Goal: Task Accomplishment & Management: Use online tool/utility

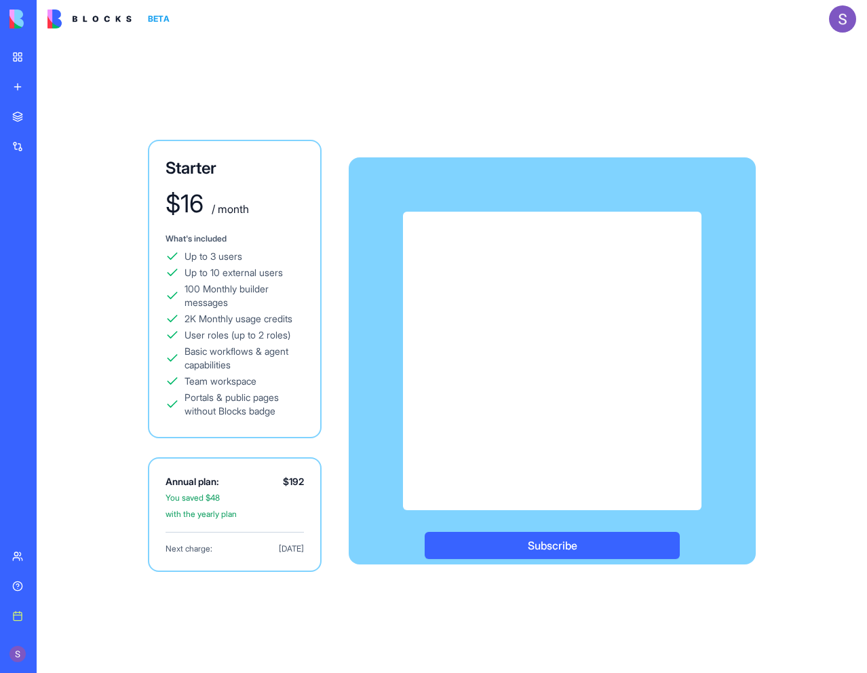
click at [50, 270] on div "Golf Practice Plan Generator" at bounding box center [31, 271] width 38 height 14
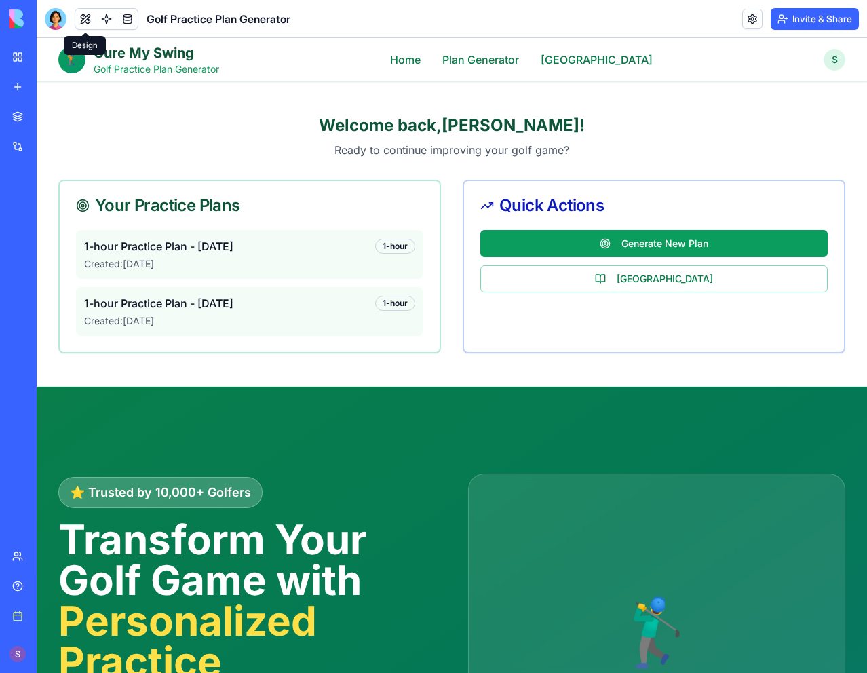
click at [87, 18] on button at bounding box center [85, 19] width 20 height 20
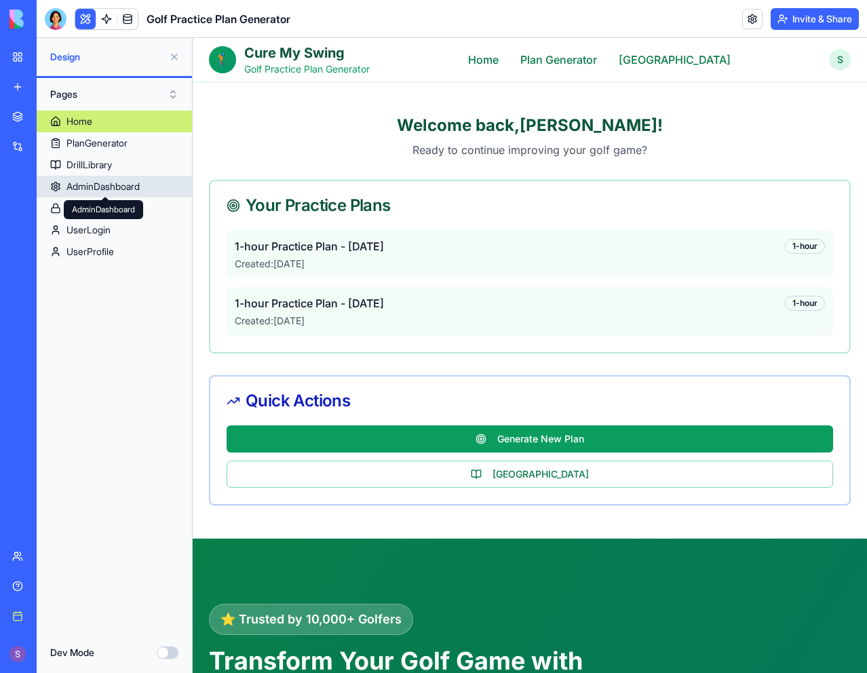
click at [135, 186] on div "AdminDashboard" at bounding box center [102, 187] width 73 height 14
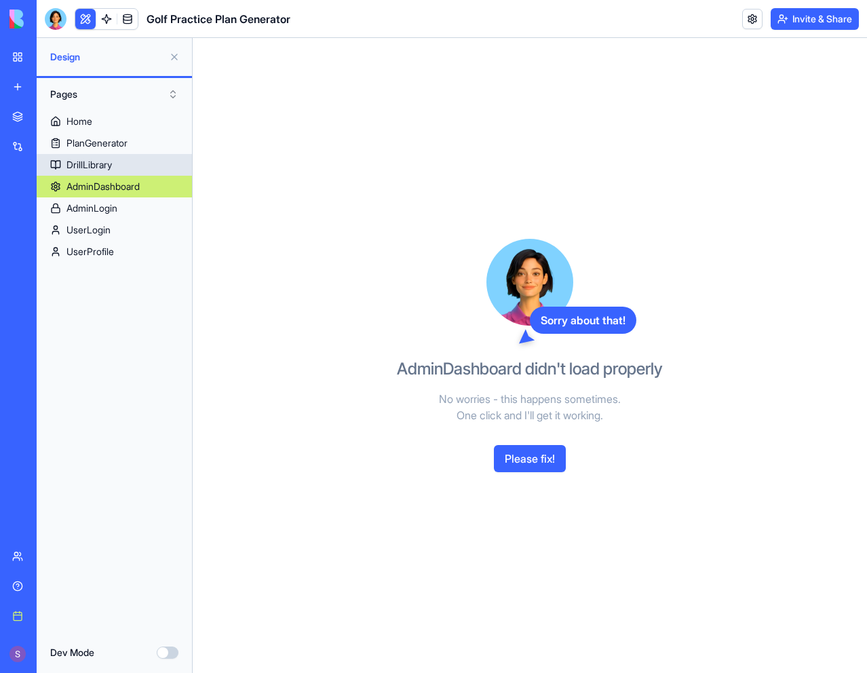
click at [120, 166] on link "DrillLibrary" at bounding box center [114, 165] width 155 height 22
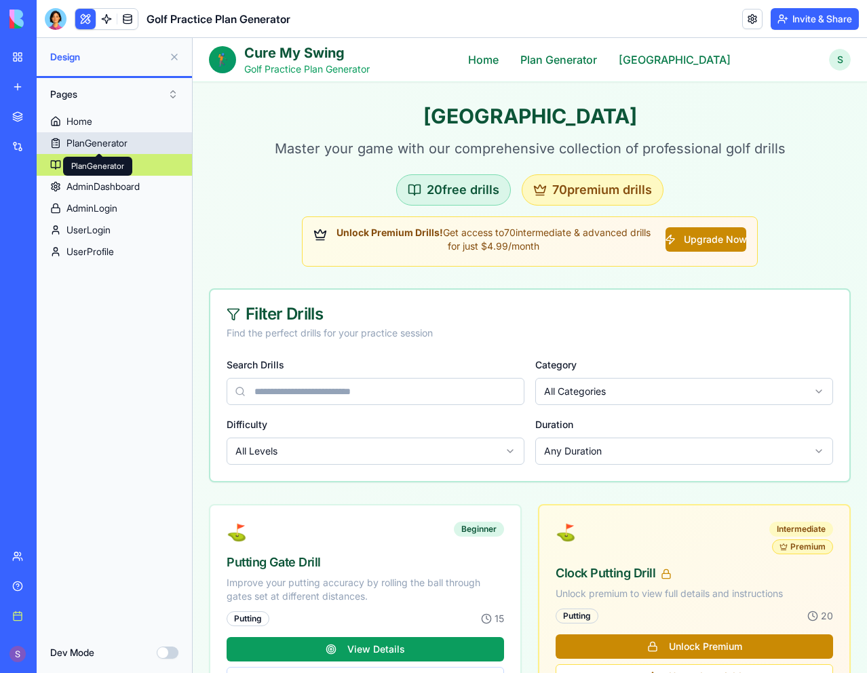
click at [127, 144] on div "PlanGenerator" at bounding box center [96, 143] width 61 height 14
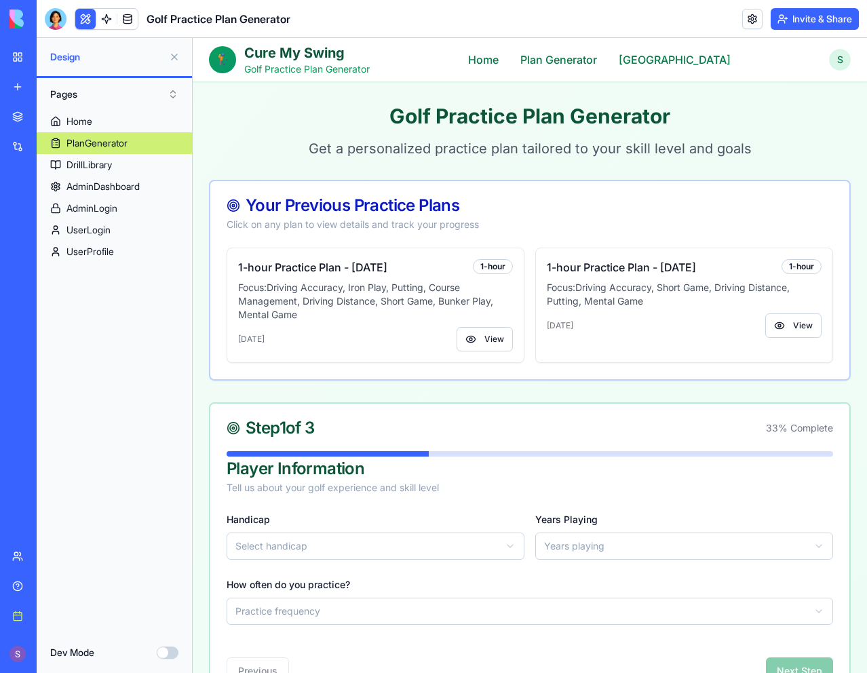
click at [164, 653] on button "Dev Mode" at bounding box center [168, 652] width 22 height 12
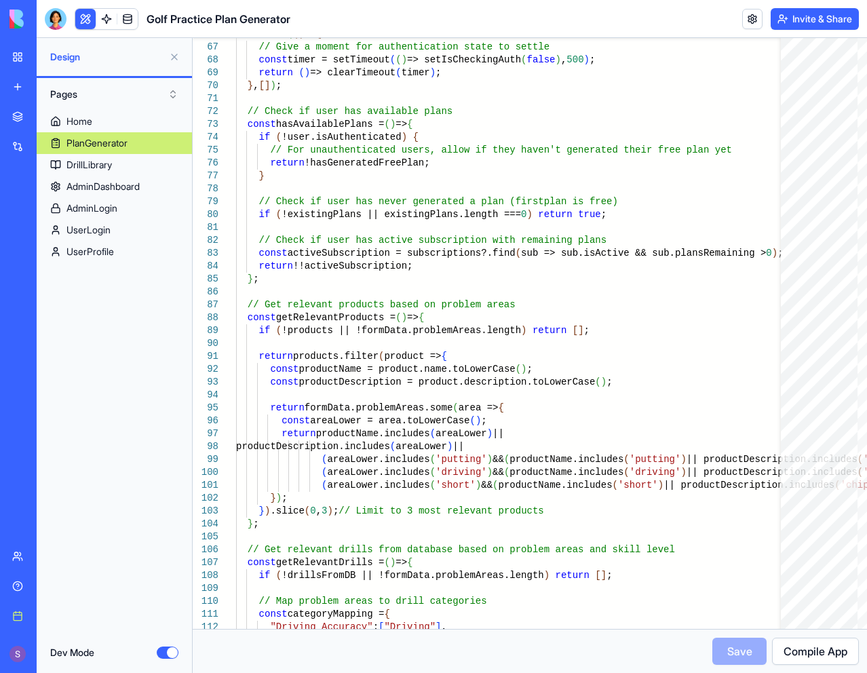
click at [177, 58] on button at bounding box center [174, 57] width 22 height 22
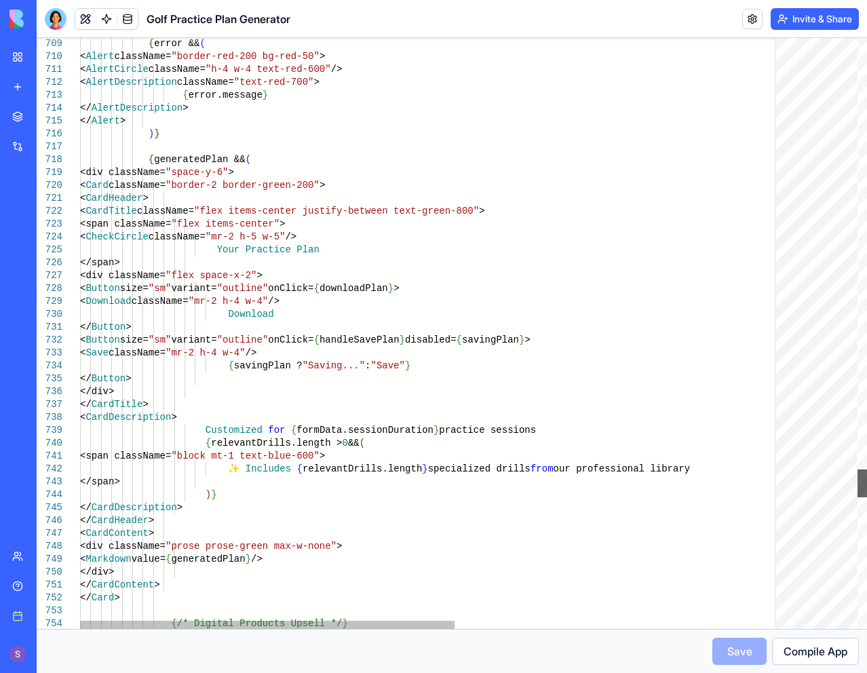
click at [866, 491] on div at bounding box center [861, 483] width 9 height 28
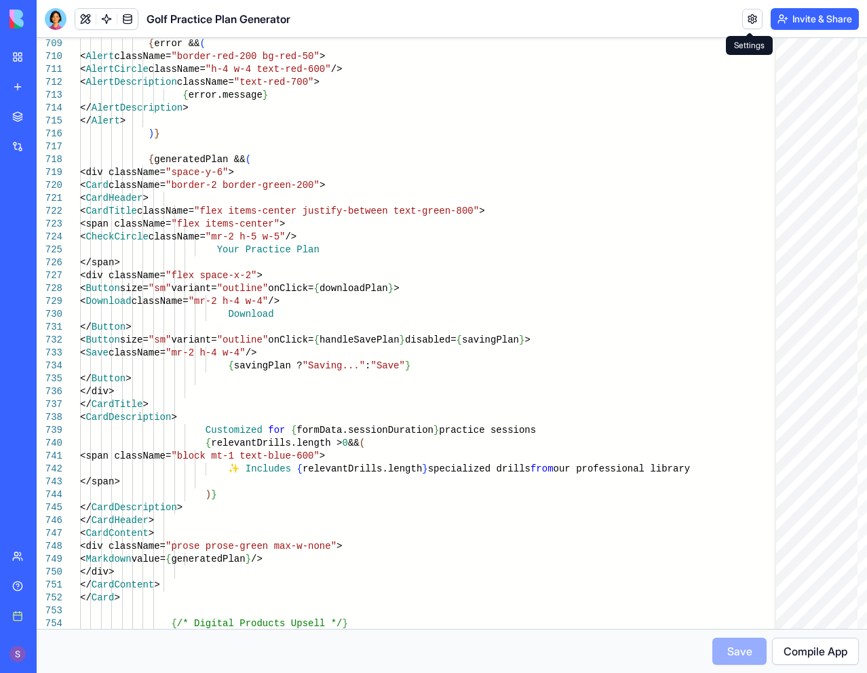
click at [747, 20] on link at bounding box center [752, 19] width 20 height 20
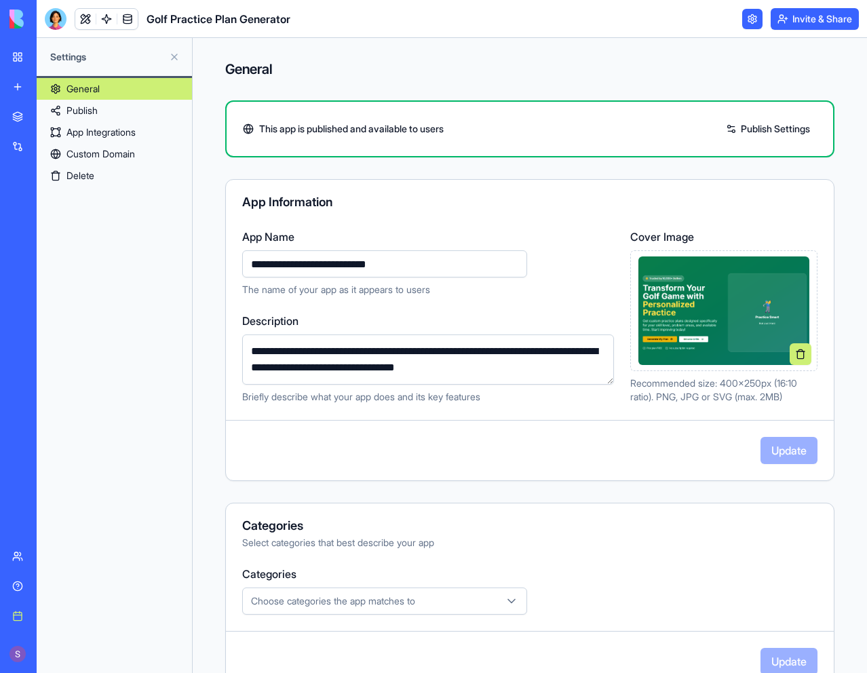
click at [178, 54] on button at bounding box center [174, 57] width 22 height 22
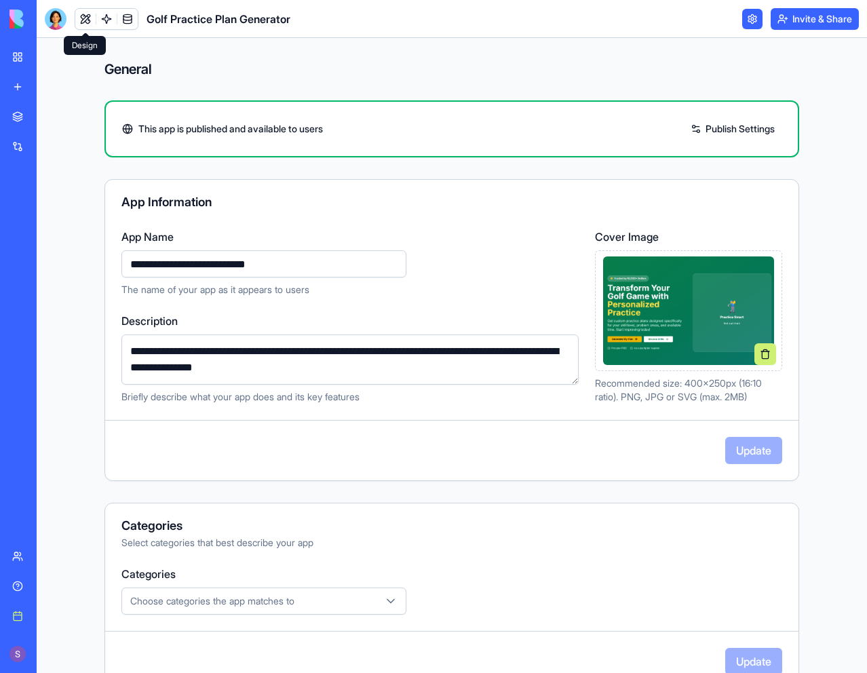
click at [88, 22] on link at bounding box center [85, 19] width 20 height 20
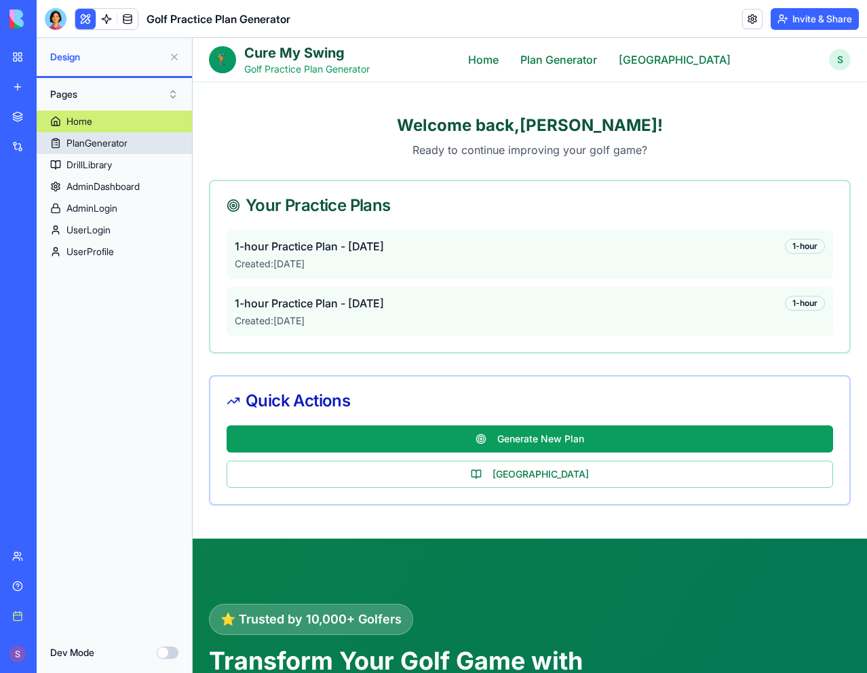
click at [127, 145] on div "PlanGenerator" at bounding box center [96, 143] width 61 height 14
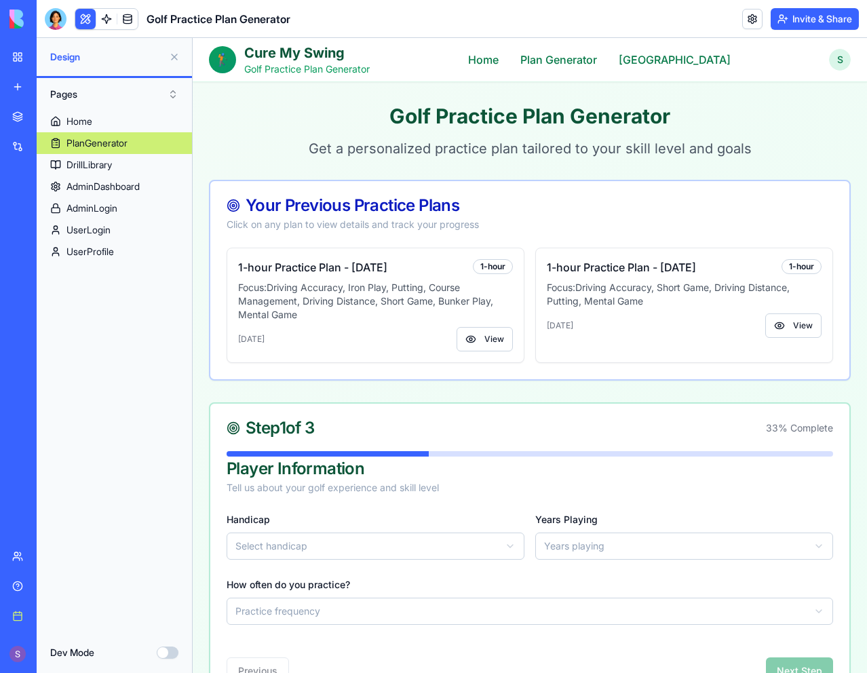
click at [165, 656] on button "Dev Mode" at bounding box center [168, 652] width 22 height 12
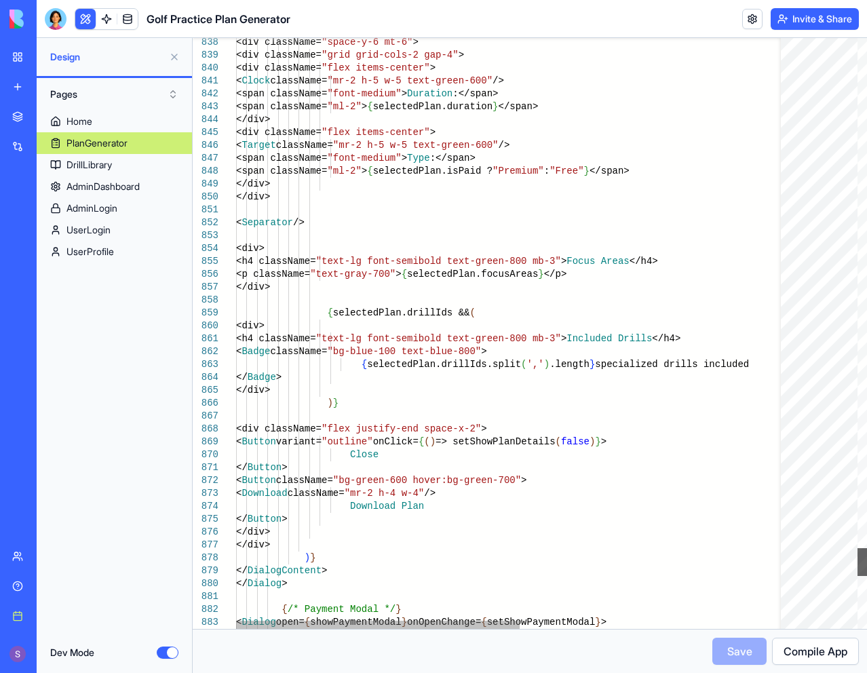
click at [857, 563] on div at bounding box center [861, 562] width 9 height 28
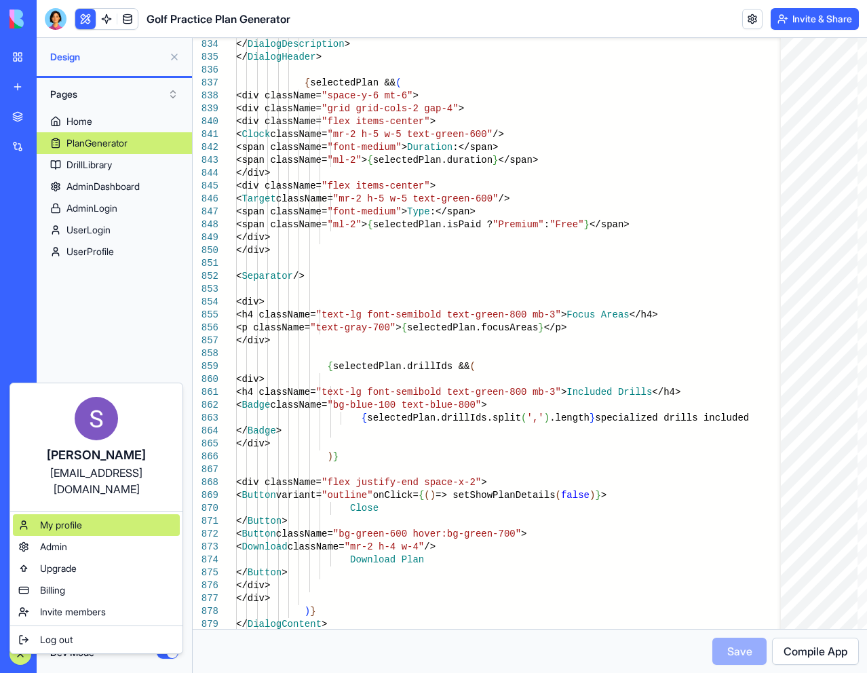
click at [74, 518] on span "My profile" at bounding box center [61, 525] width 42 height 14
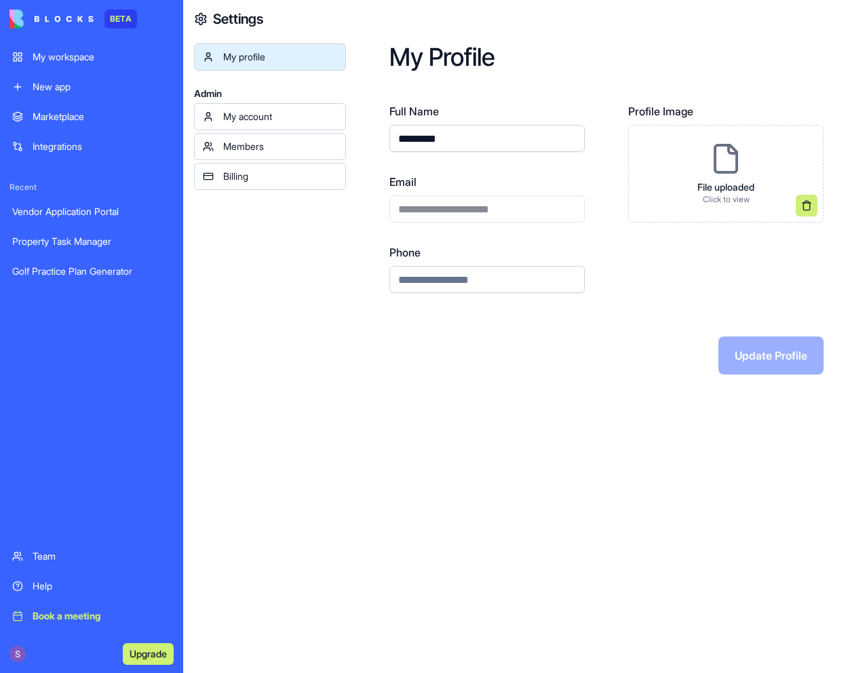
click at [279, 114] on div "My account" at bounding box center [280, 117] width 114 height 14
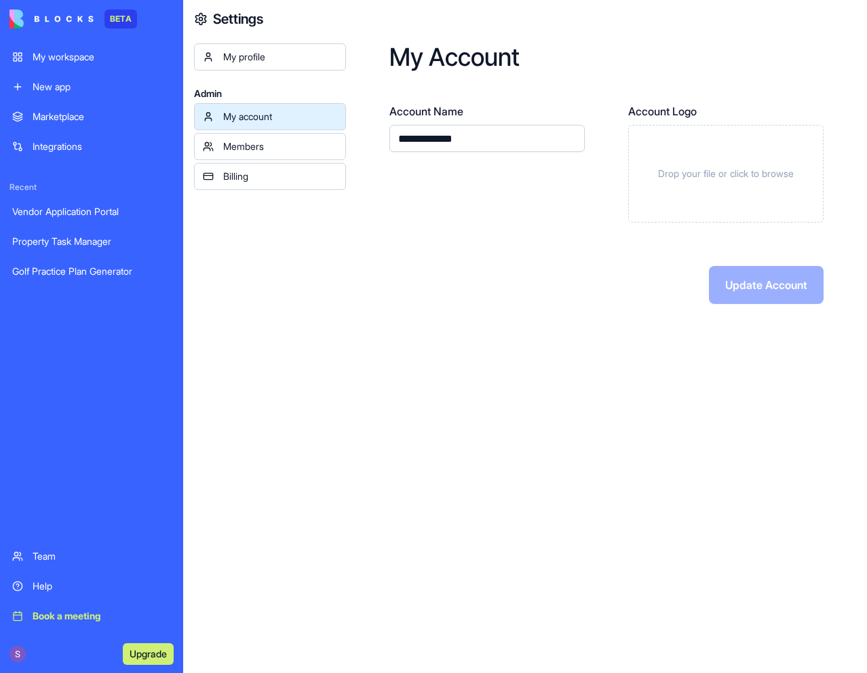
click at [283, 144] on div "Members" at bounding box center [280, 147] width 114 height 14
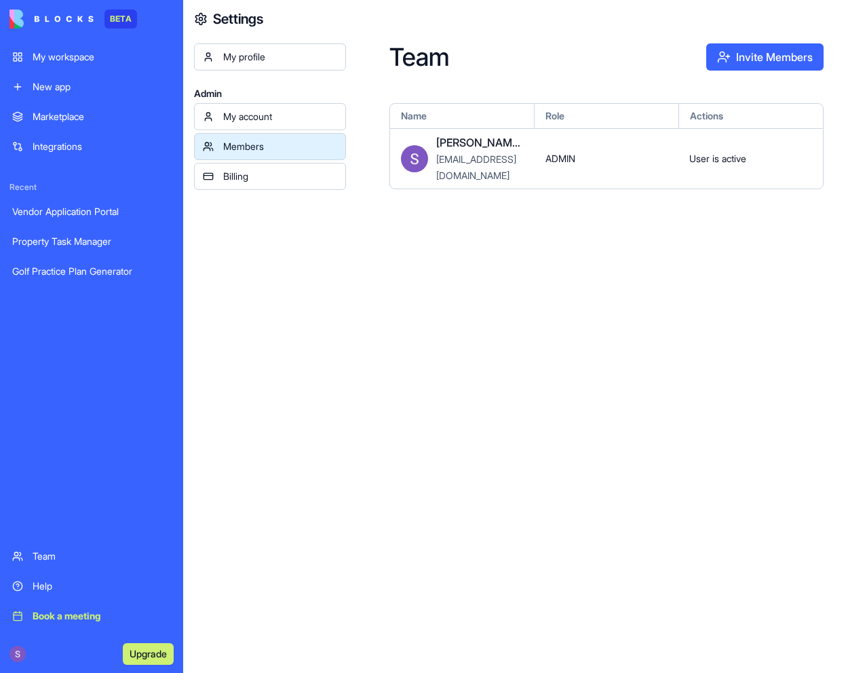
click at [262, 61] on div "My profile" at bounding box center [280, 57] width 114 height 14
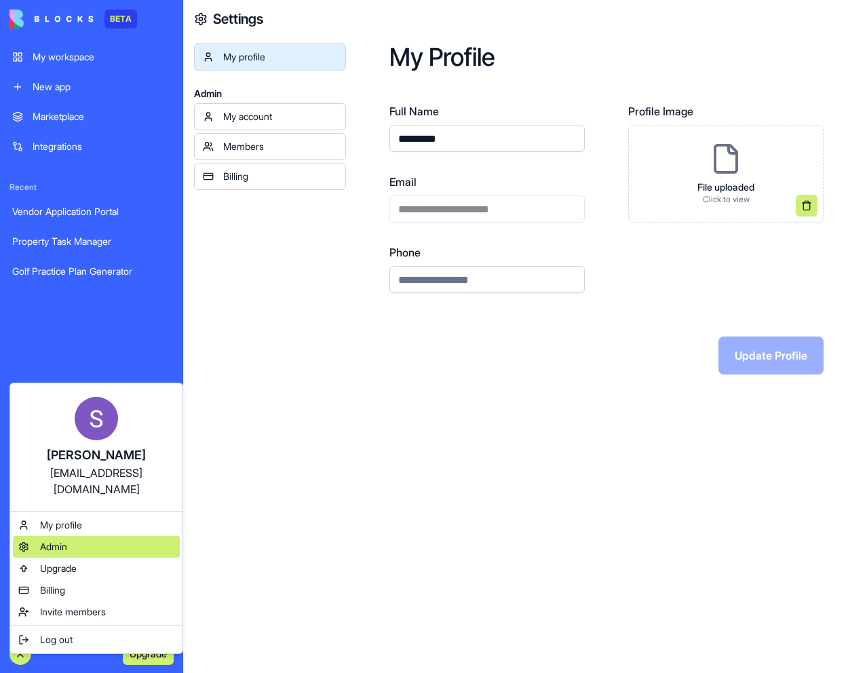
click at [61, 540] on span "Admin" at bounding box center [53, 547] width 27 height 14
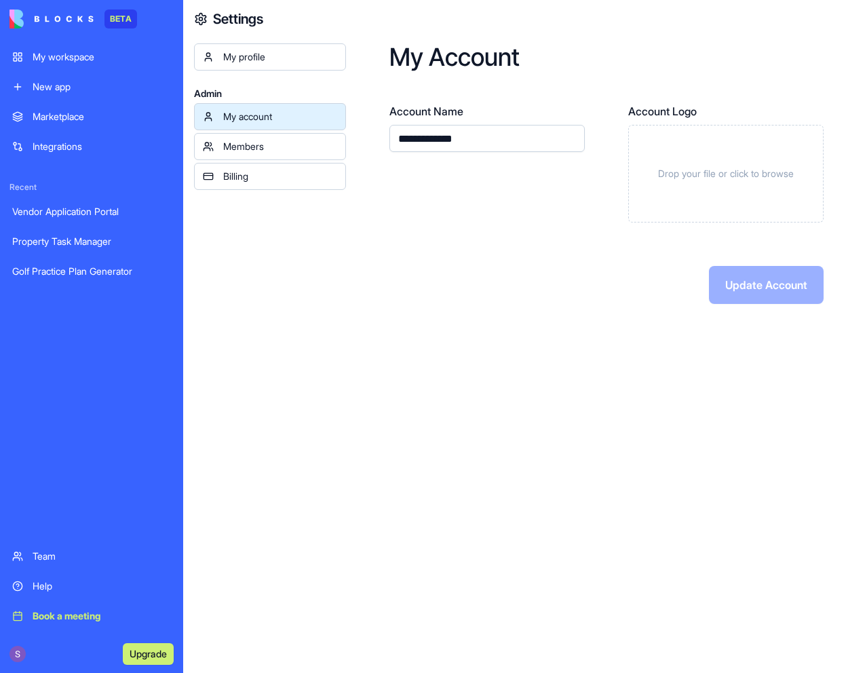
click at [89, 274] on div "Golf Practice Plan Generator" at bounding box center [91, 271] width 159 height 14
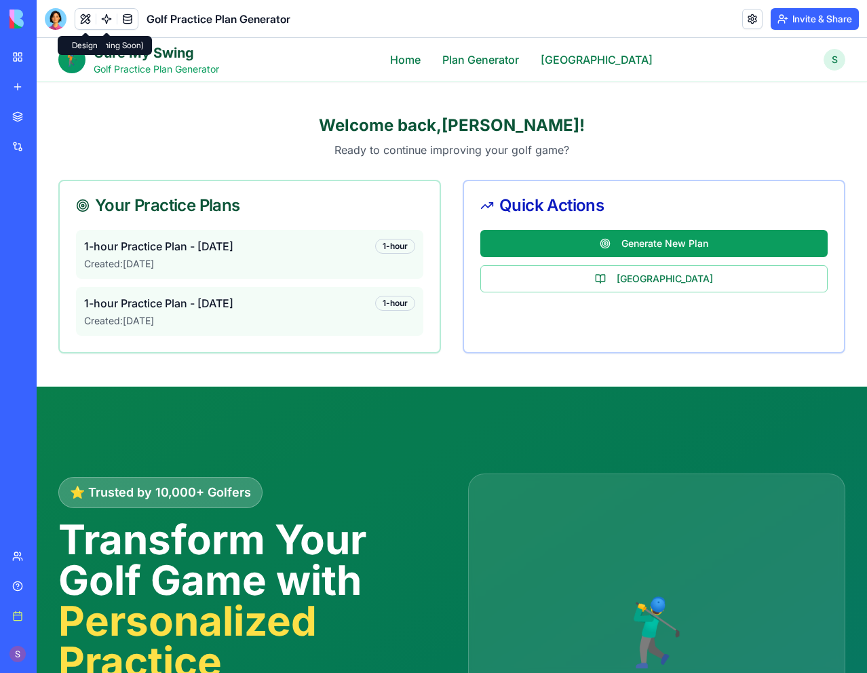
click at [87, 17] on button at bounding box center [85, 19] width 20 height 20
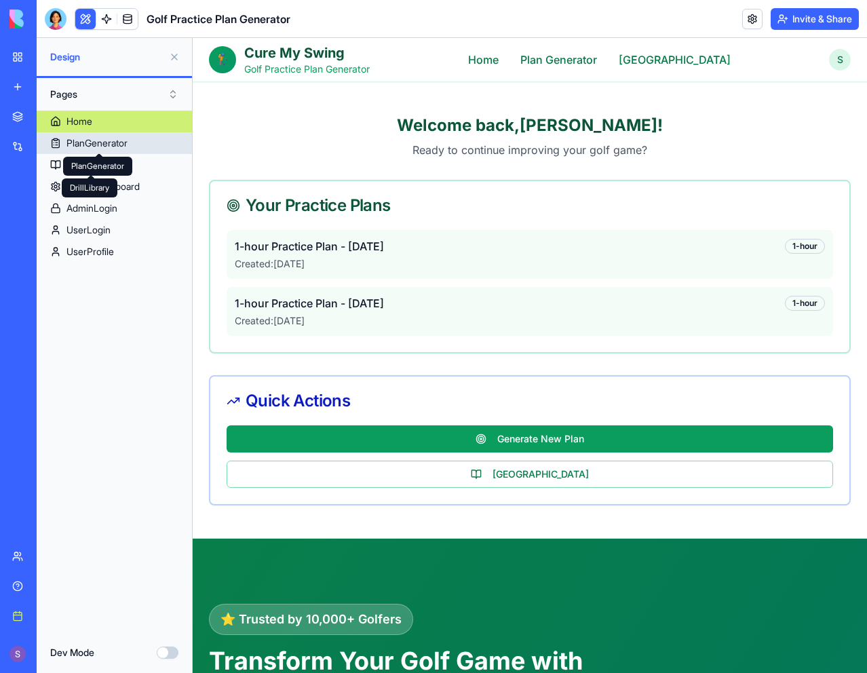
click at [116, 148] on div "PlanGenerator" at bounding box center [96, 143] width 61 height 14
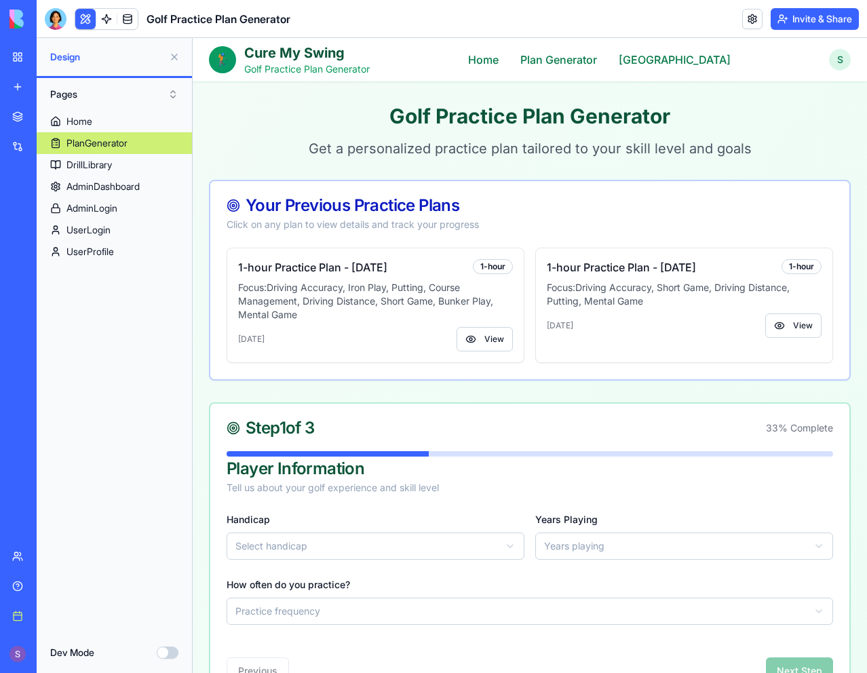
click at [165, 652] on button "Dev Mode" at bounding box center [168, 652] width 22 height 12
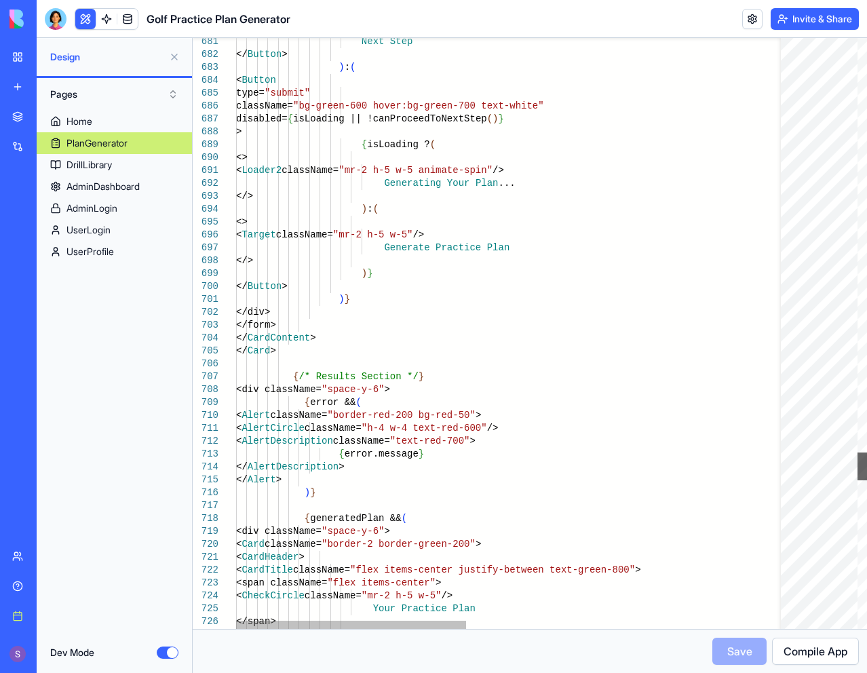
click at [858, 466] on div at bounding box center [861, 466] width 9 height 28
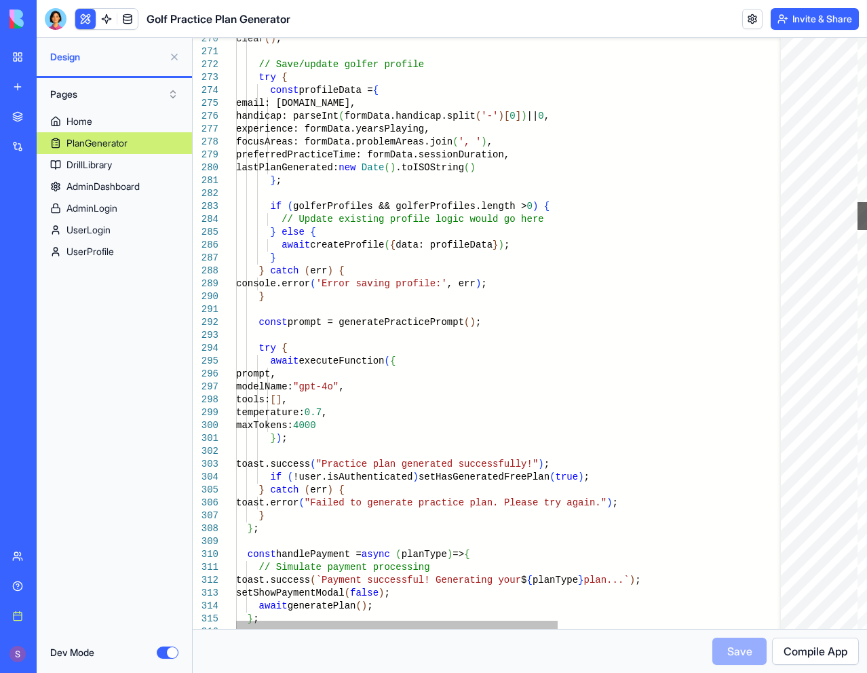
click at [866, 217] on div at bounding box center [861, 216] width 9 height 28
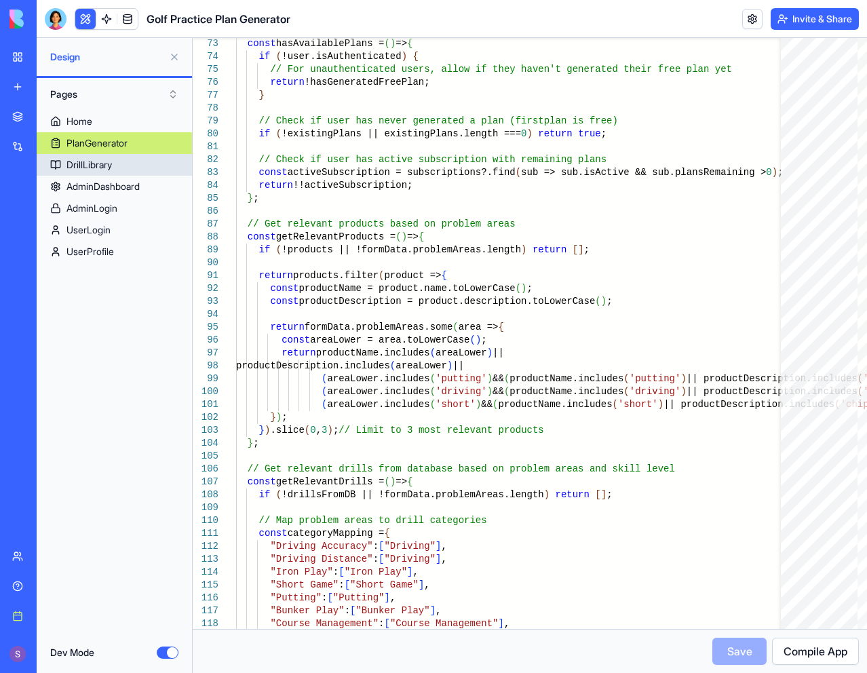
click at [132, 166] on link "DrillLibrary" at bounding box center [114, 165] width 155 height 22
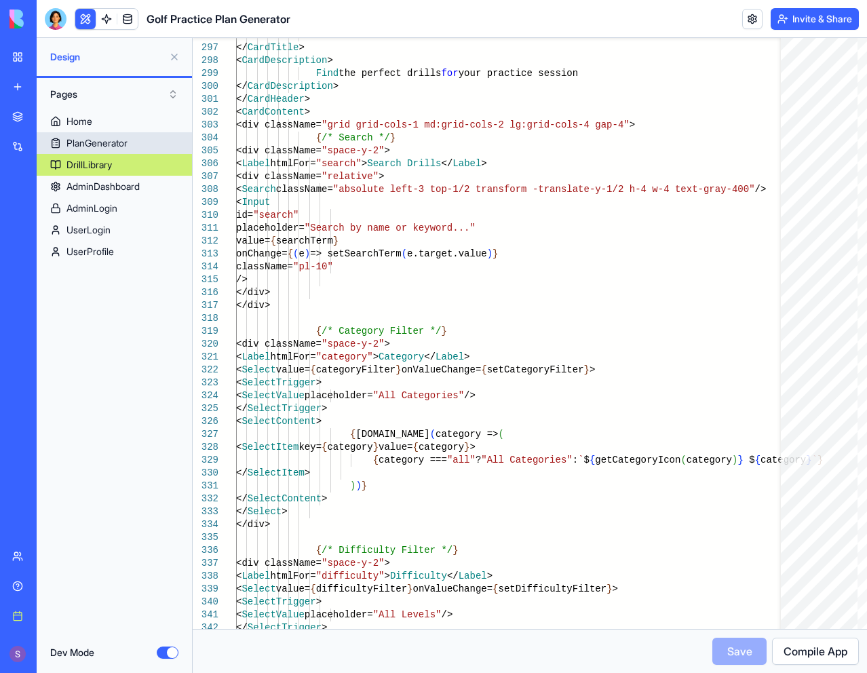
click at [121, 136] on link "PlanGenerator" at bounding box center [114, 143] width 155 height 22
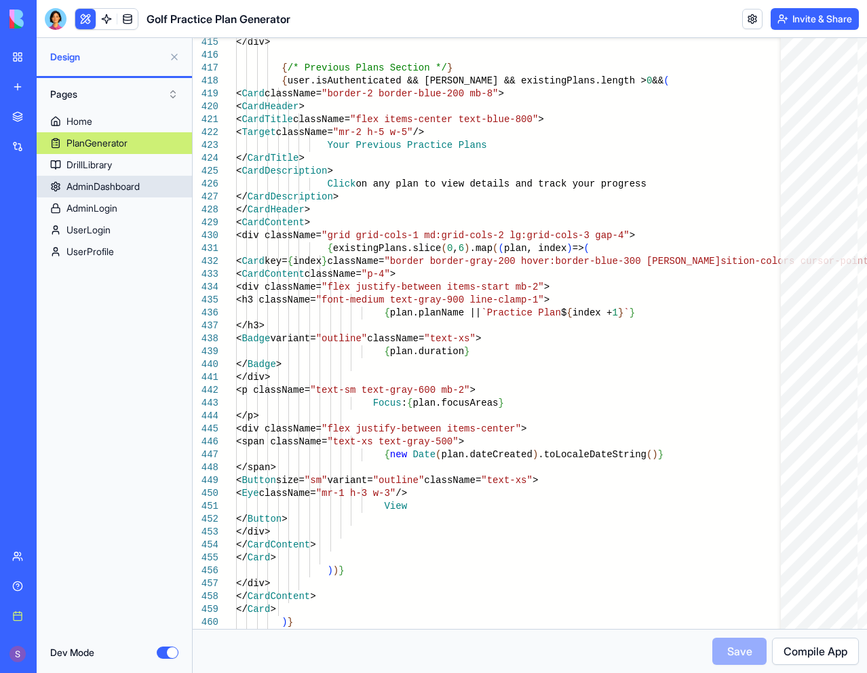
click at [151, 188] on link "AdminDashboard" at bounding box center [114, 187] width 155 height 22
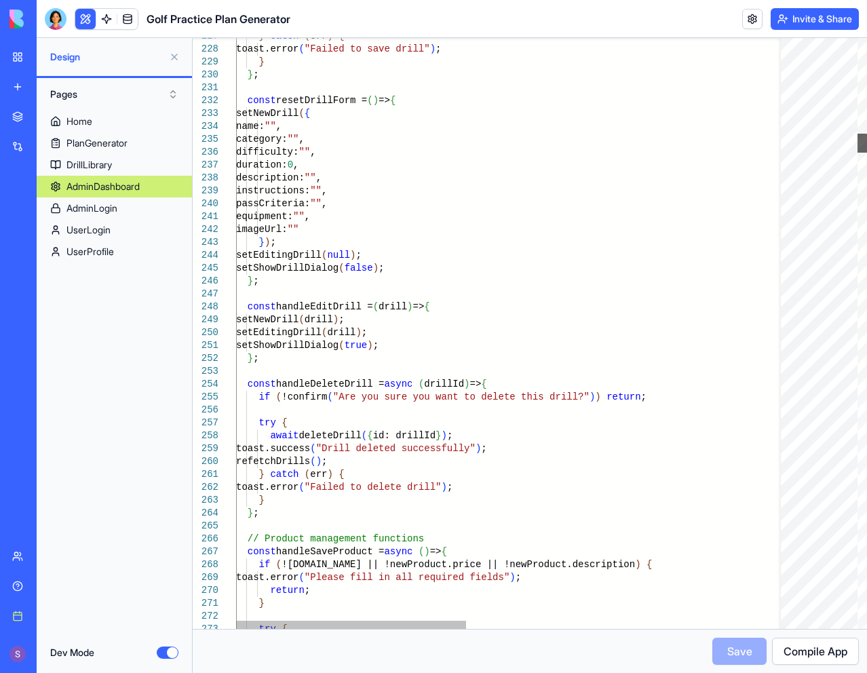
click at [857, 140] on div at bounding box center [861, 143] width 9 height 19
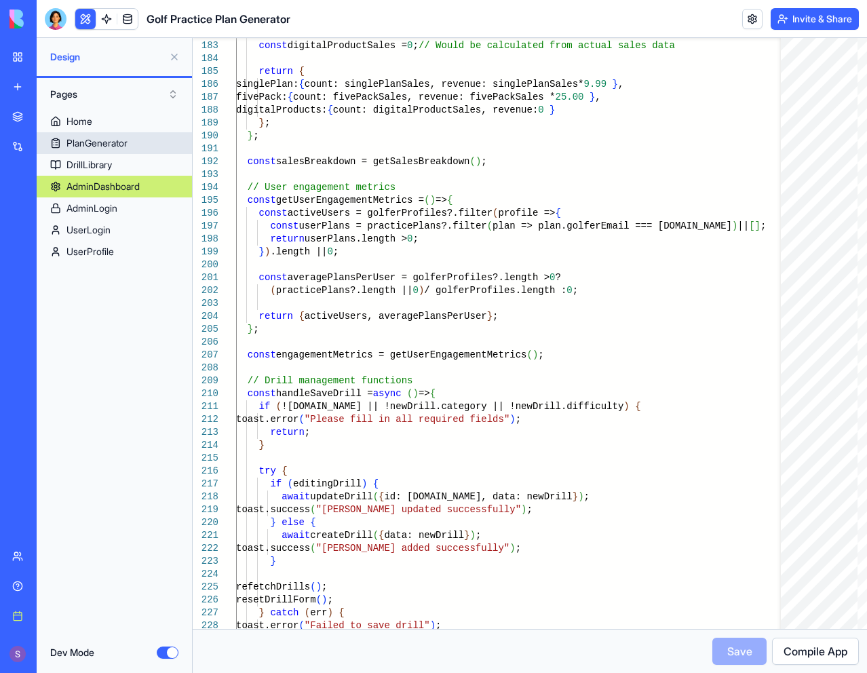
click at [138, 146] on link "PlanGenerator" at bounding box center [114, 143] width 155 height 22
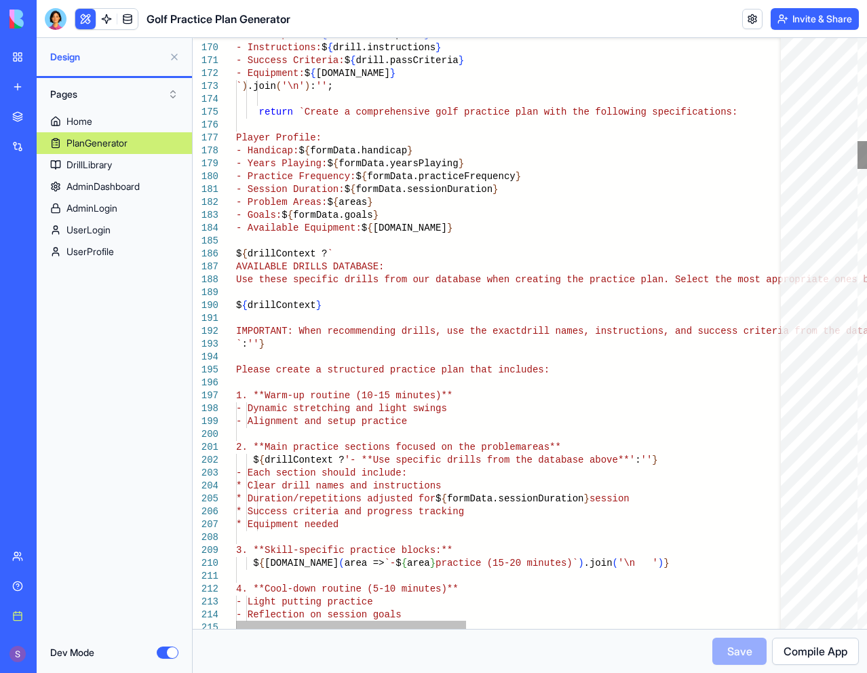
click at [863, 159] on div at bounding box center [861, 155] width 9 height 28
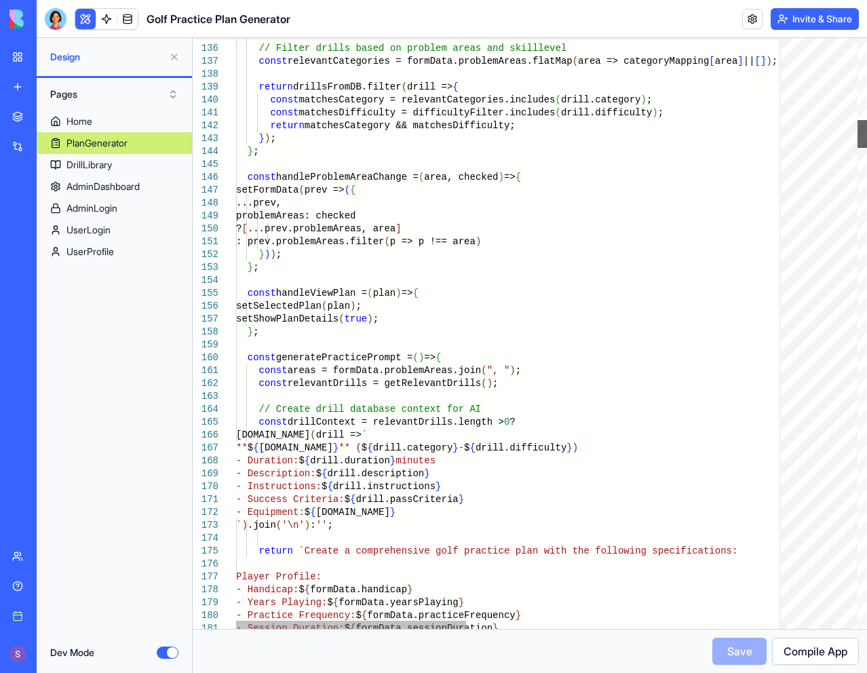
click at [865, 127] on div at bounding box center [861, 134] width 9 height 28
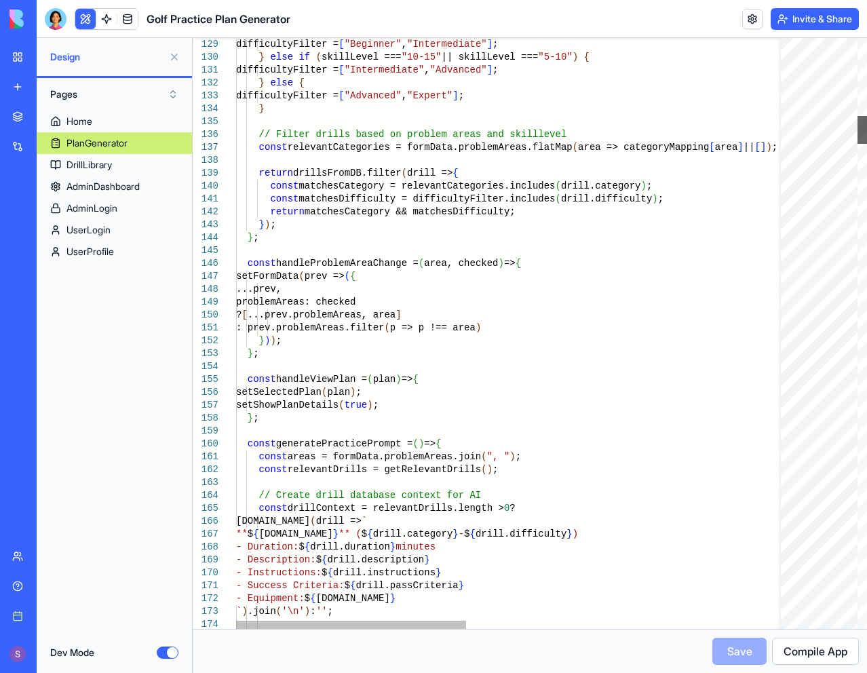
click at [860, 122] on div at bounding box center [861, 130] width 9 height 28
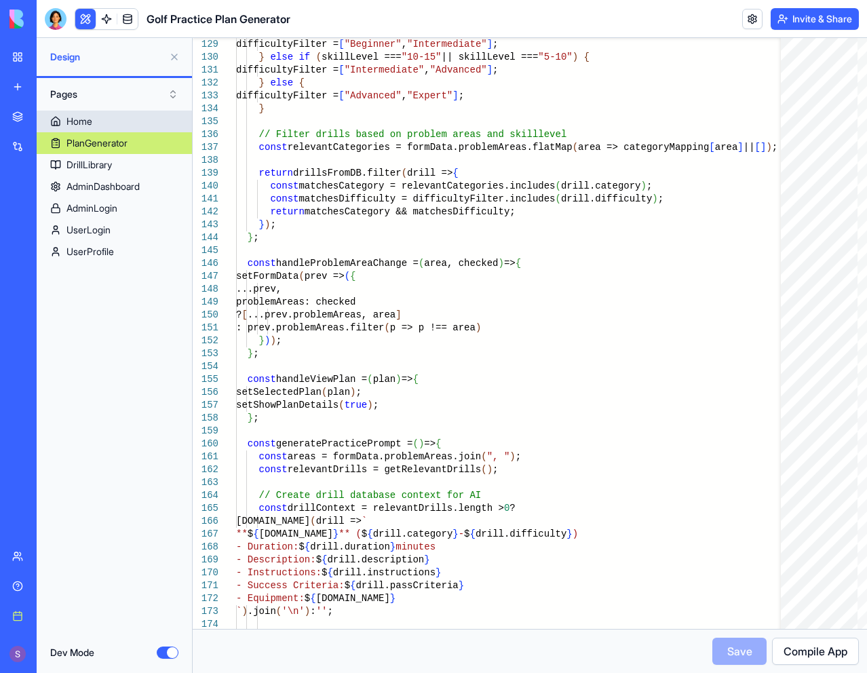
click at [121, 125] on link "Home" at bounding box center [114, 122] width 155 height 22
type textarea "****** **** *"
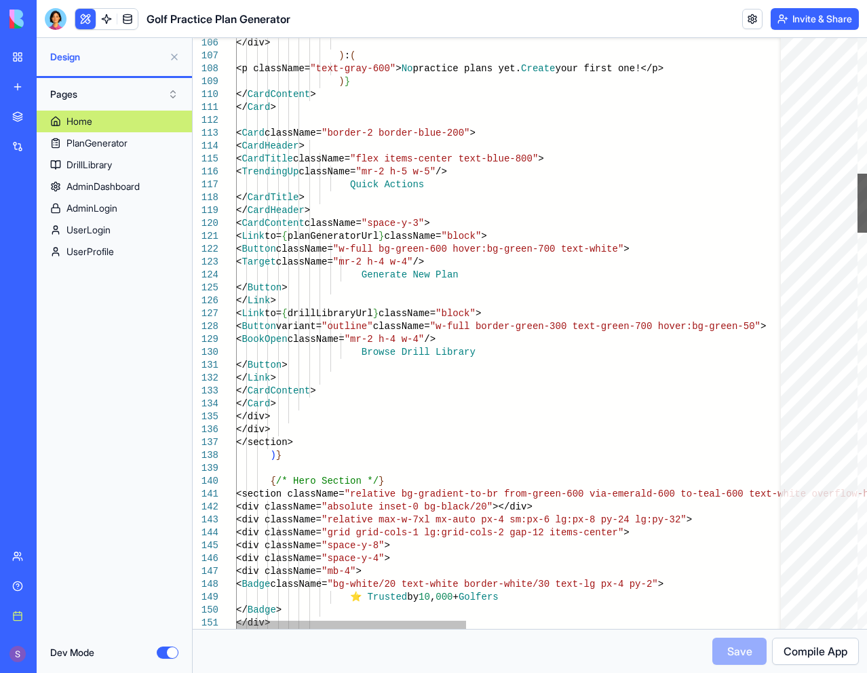
click at [857, 208] on div at bounding box center [861, 203] width 9 height 59
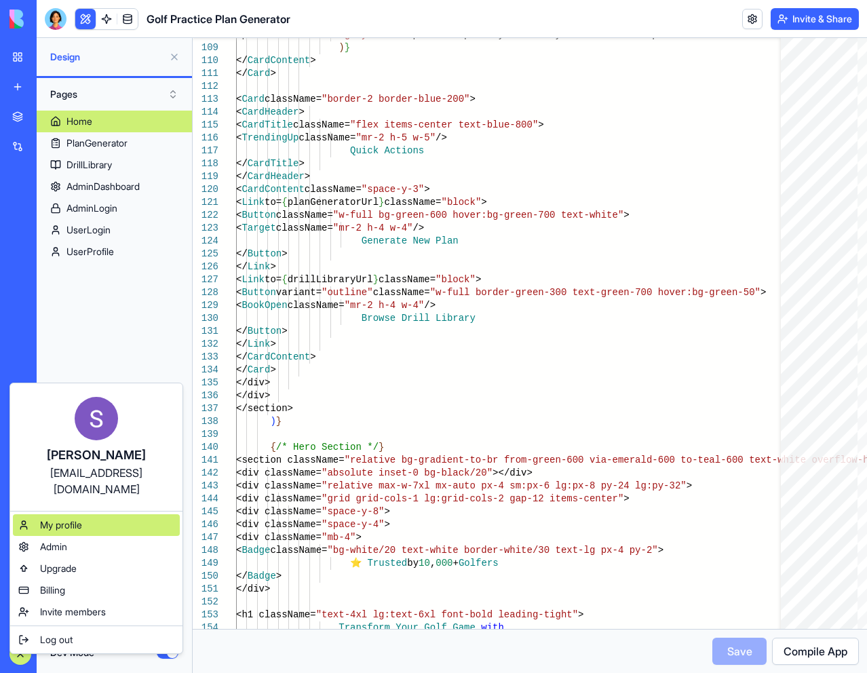
click at [80, 518] on span "My profile" at bounding box center [61, 525] width 42 height 14
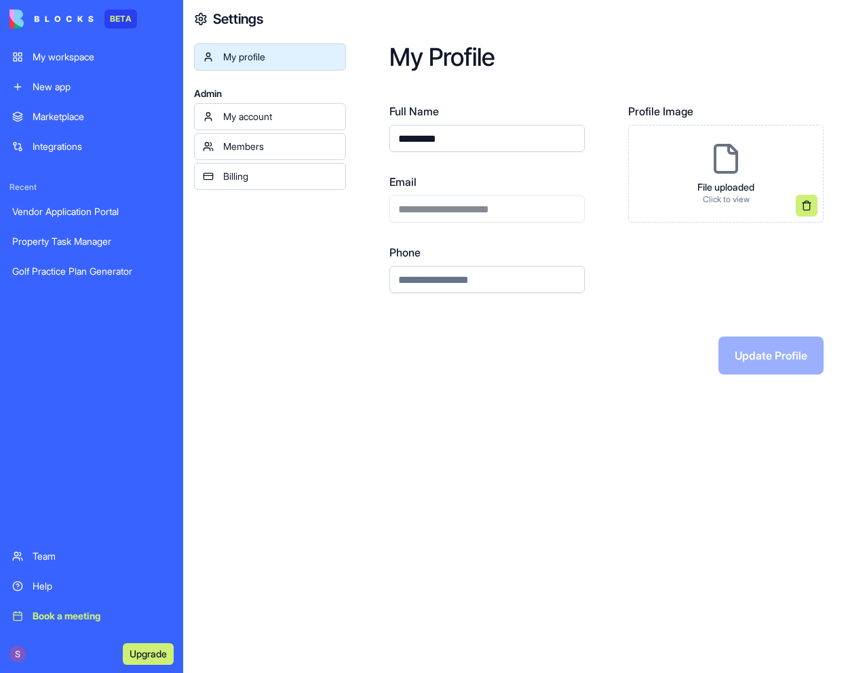
drag, startPoint x: 473, startPoint y: 142, endPoint x: 336, endPoint y: 146, distance: 137.0
click at [336, 146] on div "**********" at bounding box center [524, 336] width 683 height 673
type input "*********"
click at [470, 207] on div "**********" at bounding box center [486, 198] width 195 height 49
click at [465, 203] on div "**********" at bounding box center [486, 198] width 195 height 49
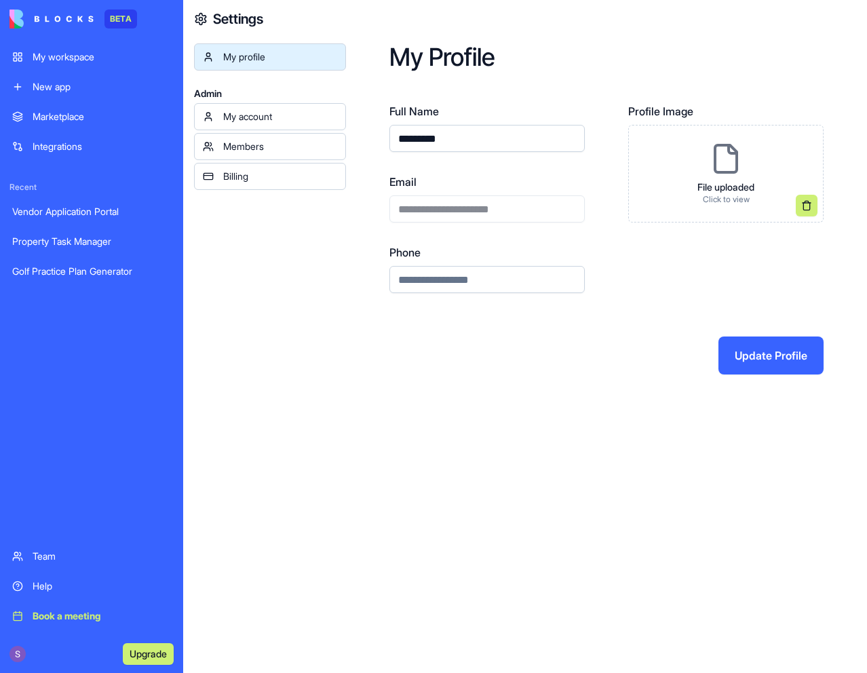
click at [744, 364] on button "Update Profile" at bounding box center [770, 355] width 105 height 38
click at [316, 115] on div "My account" at bounding box center [280, 117] width 114 height 14
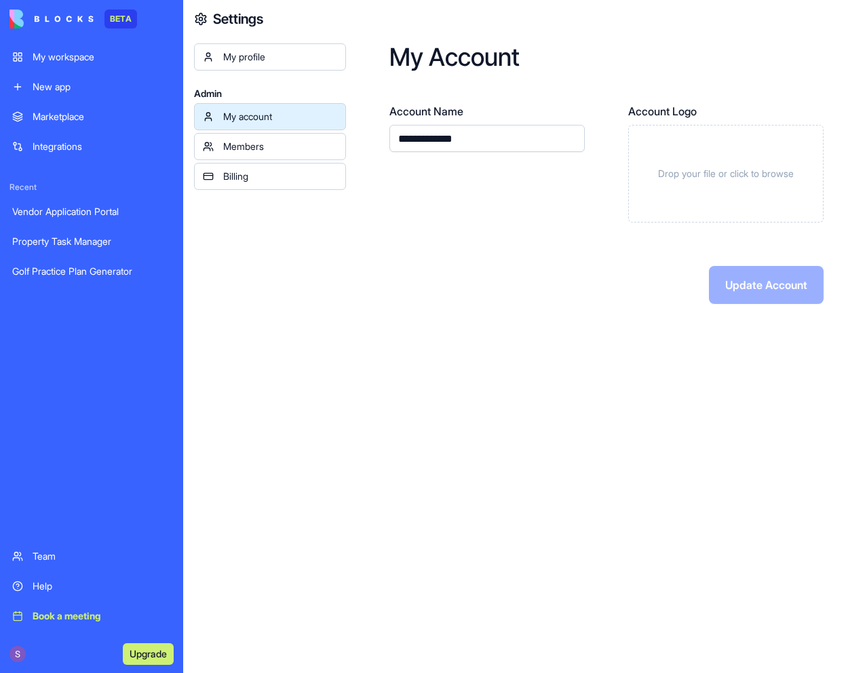
click at [309, 53] on div "My profile" at bounding box center [280, 57] width 114 height 14
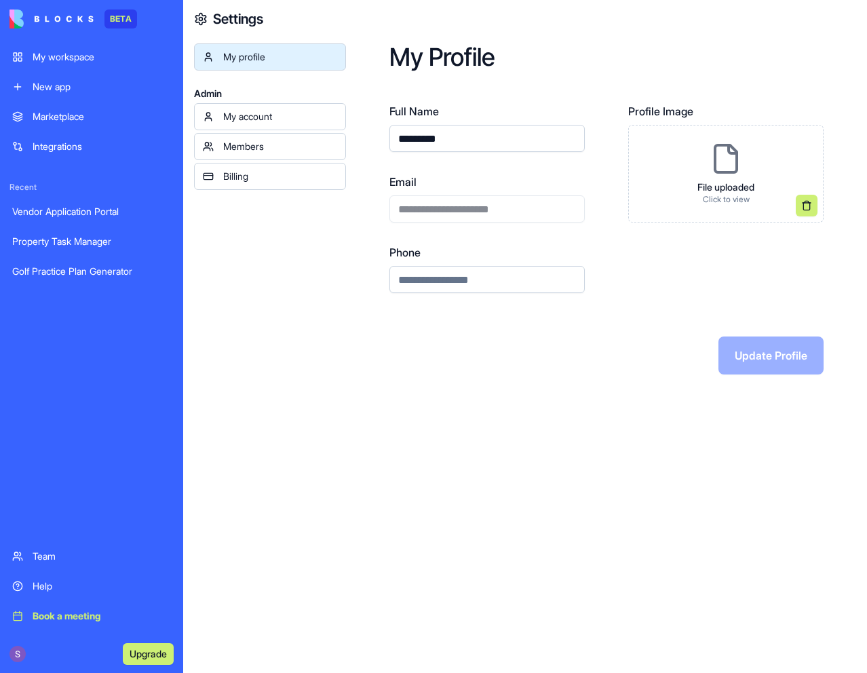
click at [54, 556] on div "Team" at bounding box center [102, 556] width 138 height 14
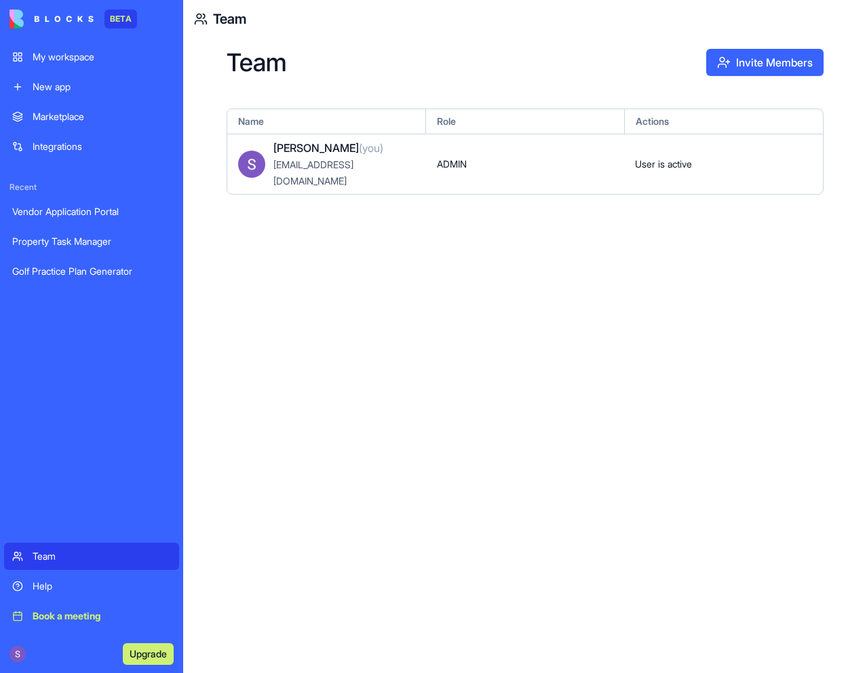
click at [730, 64] on button "Invite Members" at bounding box center [764, 62] width 117 height 27
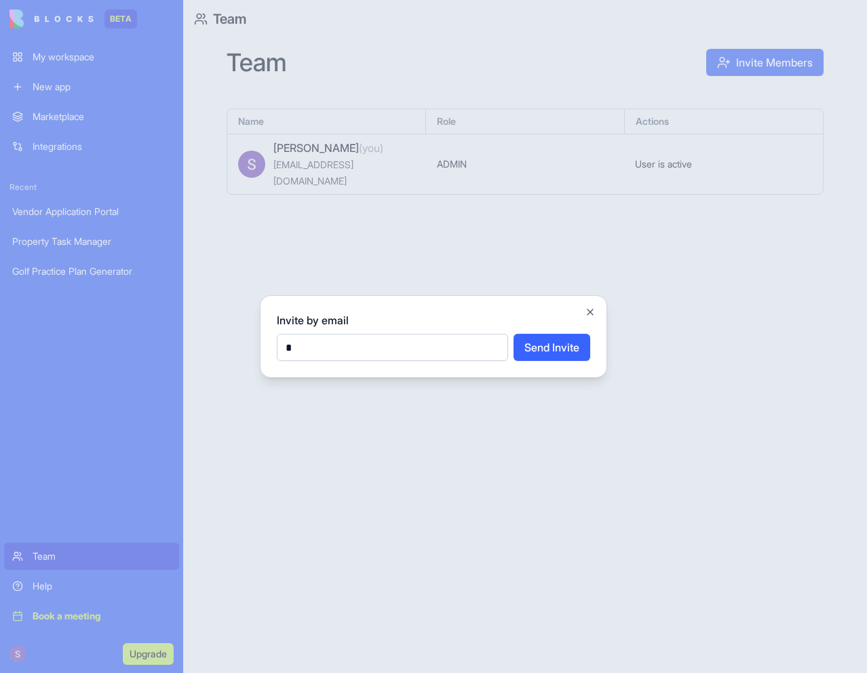
type input "**********"
click at [543, 349] on button "Send Invite" at bounding box center [551, 347] width 77 height 27
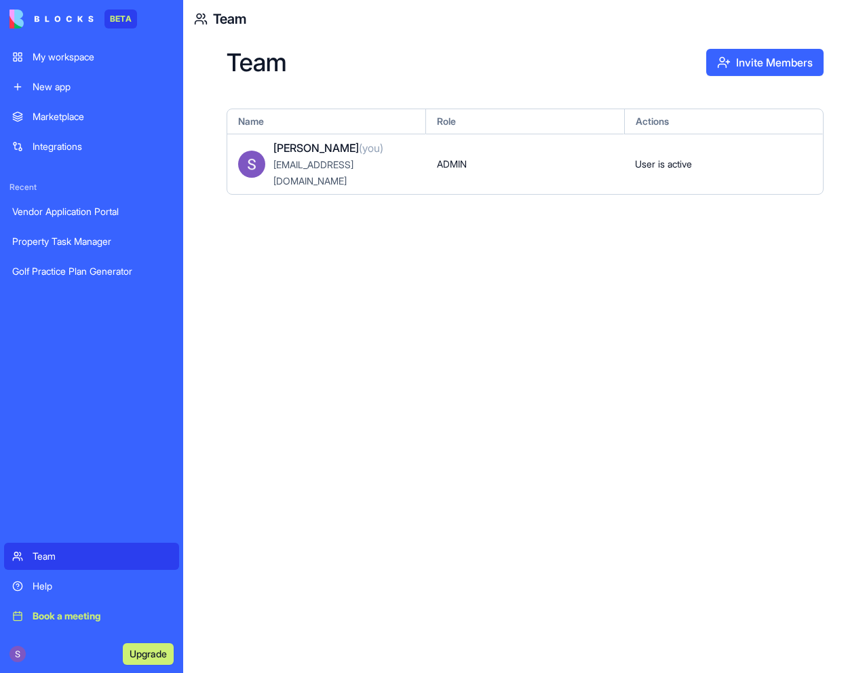
click at [720, 61] on button "Invite Members" at bounding box center [764, 62] width 117 height 27
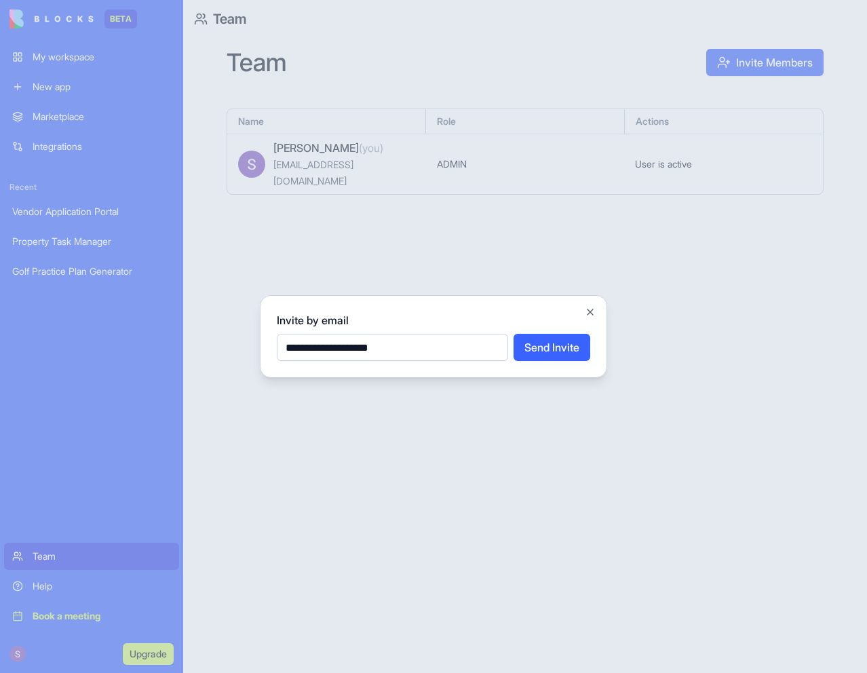
click at [441, 349] on input "**********" at bounding box center [392, 347] width 231 height 27
type input "**********"
click at [482, 353] on input "**********" at bounding box center [392, 347] width 231 height 27
click at [532, 349] on button "Send Invite" at bounding box center [551, 347] width 77 height 27
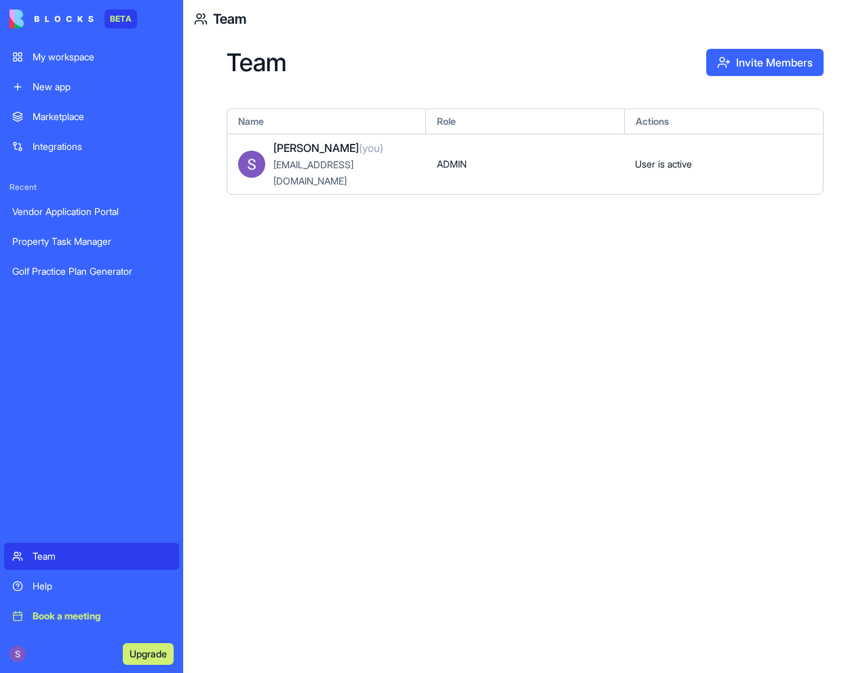
click at [106, 271] on div "Golf Practice Plan Generator" at bounding box center [91, 271] width 159 height 14
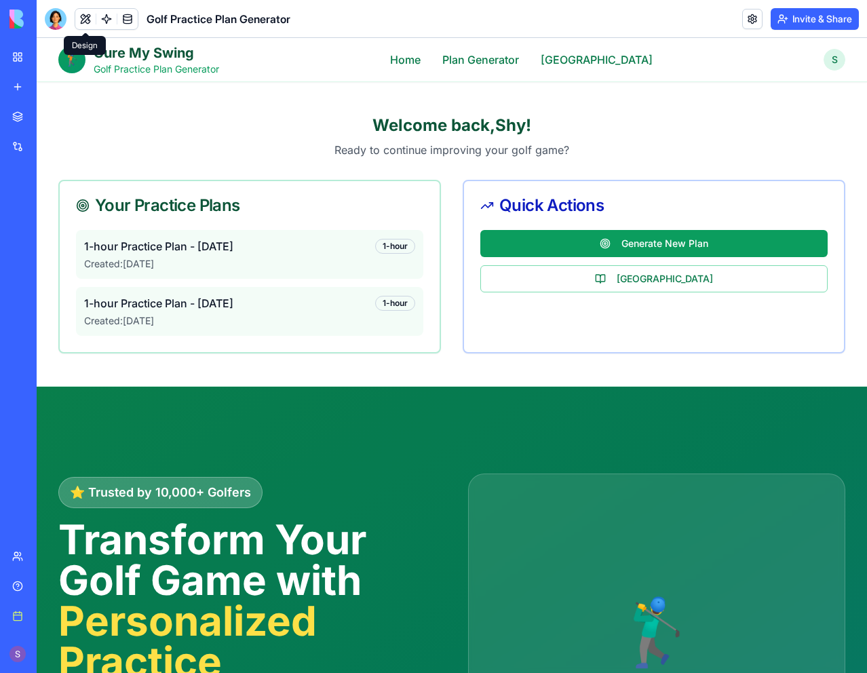
click at [82, 26] on button at bounding box center [85, 19] width 20 height 20
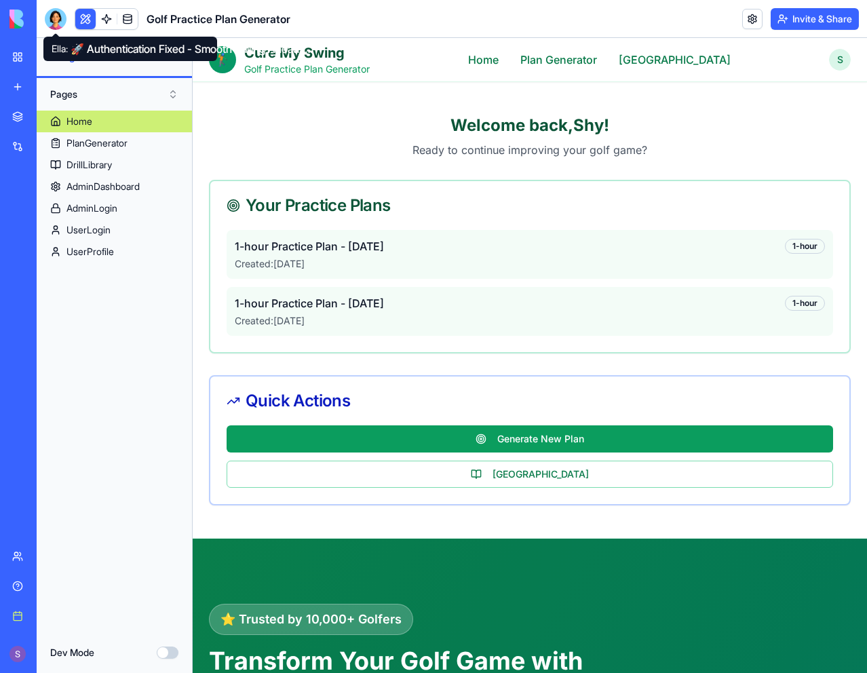
click at [62, 19] on div at bounding box center [56, 19] width 22 height 22
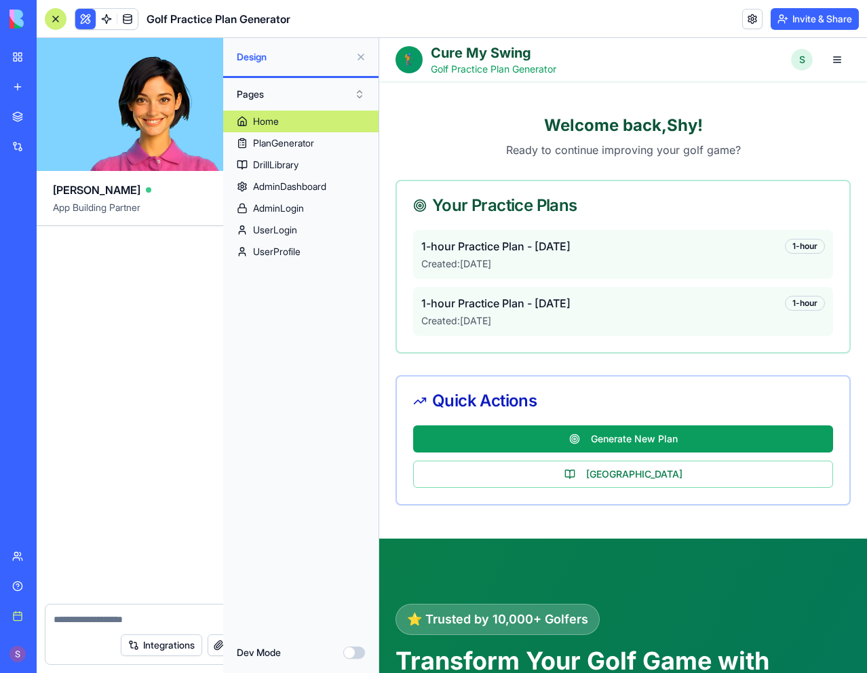
scroll to position [12887, 0]
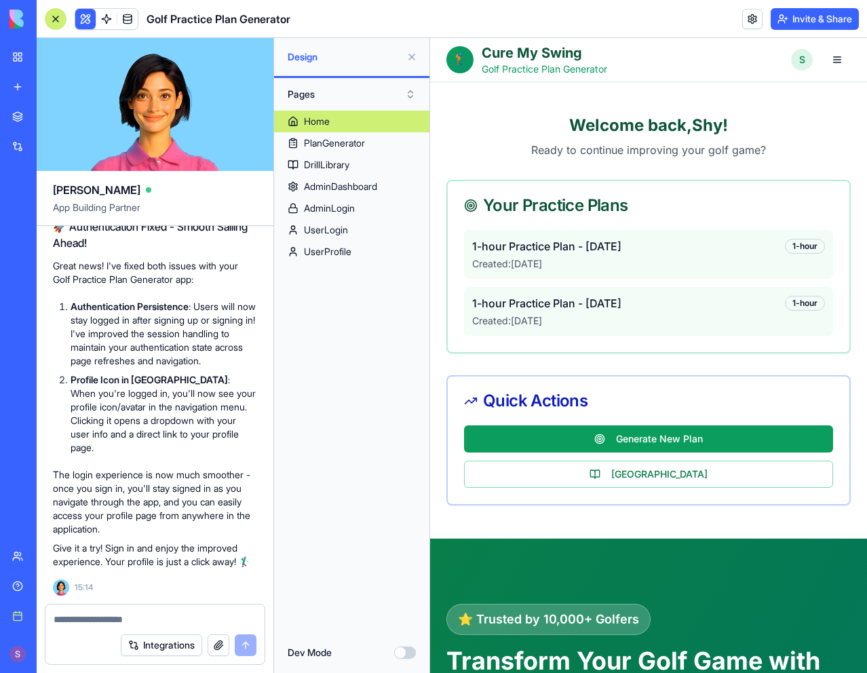
click at [156, 617] on textarea at bounding box center [155, 619] width 203 height 14
click at [154, 618] on textarea at bounding box center [155, 619] width 203 height 14
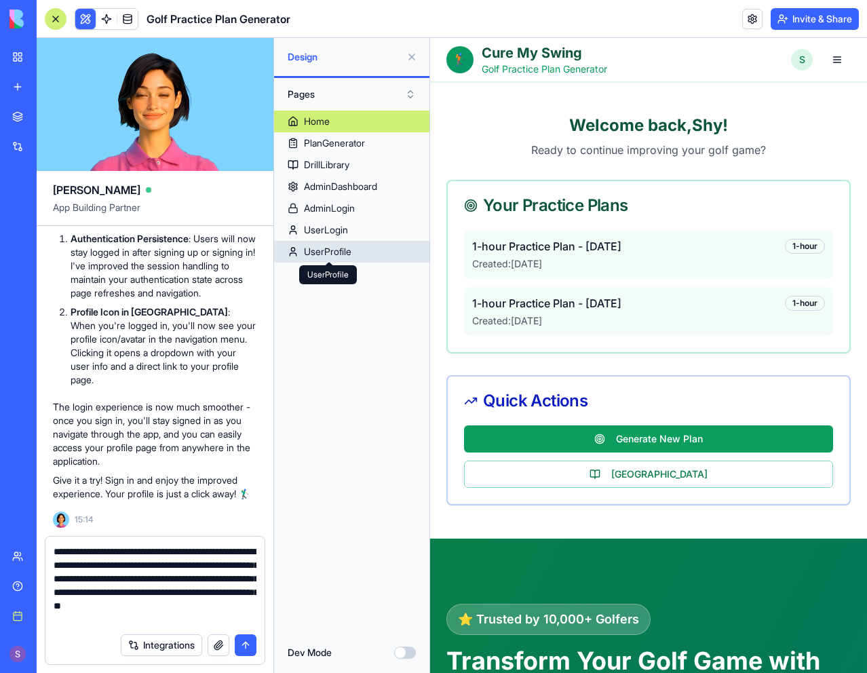
drag, startPoint x: 330, startPoint y: 256, endPoint x: 334, endPoint y: 263, distance: 8.5
click at [332, 268] on icon at bounding box center [327, 266] width 9 height 9
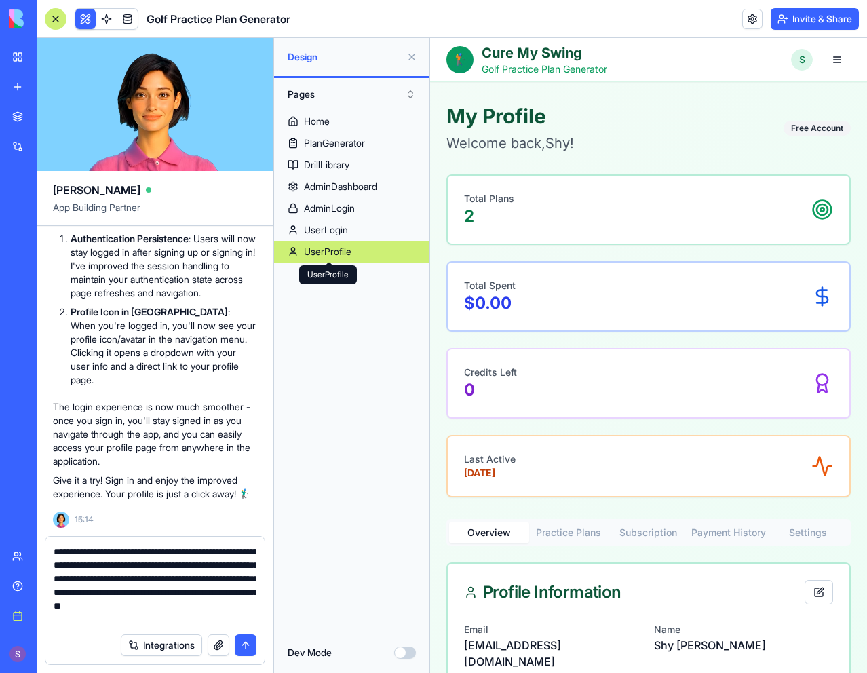
click at [335, 261] on link "UserProfile" at bounding box center [351, 252] width 155 height 22
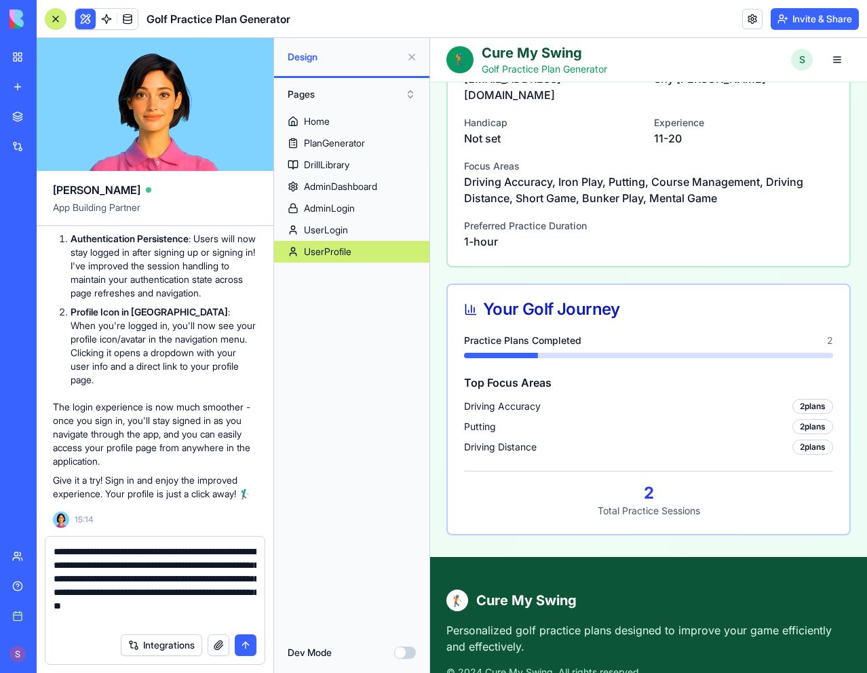
scroll to position [542, 0]
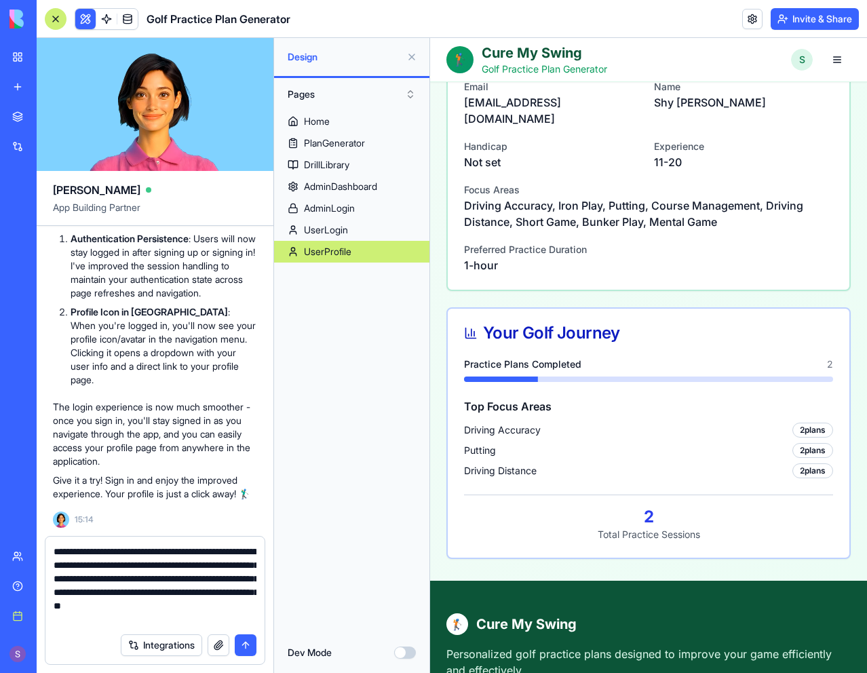
click at [795, 422] on div "2 plans" at bounding box center [812, 429] width 41 height 15
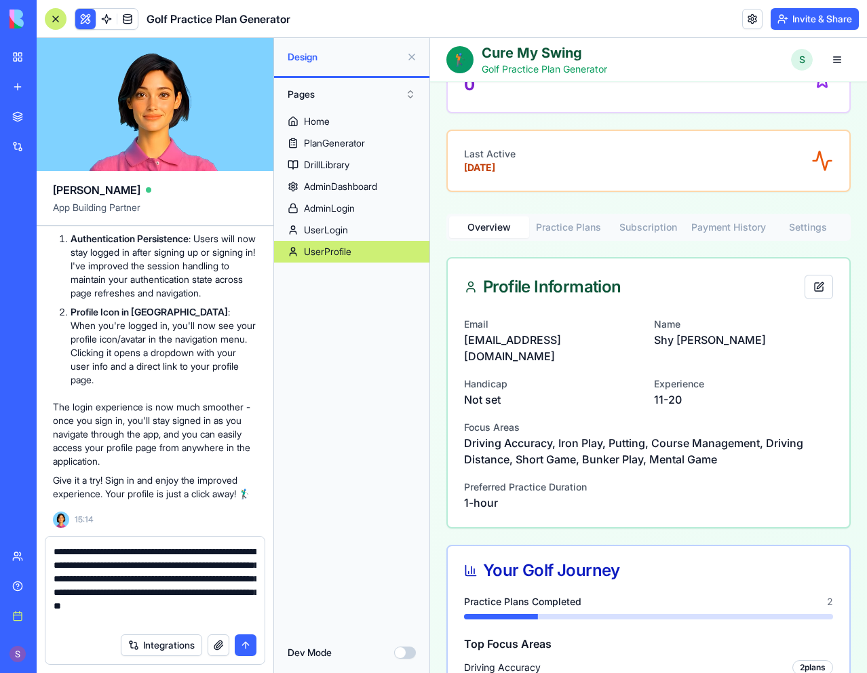
scroll to position [271, 0]
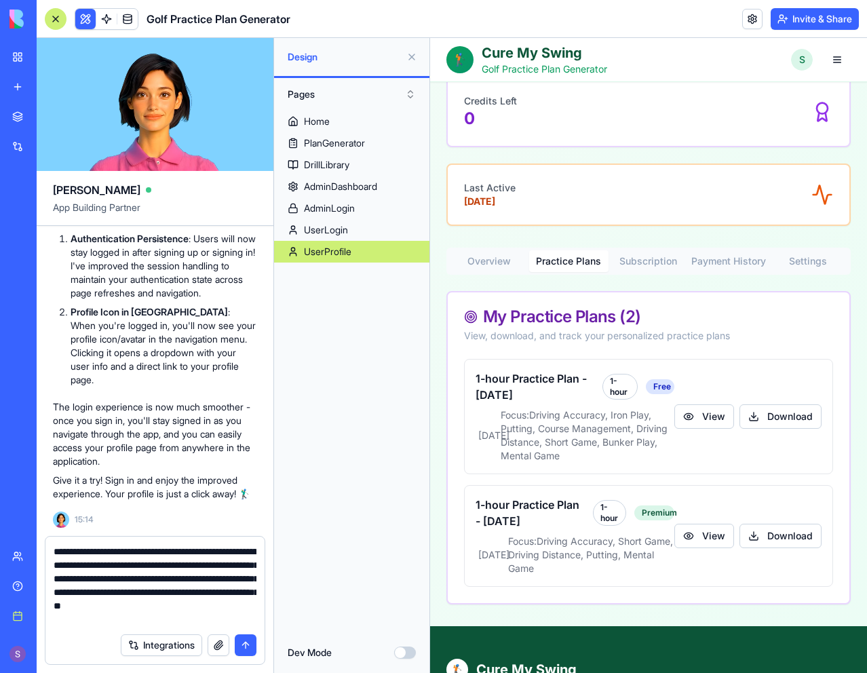
click at [571, 258] on button "Practice Plans" at bounding box center [569, 261] width 80 height 22
click at [491, 262] on button "Overview" at bounding box center [489, 261] width 80 height 22
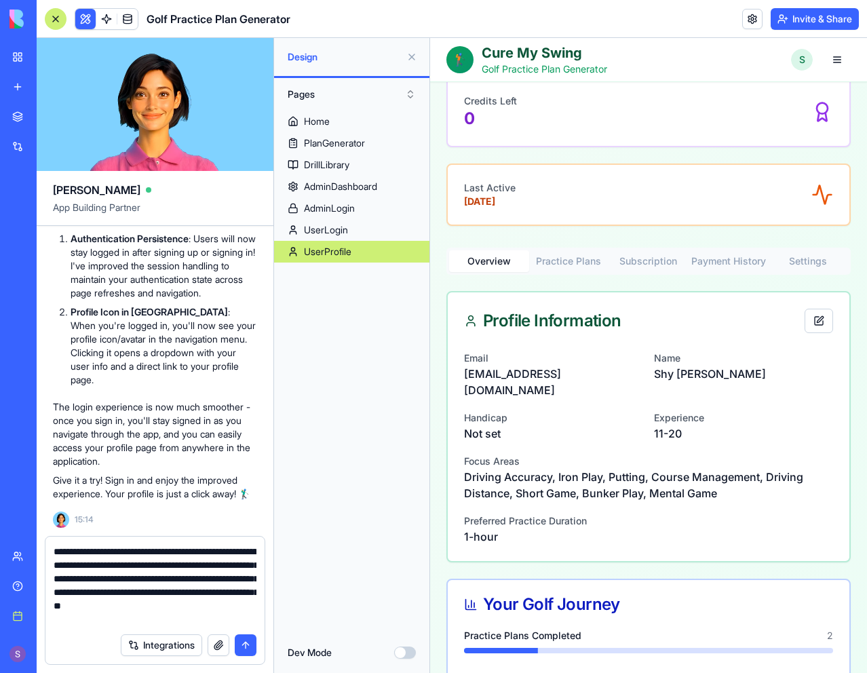
click at [650, 266] on button "Subscription" at bounding box center [648, 261] width 80 height 22
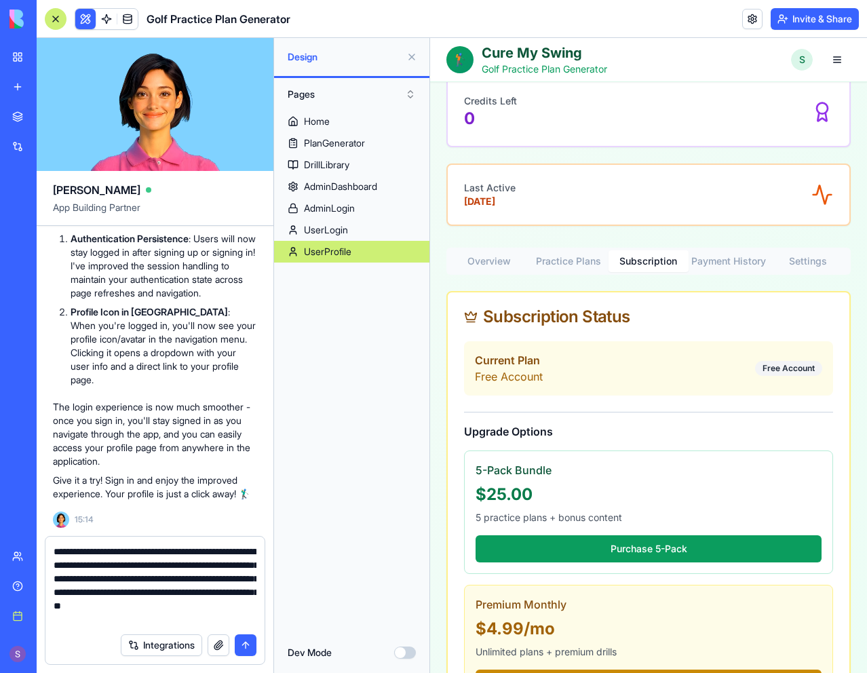
scroll to position [339, 0]
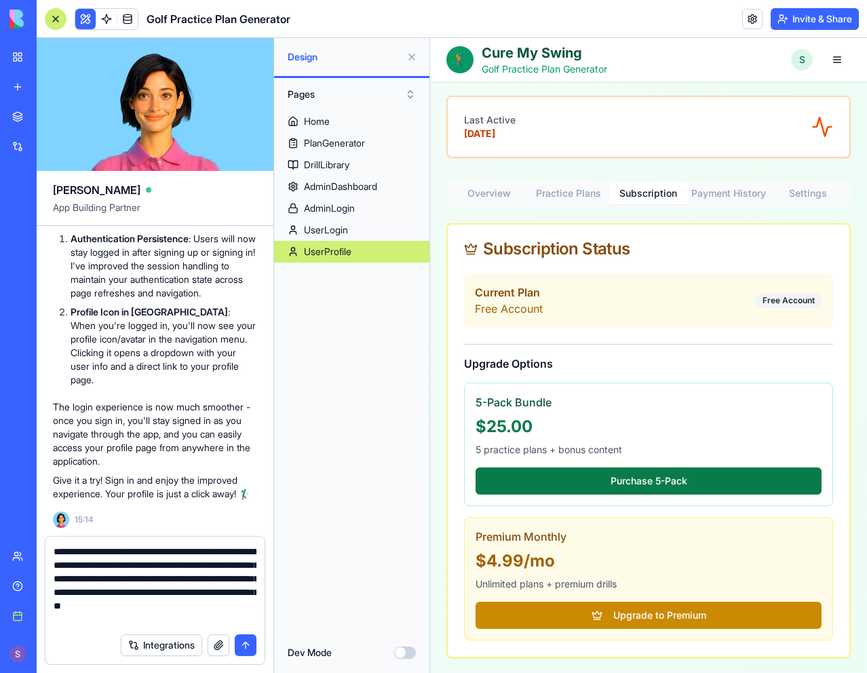
click at [661, 470] on button "Purchase 5-Pack" at bounding box center [648, 480] width 346 height 27
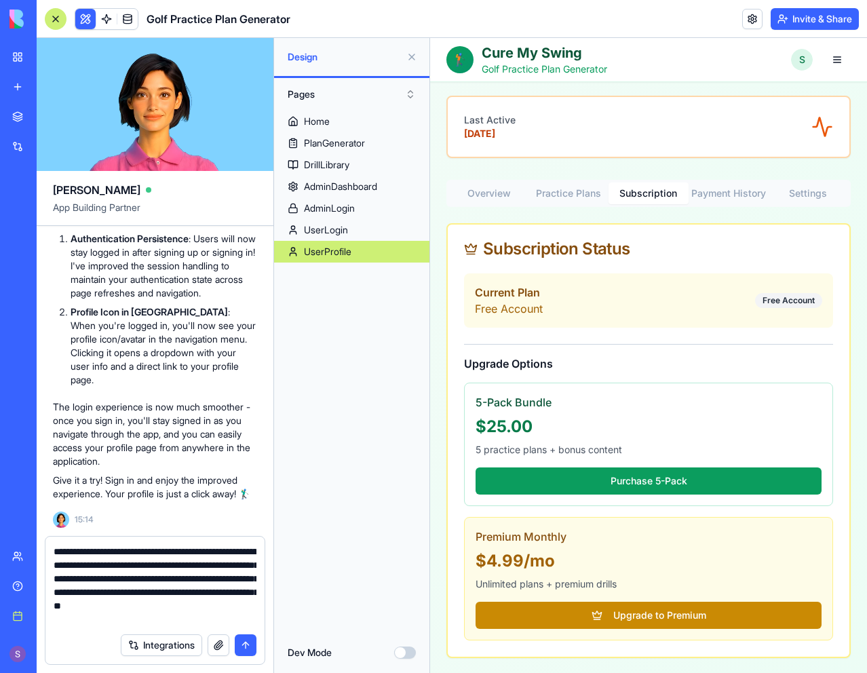
click at [714, 197] on button "Payment History" at bounding box center [728, 193] width 80 height 22
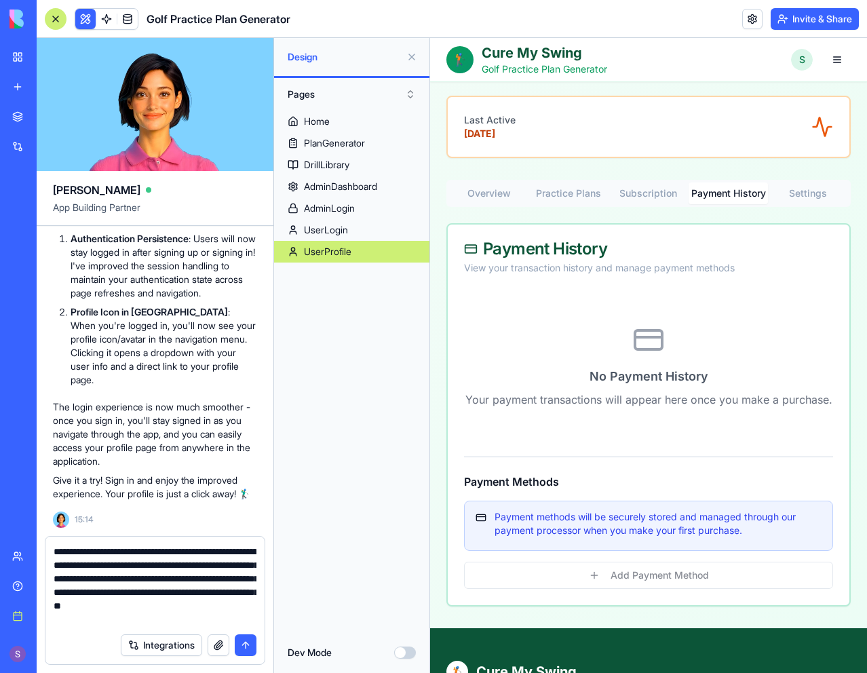
click at [608, 589] on div "Payment methods will be securely stored and managed through our payment process…" at bounding box center [648, 544] width 369 height 88
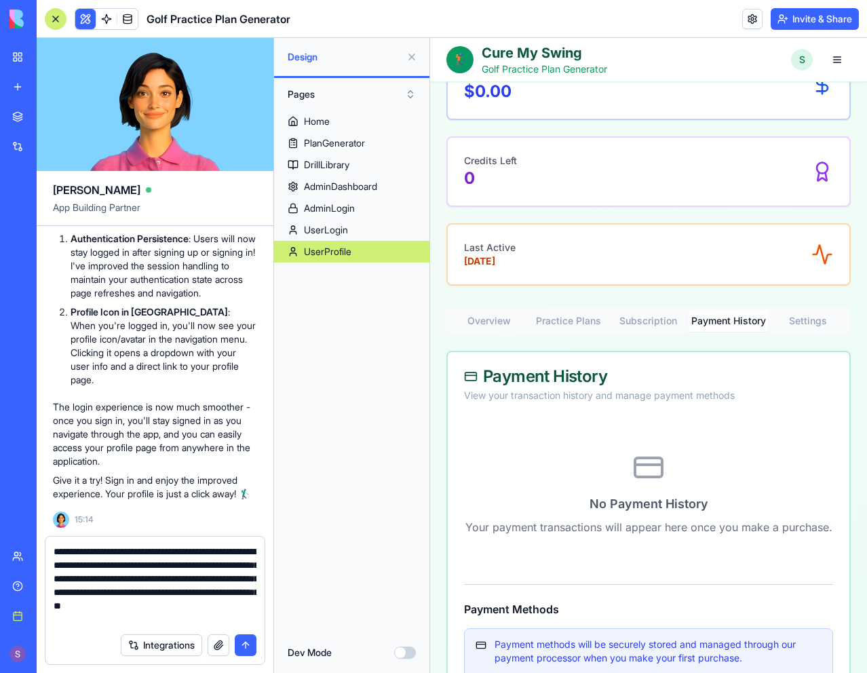
scroll to position [203, 0]
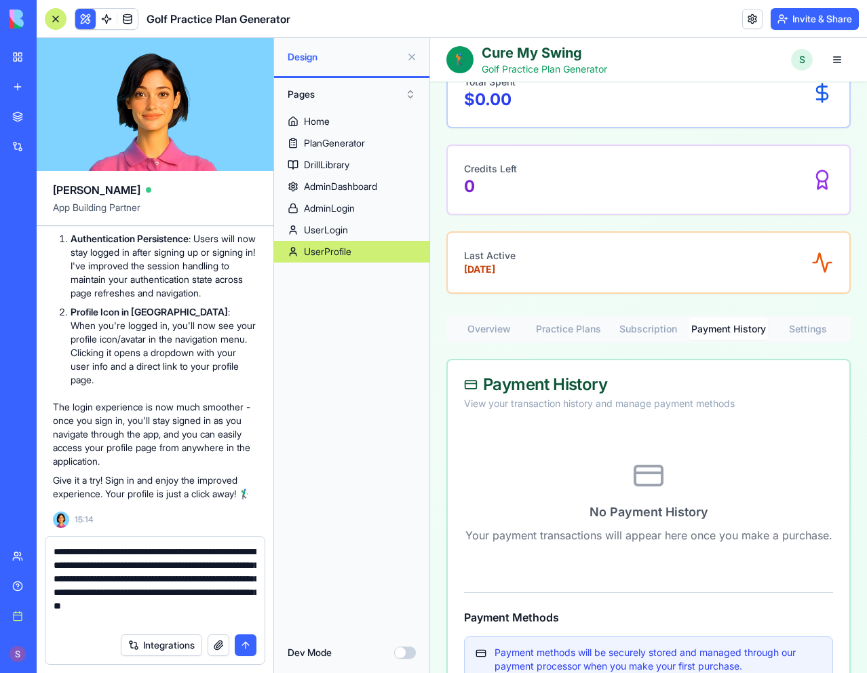
click at [781, 328] on button "Settings" at bounding box center [808, 329] width 80 height 22
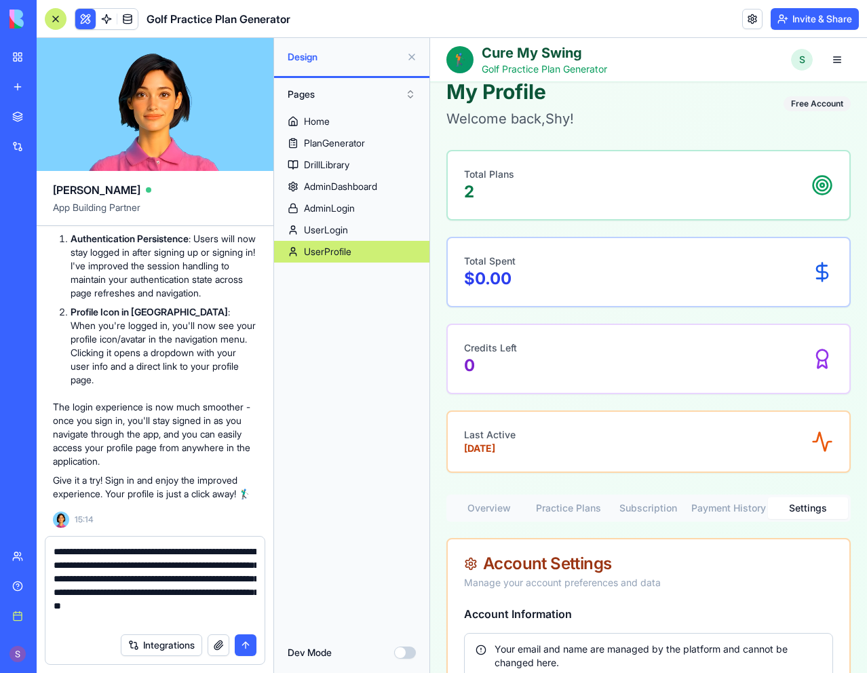
scroll to position [0, 0]
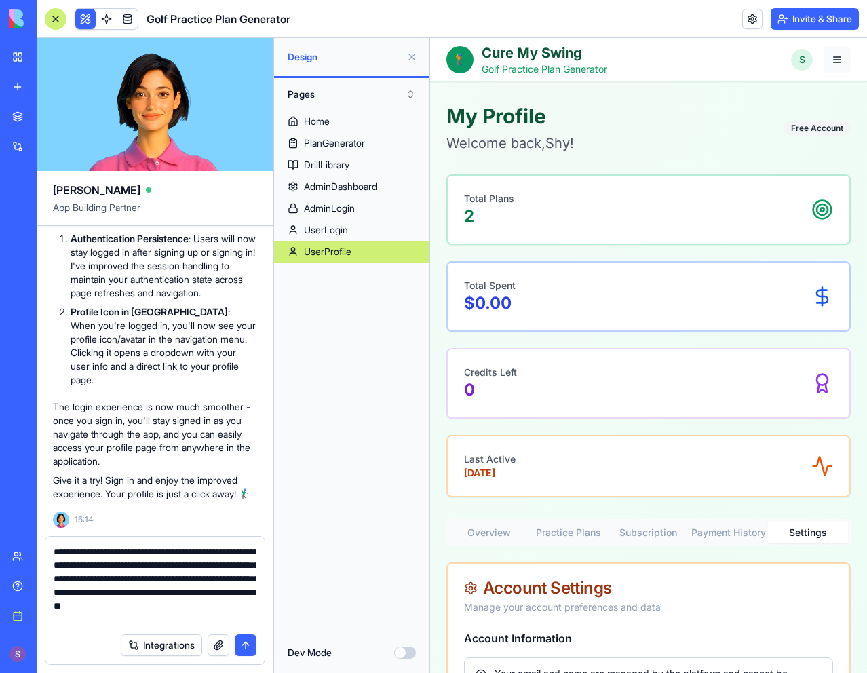
click at [827, 57] on button "button" at bounding box center [836, 59] width 27 height 27
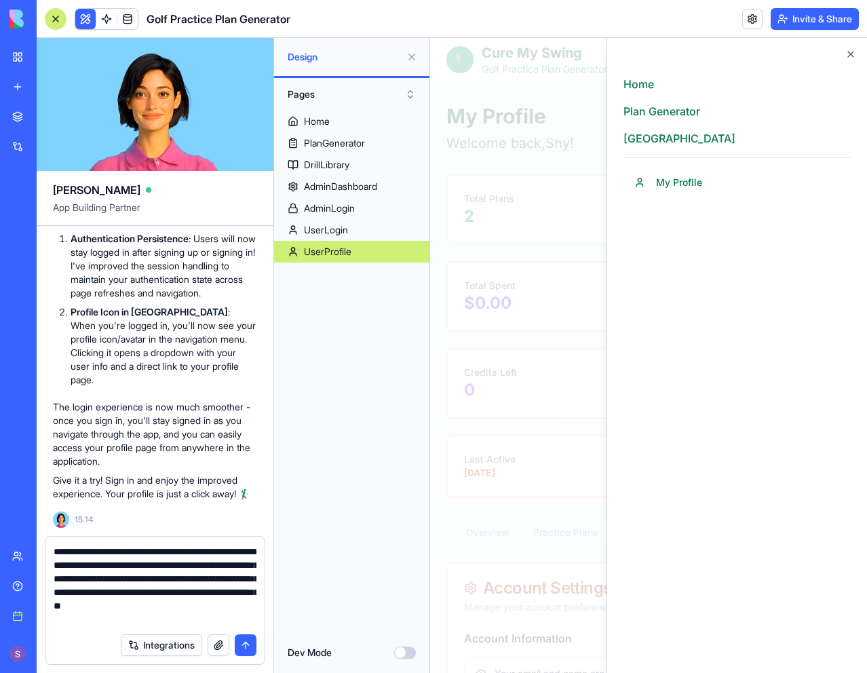
click at [186, 625] on textarea "**********" at bounding box center [155, 584] width 203 height 81
click at [203, 616] on textarea "**********" at bounding box center [155, 584] width 203 height 81
click at [848, 57] on icon "button" at bounding box center [850, 54] width 11 height 11
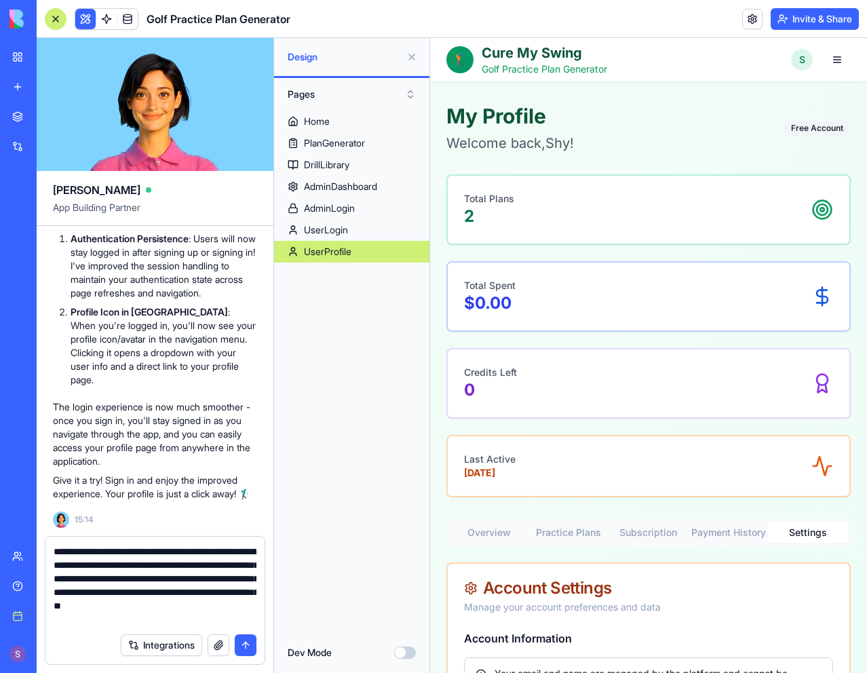
click at [191, 621] on textarea "**********" at bounding box center [155, 584] width 203 height 81
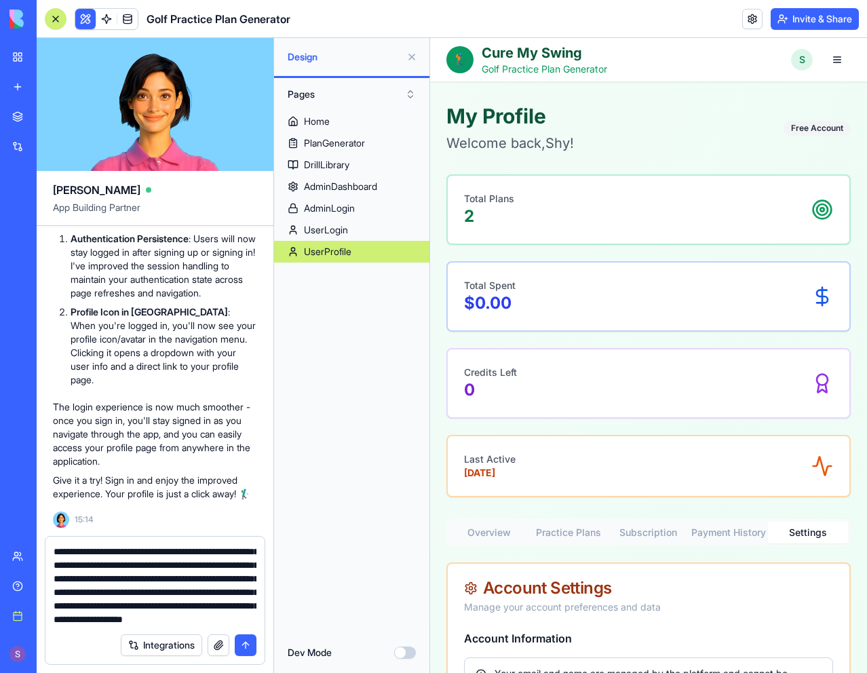
scroll to position [66, 0]
type textarea "**********"
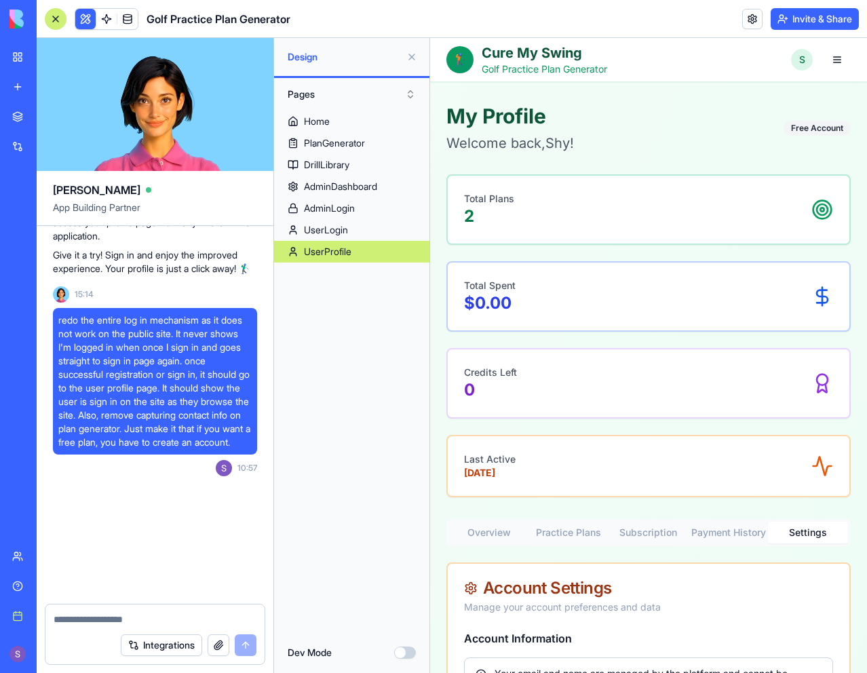
scroll to position [13194, 0]
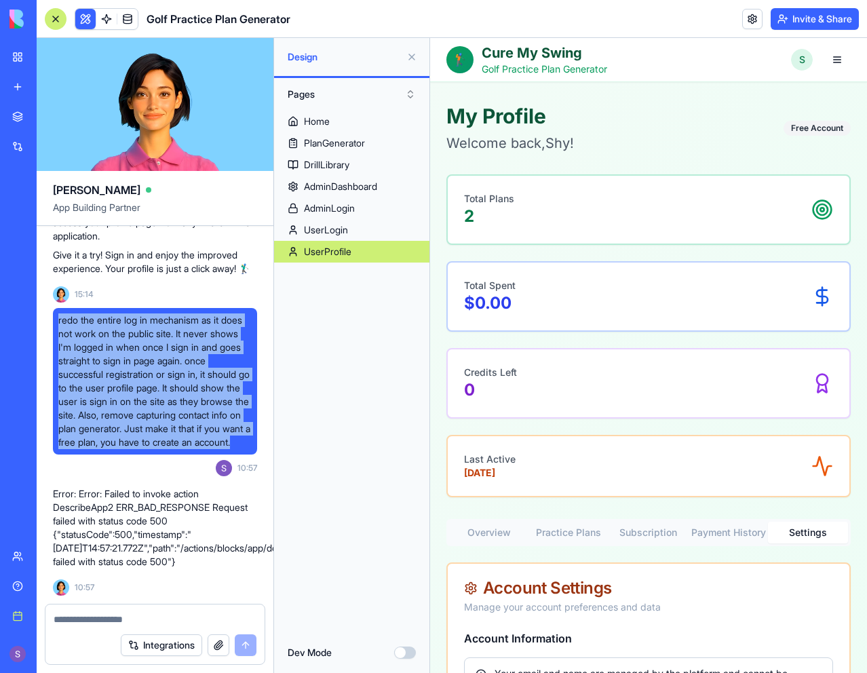
drag, startPoint x: 157, startPoint y: 441, endPoint x: 57, endPoint y: 303, distance: 169.9
click at [57, 308] on div "redo the entire log in mechanism as it does not work on the public site. It nev…" at bounding box center [155, 381] width 204 height 146
copy span "redo the entire log in mechanism as it does not work on the public site. It nev…"
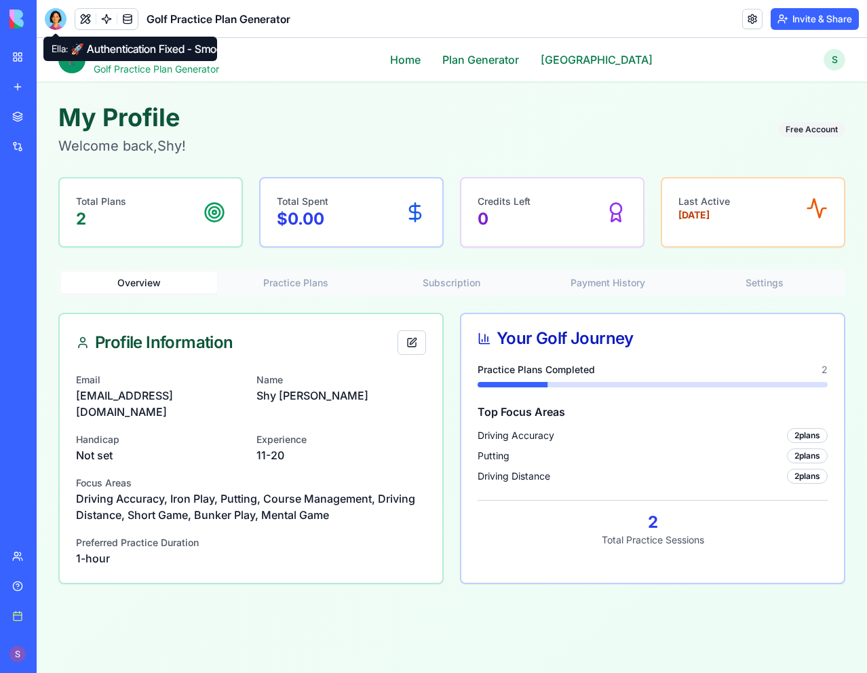
click at [55, 20] on div at bounding box center [56, 19] width 22 height 22
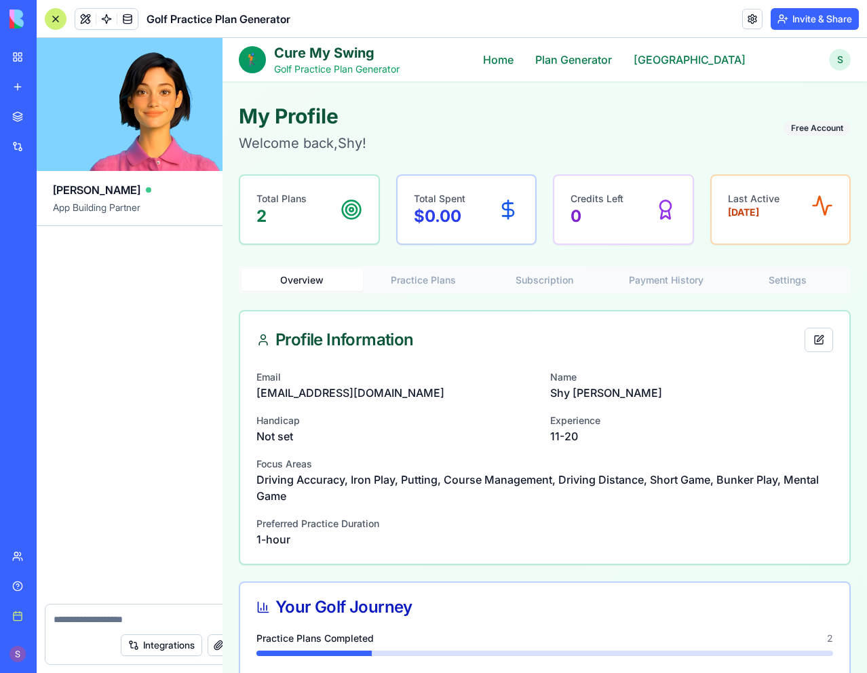
scroll to position [12887, 0]
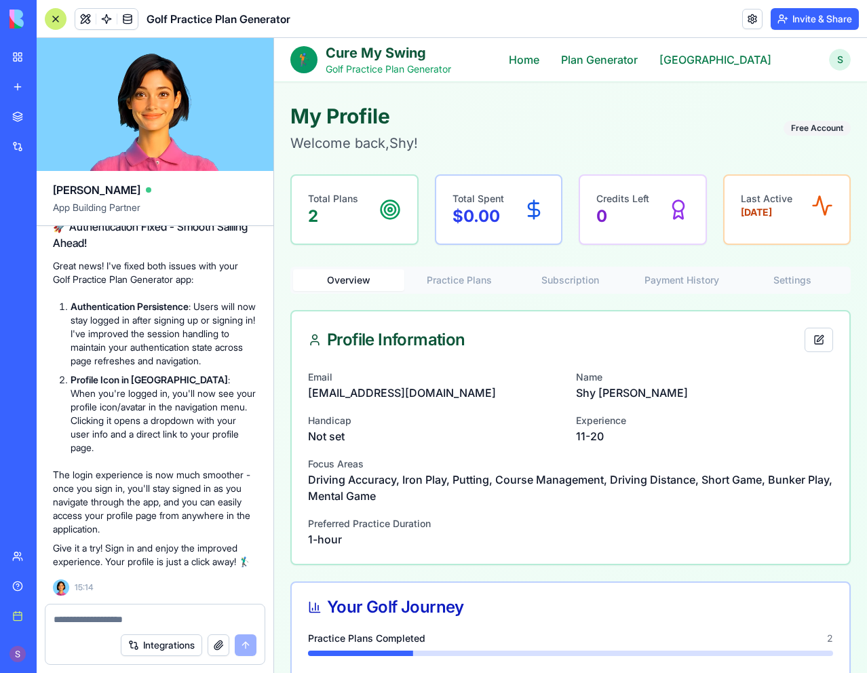
click at [100, 610] on div at bounding box center [154, 615] width 219 height 22
click at [98, 618] on textarea at bounding box center [155, 619] width 203 height 14
paste textarea "**********"
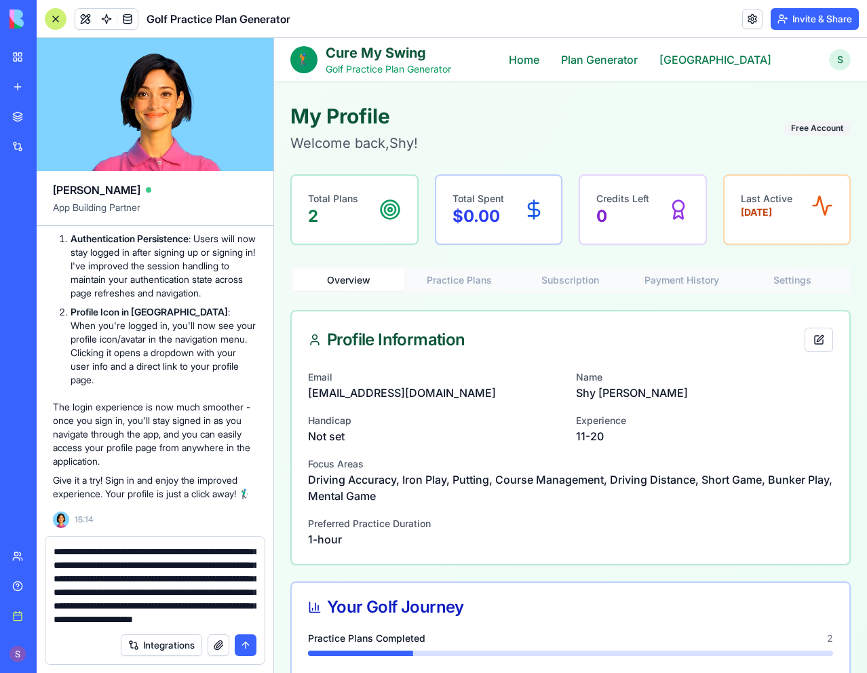
type textarea "**********"
click at [249, 647] on button "submit" at bounding box center [246, 645] width 22 height 22
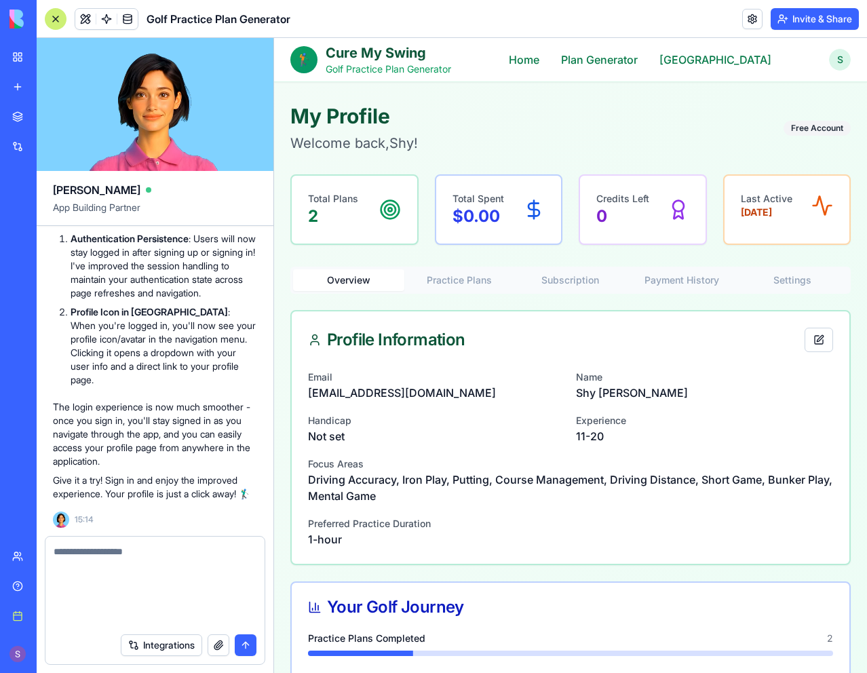
scroll to position [0, 0]
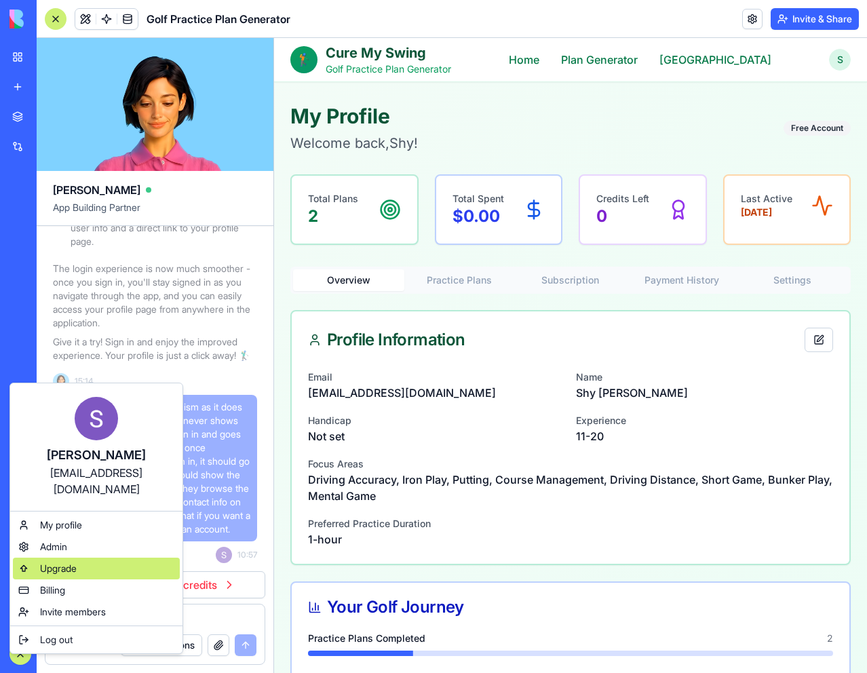
click at [79, 557] on div "Upgrade" at bounding box center [96, 568] width 167 height 22
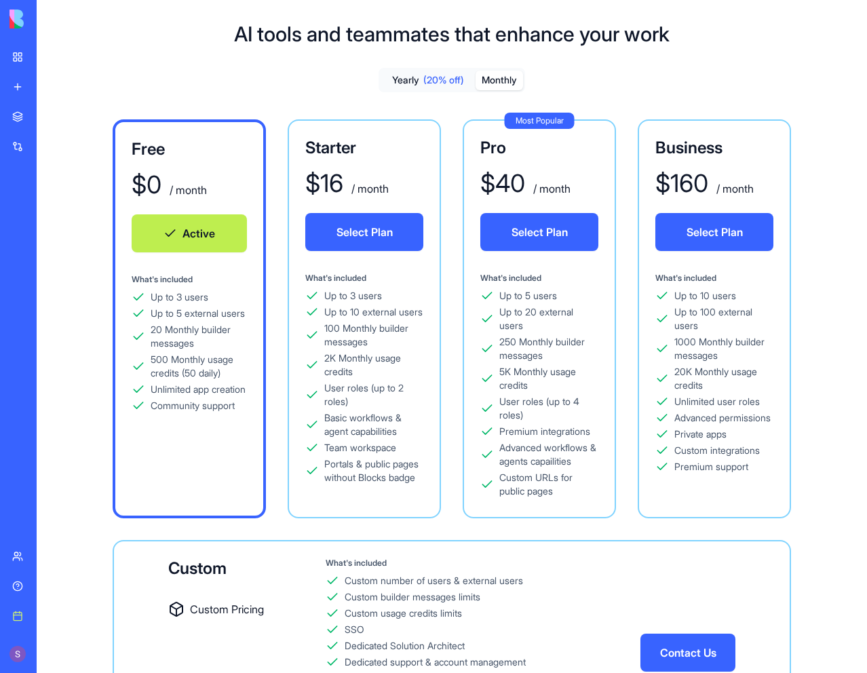
click at [496, 87] on button "Monthly" at bounding box center [498, 81] width 47 height 20
click at [357, 234] on button "Select Plan" at bounding box center [364, 232] width 118 height 38
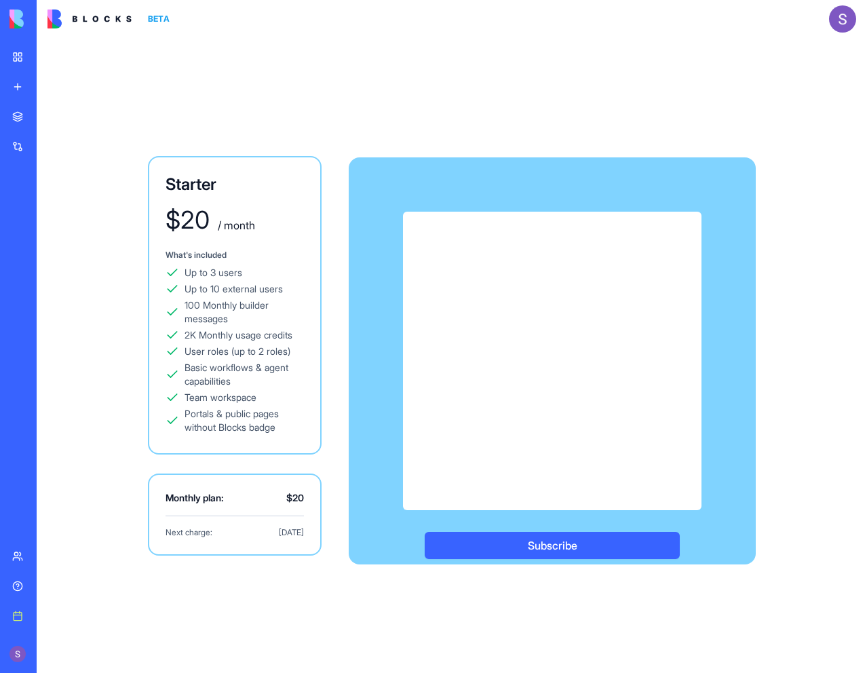
click at [720, 454] on div "Subscribe" at bounding box center [552, 360] width 407 height 407
click at [520, 545] on button "Subscribe" at bounding box center [551, 545] width 255 height 27
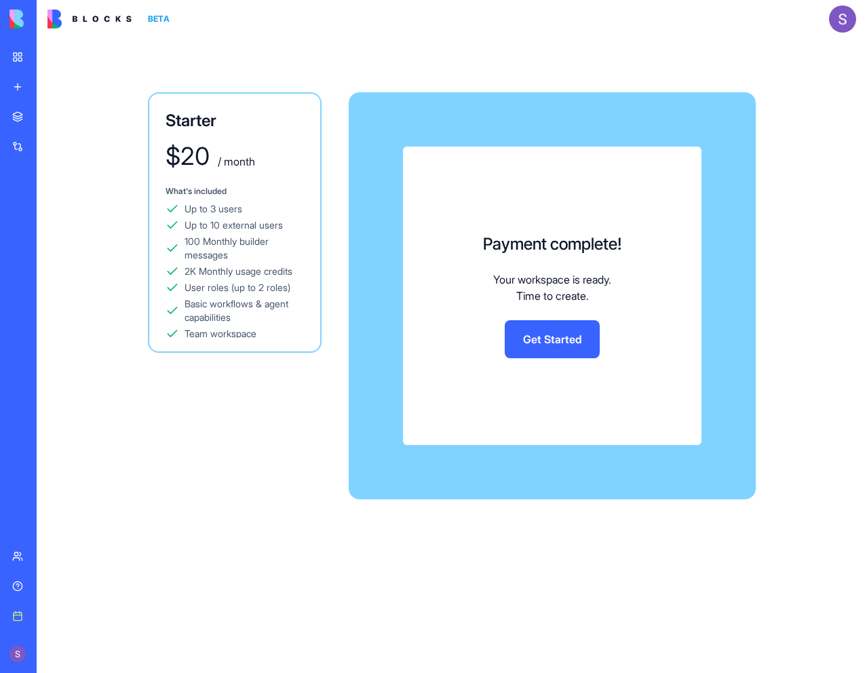
click at [528, 334] on link "Get Started" at bounding box center [551, 339] width 95 height 38
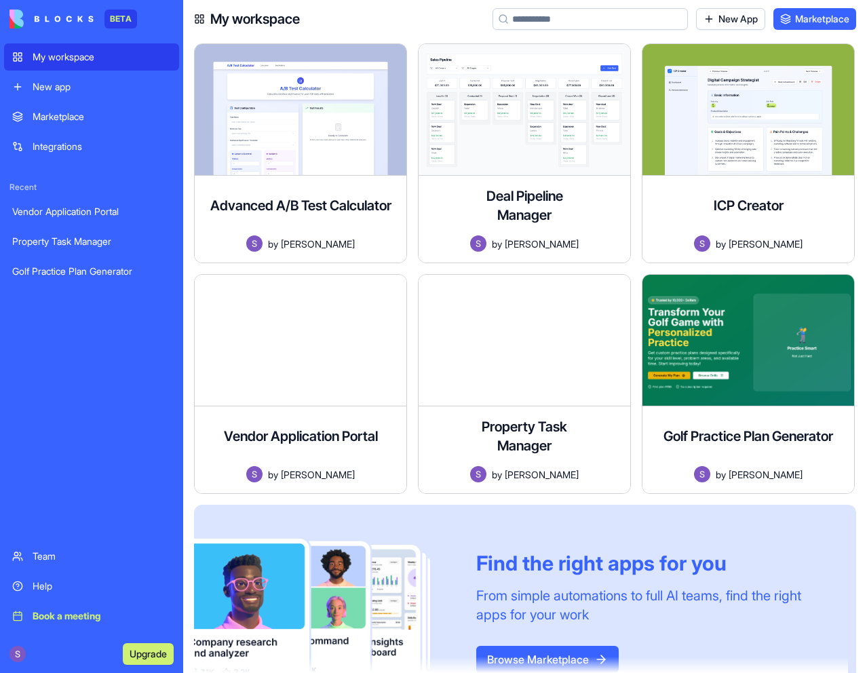
click at [93, 271] on div "Golf Practice Plan Generator" at bounding box center [91, 271] width 159 height 14
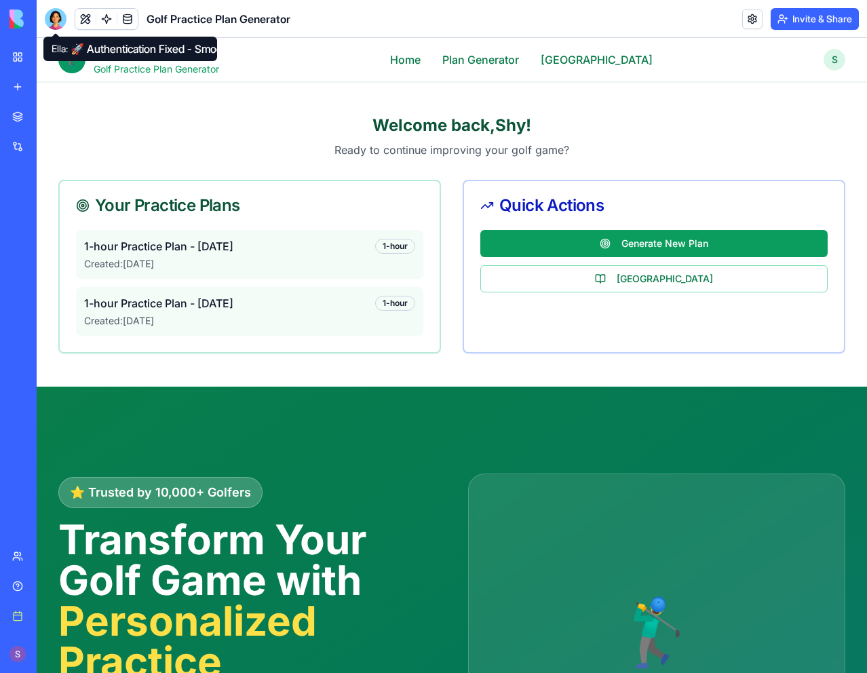
click at [63, 14] on div at bounding box center [56, 19] width 22 height 22
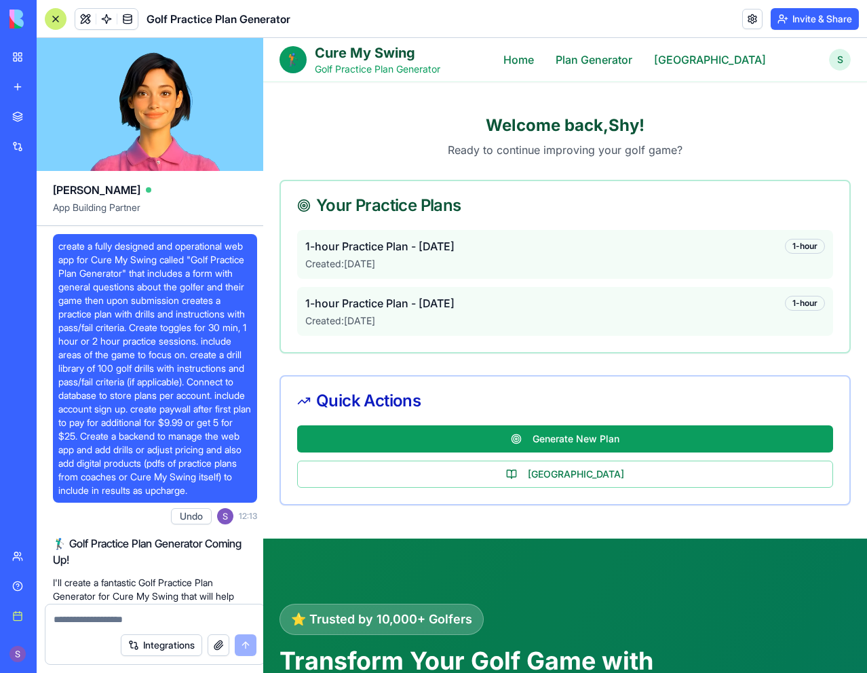
scroll to position [12887, 0]
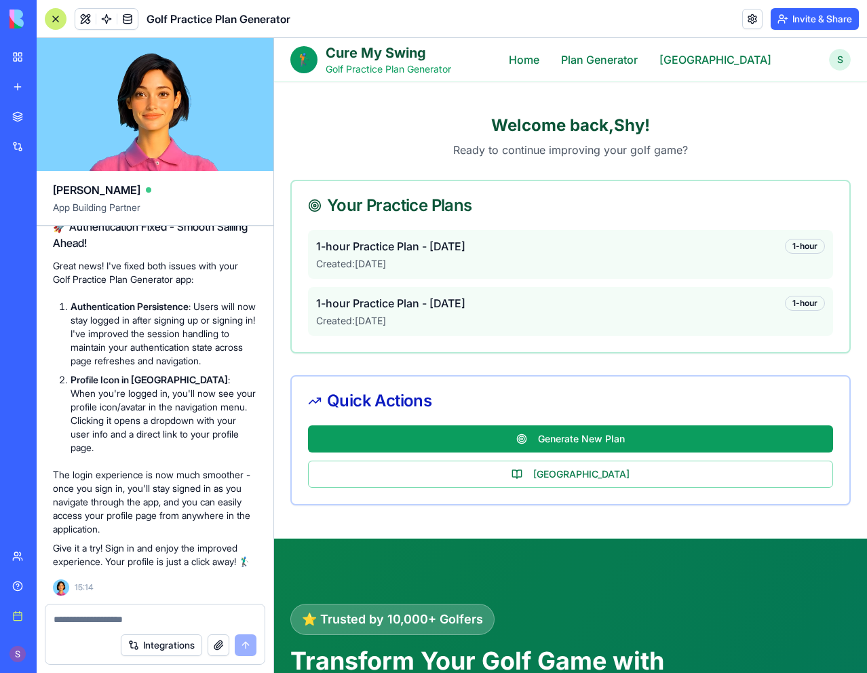
click at [101, 620] on textarea at bounding box center [155, 619] width 203 height 14
paste textarea "**********"
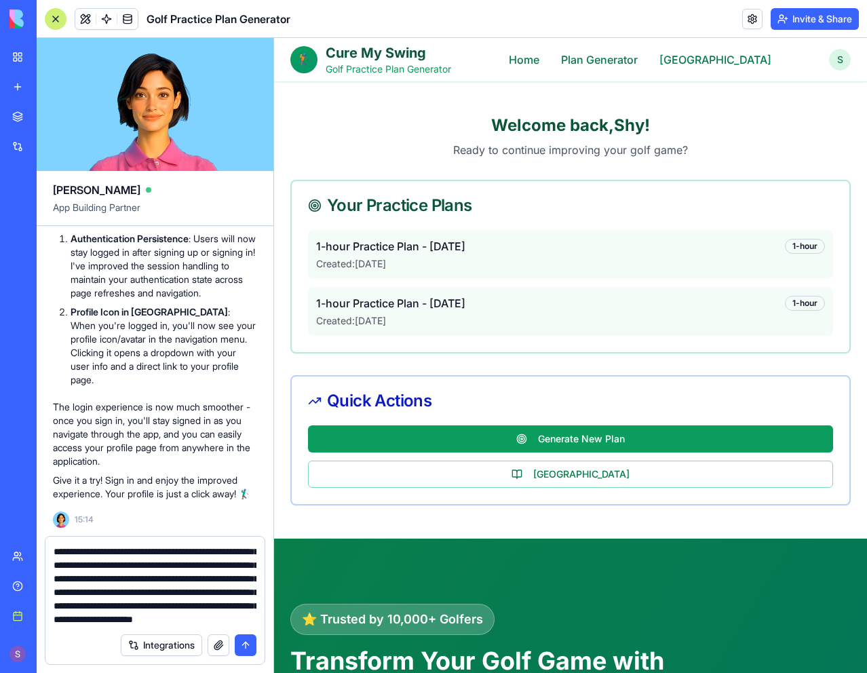
scroll to position [0, 0]
type textarea "**********"
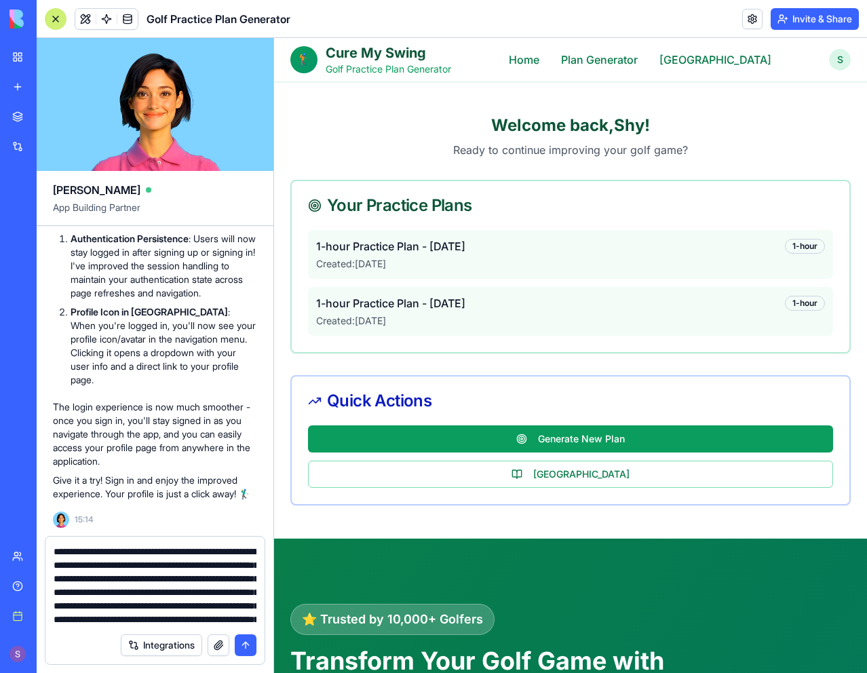
click at [244, 646] on button "submit" at bounding box center [246, 645] width 22 height 22
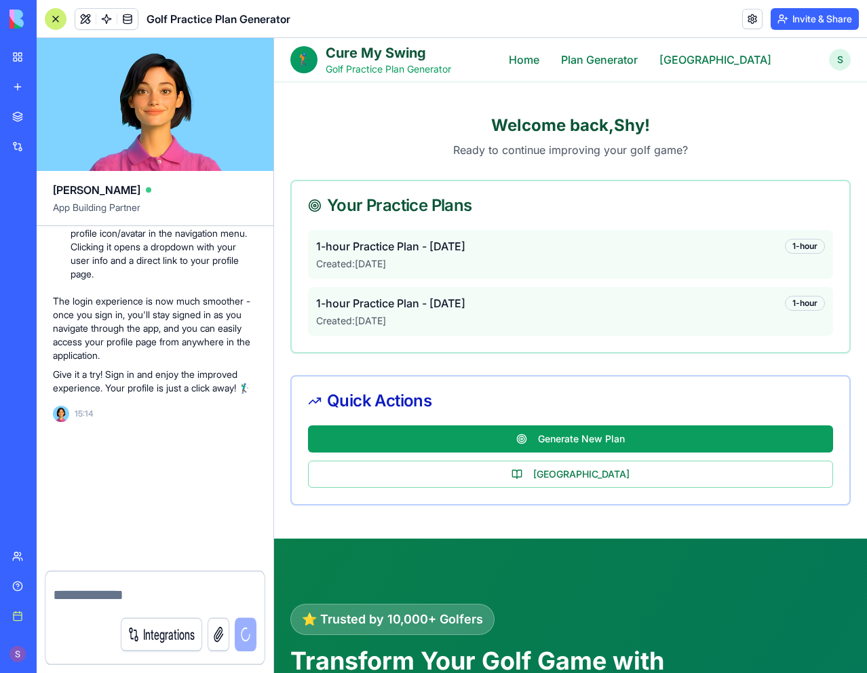
scroll to position [13075, 0]
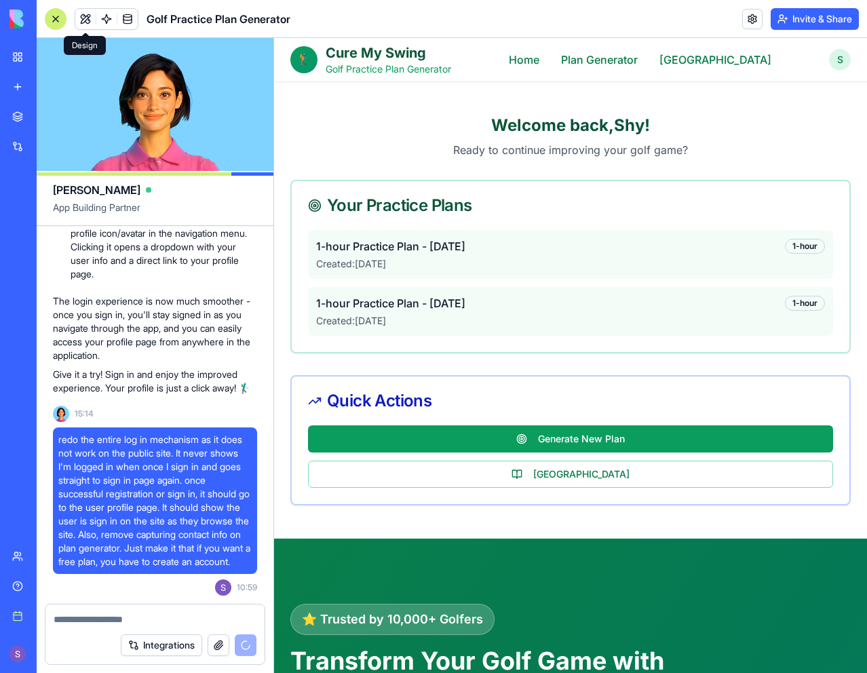
click at [88, 20] on button at bounding box center [85, 19] width 20 height 20
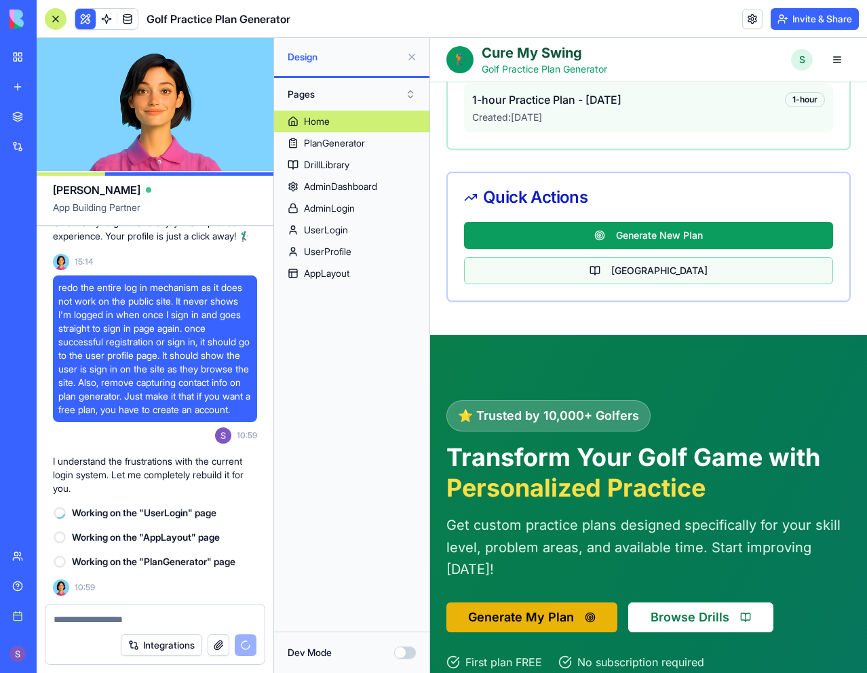
scroll to position [0, 0]
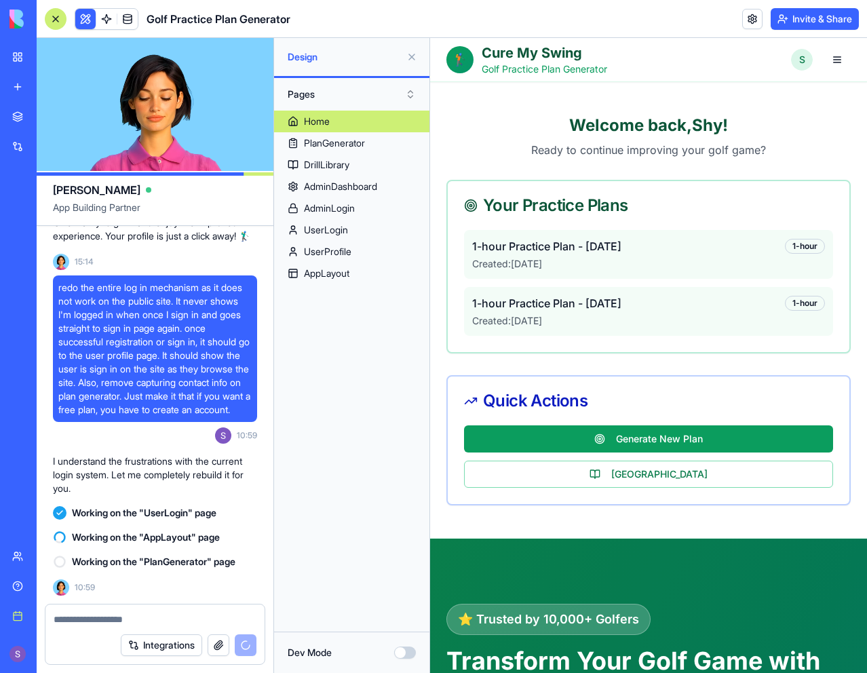
drag, startPoint x: 434, startPoint y: 144, endPoint x: 392, endPoint y: 339, distance: 199.1
click at [392, 339] on div "Home PlanGenerator DrillLibrary AdminDashboard AdminLogin UserLogin UserProfile…" at bounding box center [351, 371] width 155 height 521
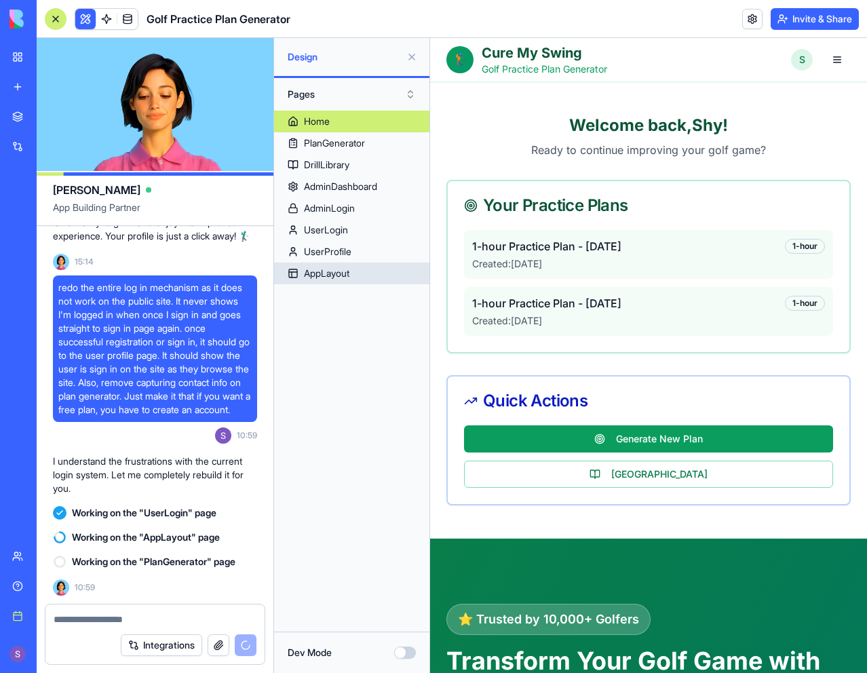
click at [376, 273] on link "AppLayout" at bounding box center [351, 273] width 155 height 22
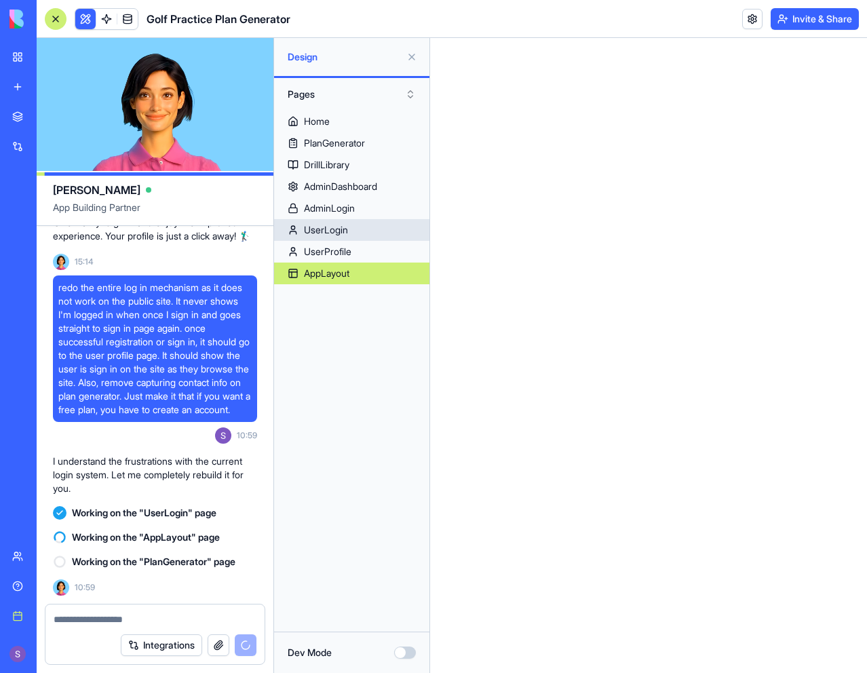
click at [368, 221] on link "UserLogin" at bounding box center [351, 230] width 155 height 22
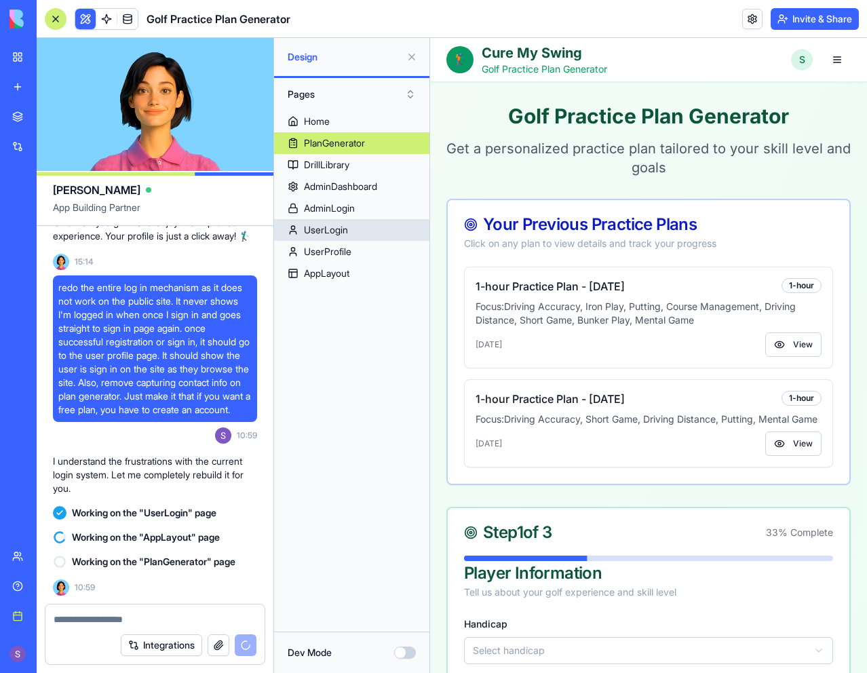
click at [370, 239] on link "UserLogin" at bounding box center [351, 230] width 155 height 22
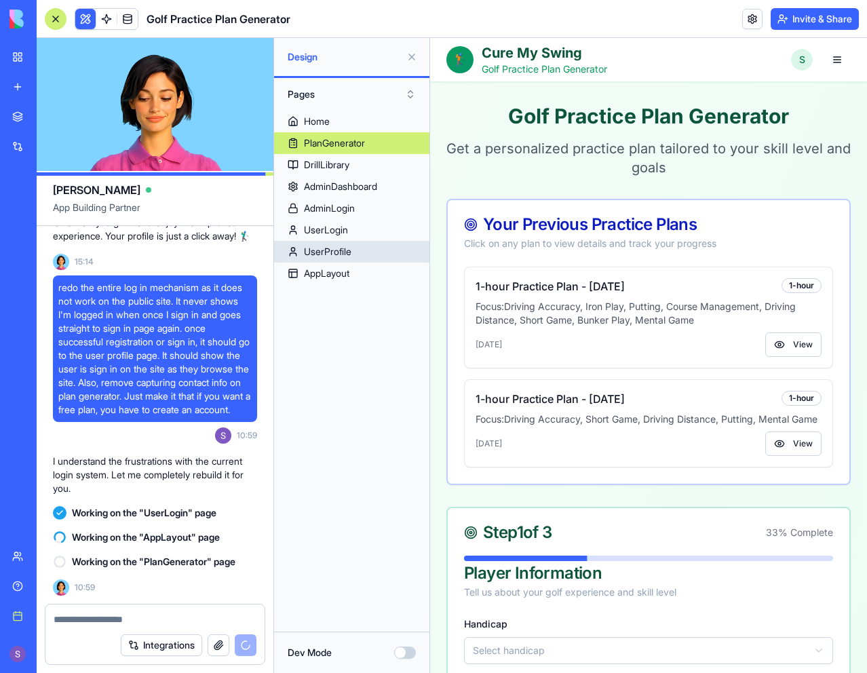
click at [375, 250] on link "UserProfile" at bounding box center [351, 252] width 155 height 22
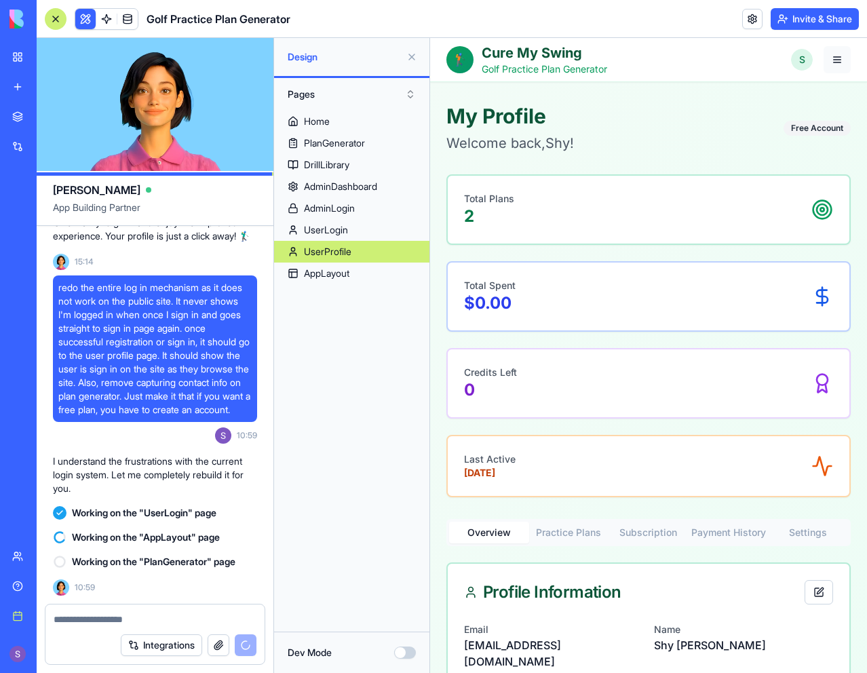
click at [825, 58] on button "button" at bounding box center [836, 59] width 27 height 27
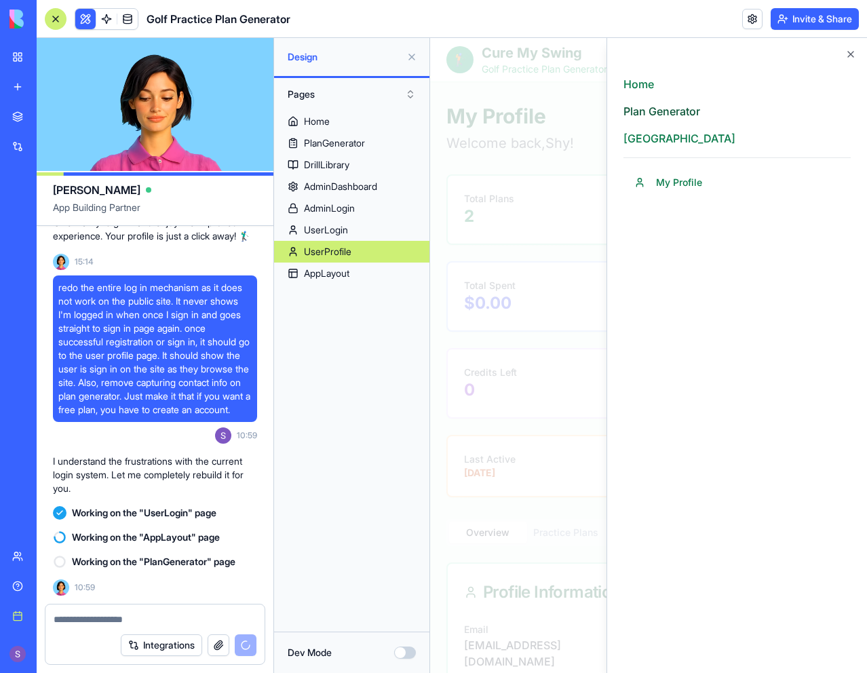
click at [675, 117] on link "Plan Generator" at bounding box center [736, 111] width 227 height 16
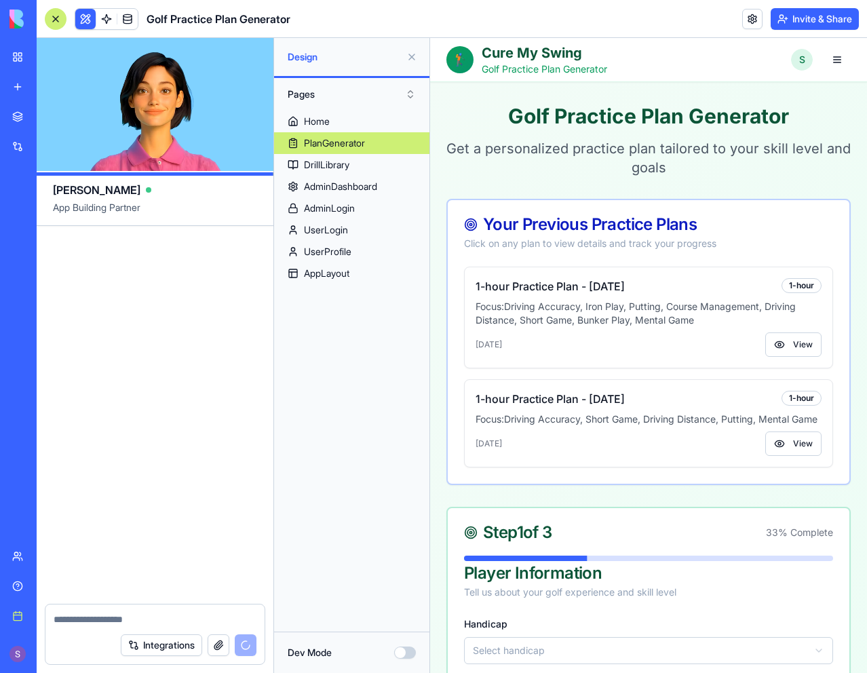
scroll to position [13677, 0]
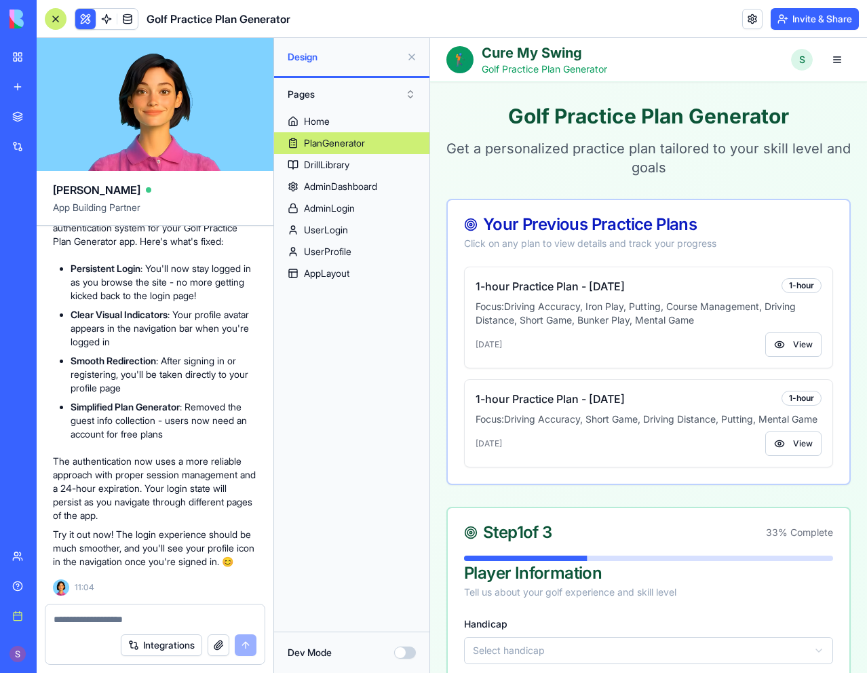
click at [82, 616] on textarea at bounding box center [155, 619] width 203 height 14
drag, startPoint x: 246, startPoint y: 615, endPoint x: 115, endPoint y: 612, distance: 131.6
click at [108, 624] on textarea "**********" at bounding box center [155, 619] width 203 height 14
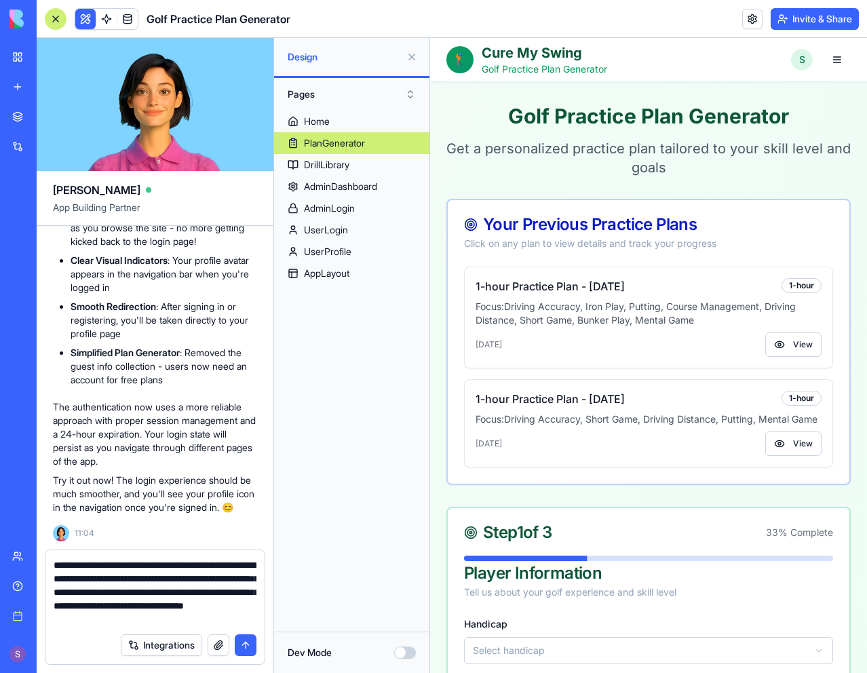
type textarea "**********"
click at [245, 643] on button "submit" at bounding box center [246, 645] width 22 height 22
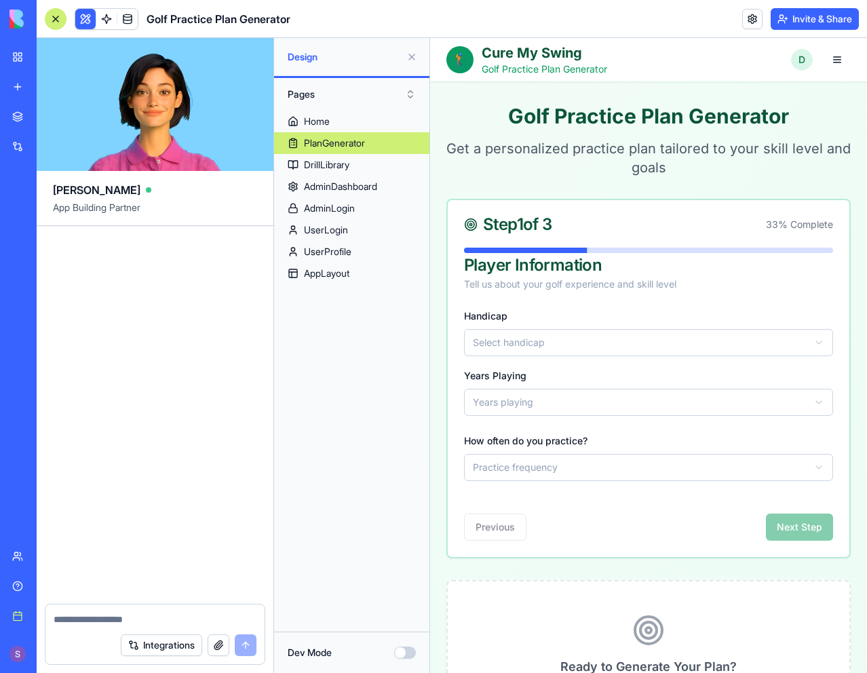
scroll to position [14387, 0]
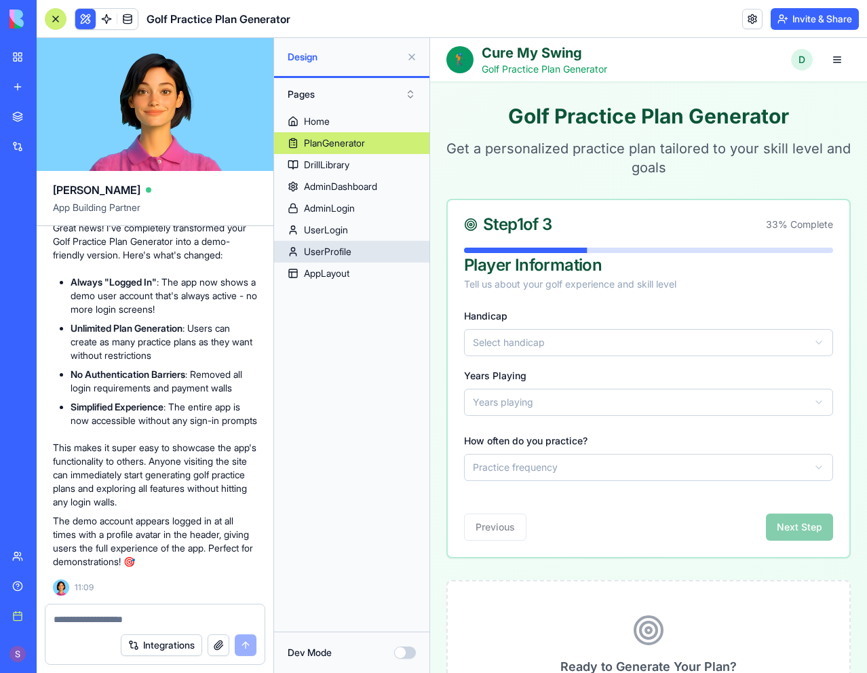
click at [367, 250] on link "UserProfile" at bounding box center [351, 252] width 155 height 22
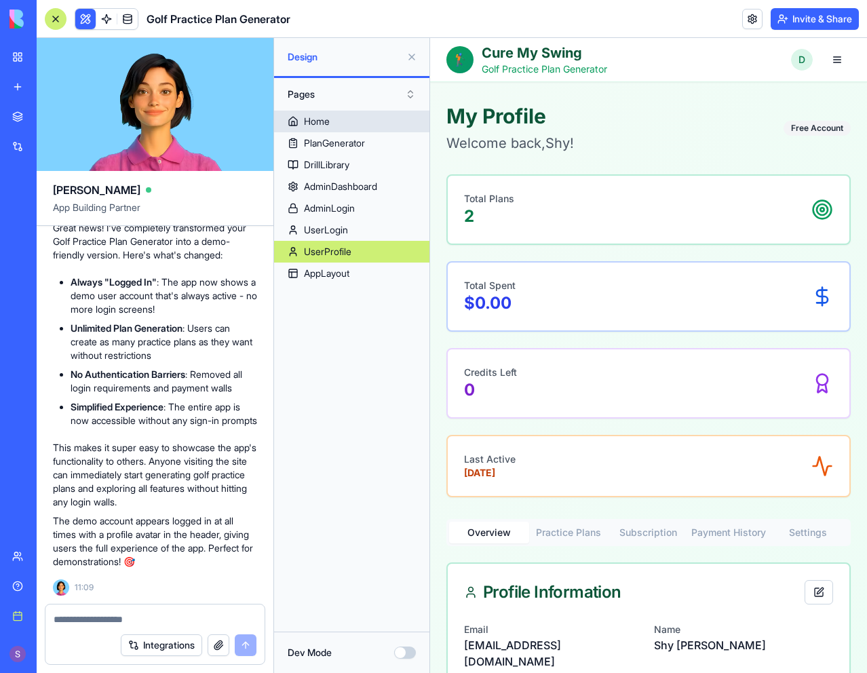
click at [370, 127] on link "Home" at bounding box center [351, 122] width 155 height 22
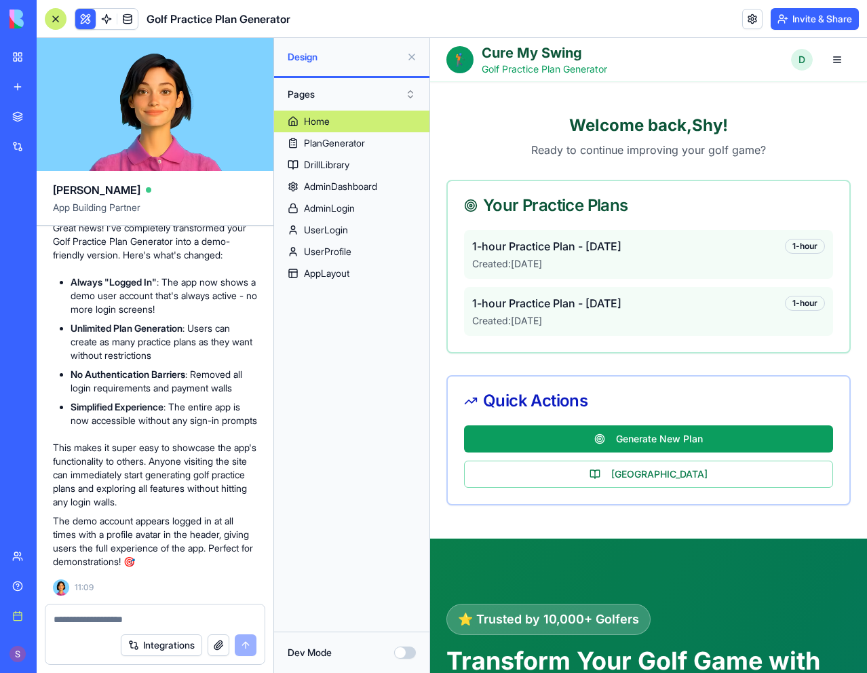
click at [83, 624] on textarea at bounding box center [155, 619] width 203 height 14
type textarea "**********"
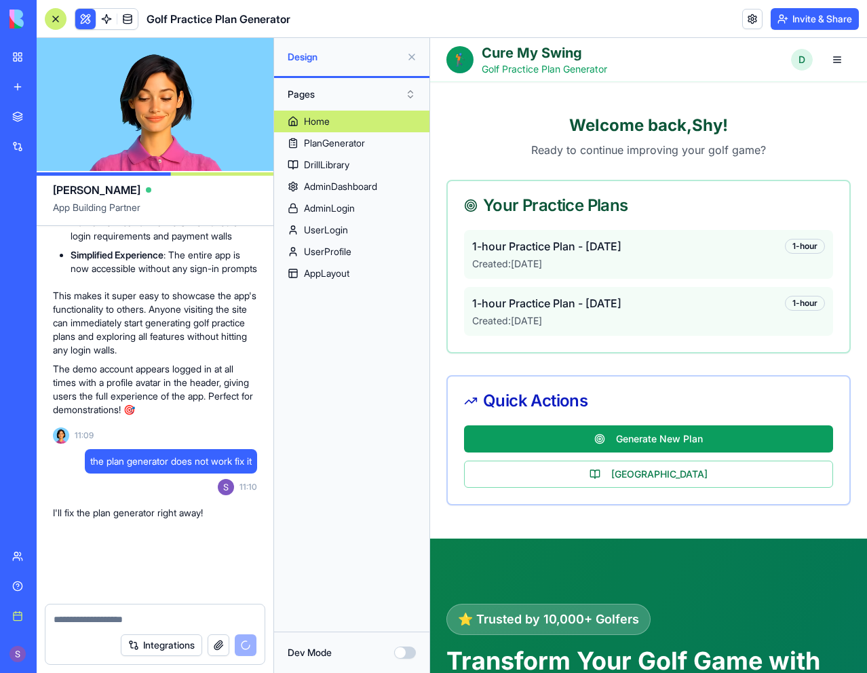
scroll to position [14539, 0]
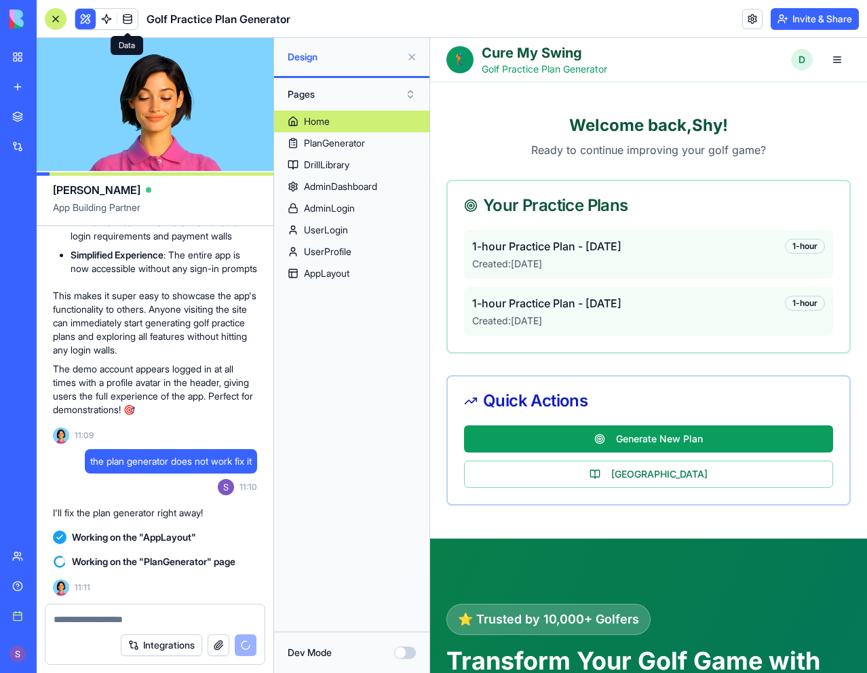
click at [129, 20] on link at bounding box center [127, 19] width 20 height 20
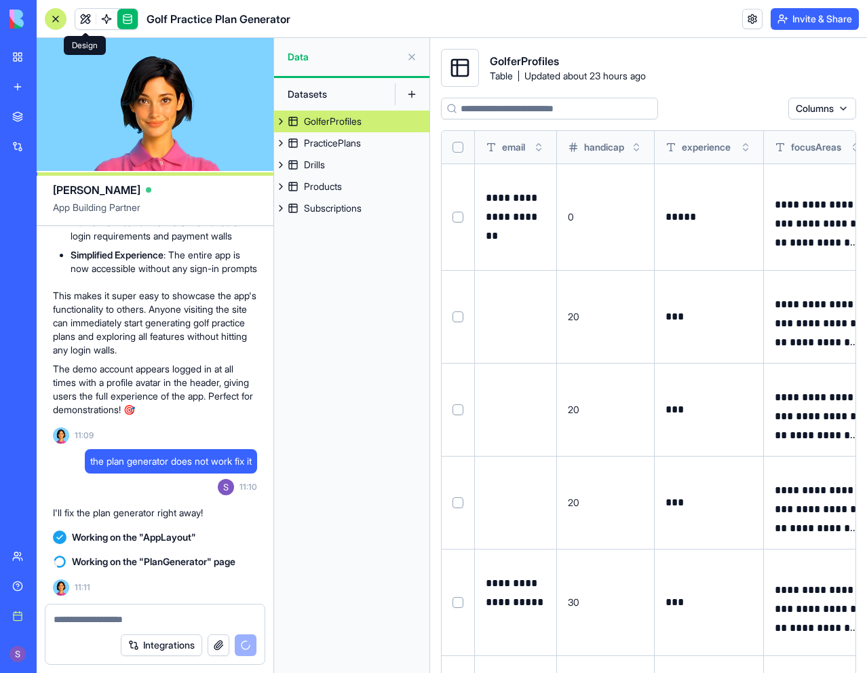
click at [85, 23] on link at bounding box center [85, 19] width 20 height 20
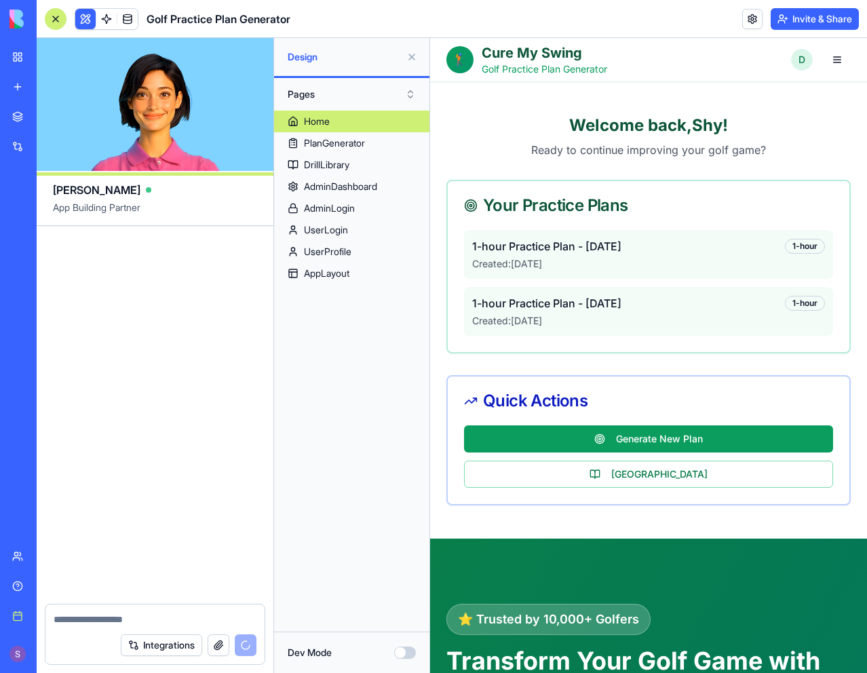
scroll to position [14987, 0]
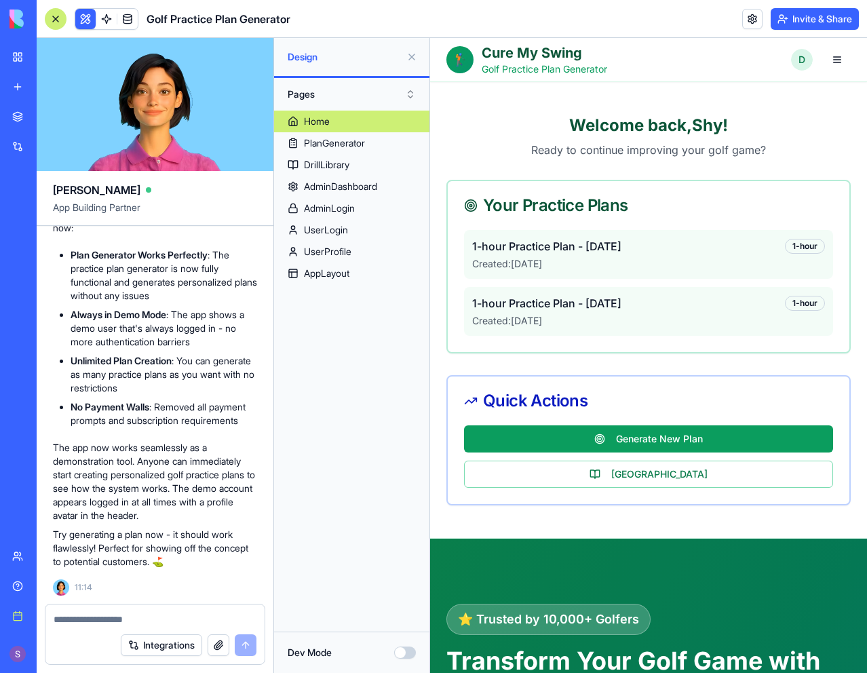
click at [122, 612] on div at bounding box center [154, 615] width 219 height 22
click at [118, 618] on textarea at bounding box center [155, 619] width 203 height 14
paste textarea "**********"
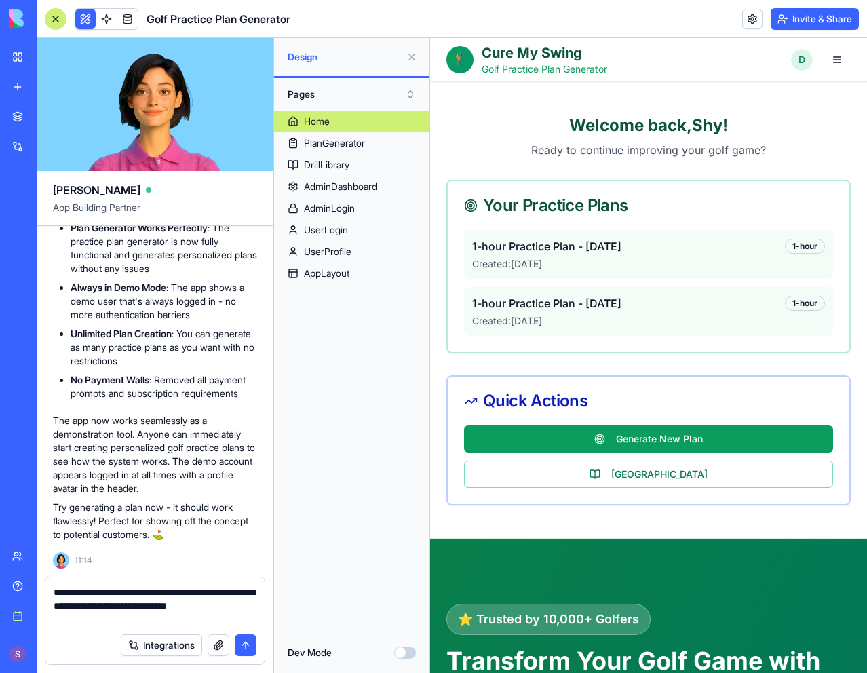
click at [218, 588] on textarea "**********" at bounding box center [155, 605] width 203 height 41
click at [146, 623] on textarea "**********" at bounding box center [155, 605] width 203 height 41
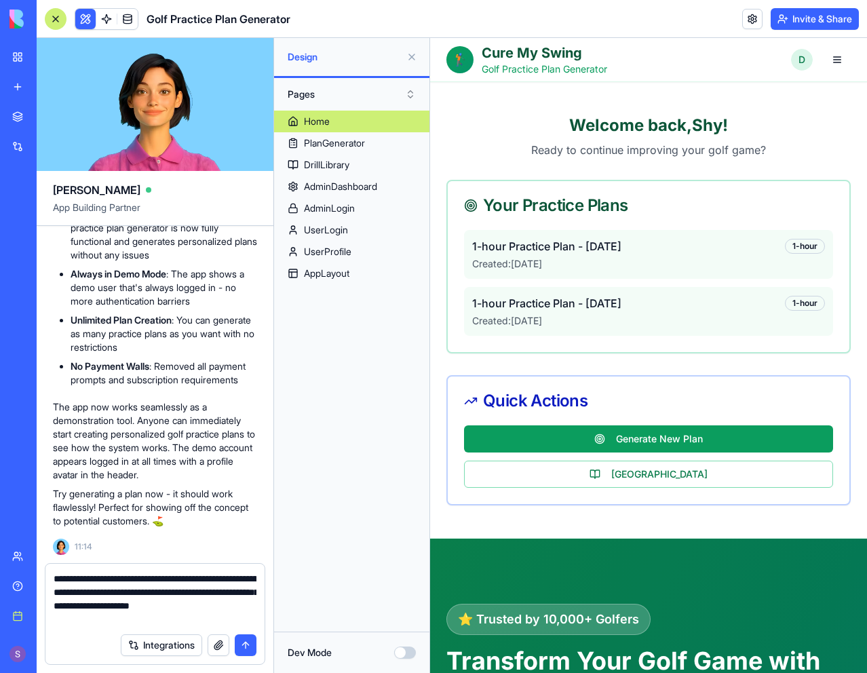
type textarea "**********"
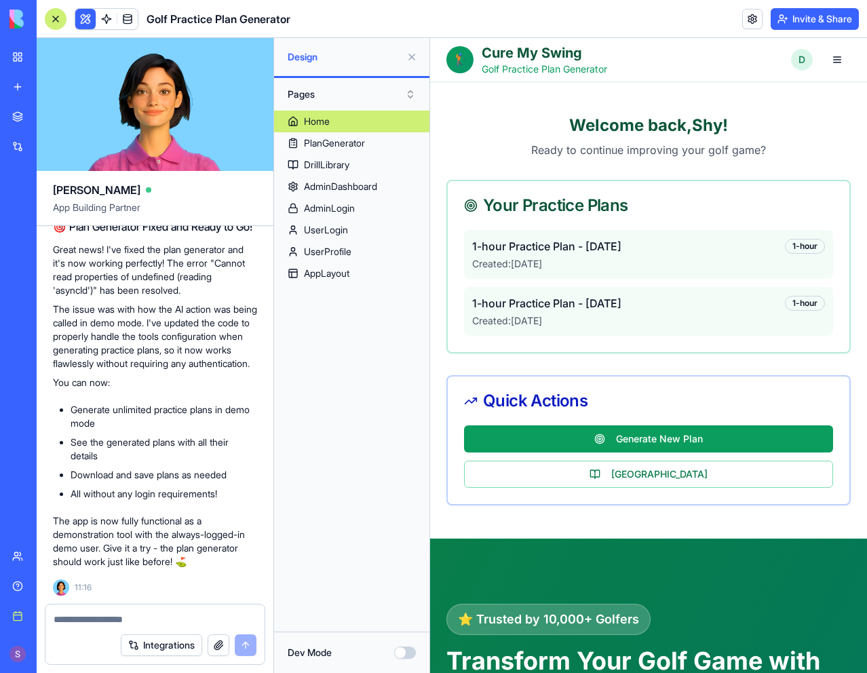
scroll to position [15554, 0]
click at [122, 621] on textarea at bounding box center [155, 619] width 203 height 14
type textarea "*"
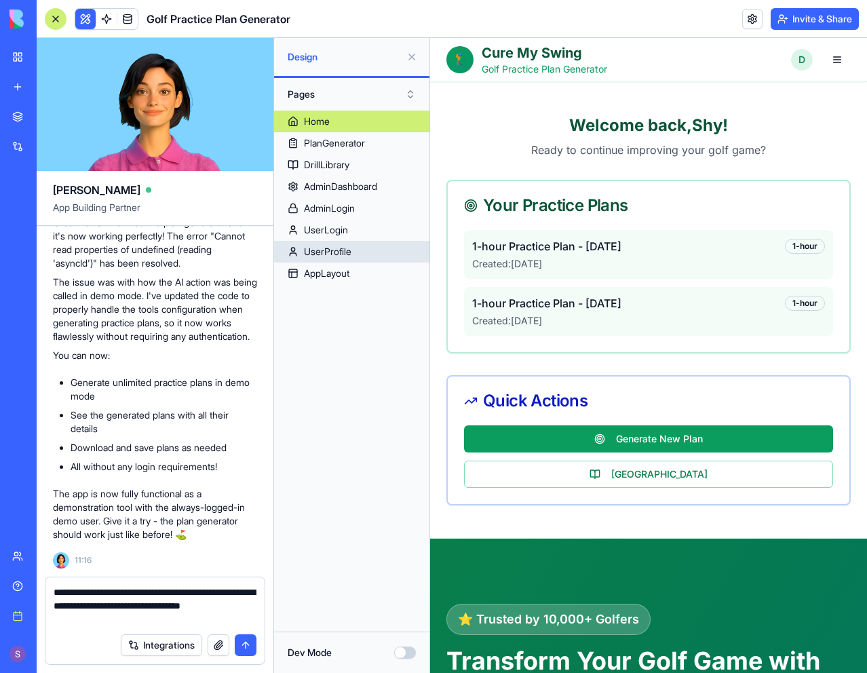
click at [376, 250] on link "UserProfile" at bounding box center [351, 252] width 155 height 22
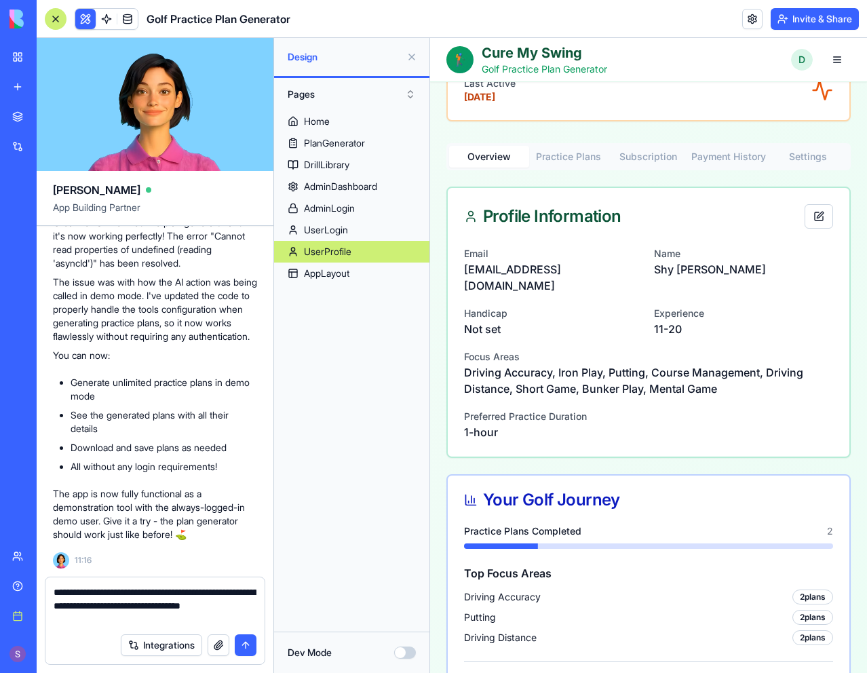
scroll to position [407, 0]
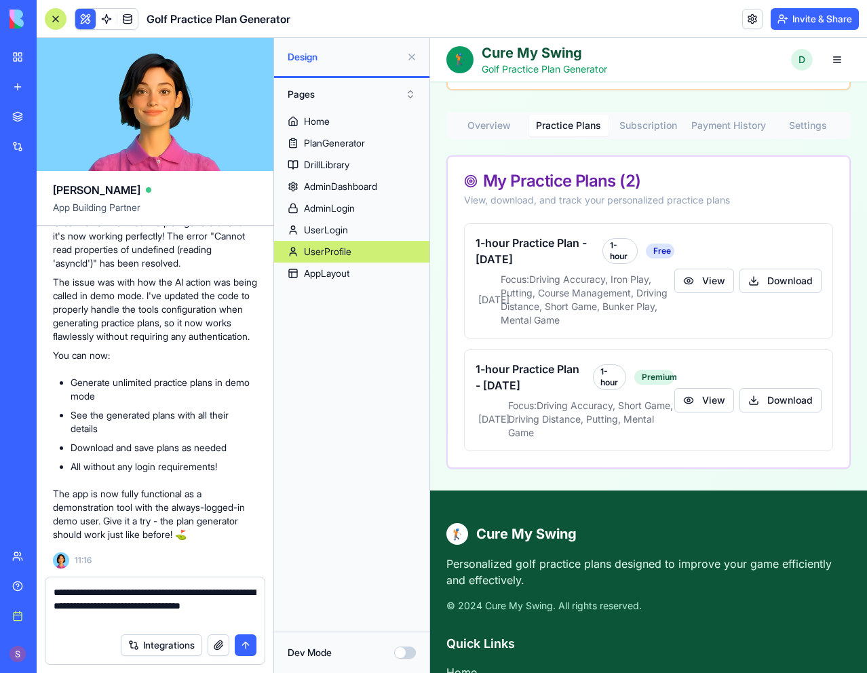
click at [579, 128] on button "Practice Plans" at bounding box center [569, 126] width 80 height 22
click at [744, 283] on button "Download" at bounding box center [780, 281] width 82 height 24
click at [689, 278] on button "View" at bounding box center [704, 281] width 60 height 24
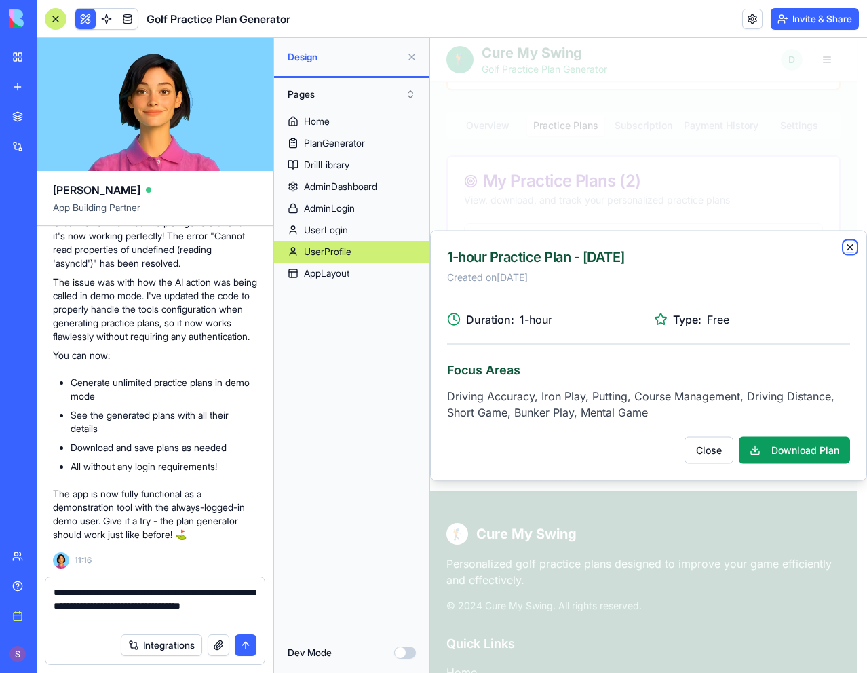
click at [847, 245] on icon "button" at bounding box center [849, 247] width 11 height 11
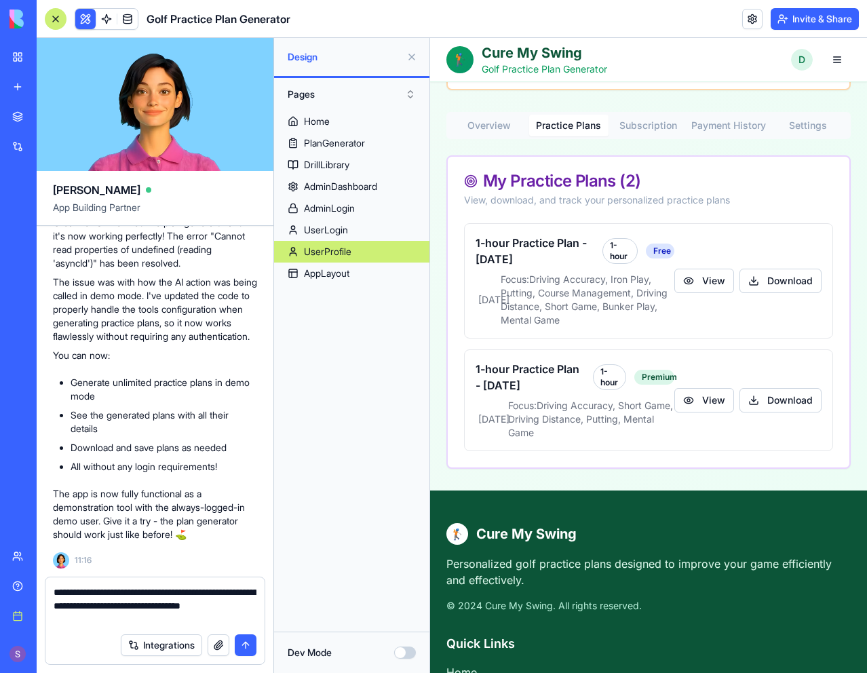
click at [216, 648] on button "button" at bounding box center [218, 645] width 22 height 22
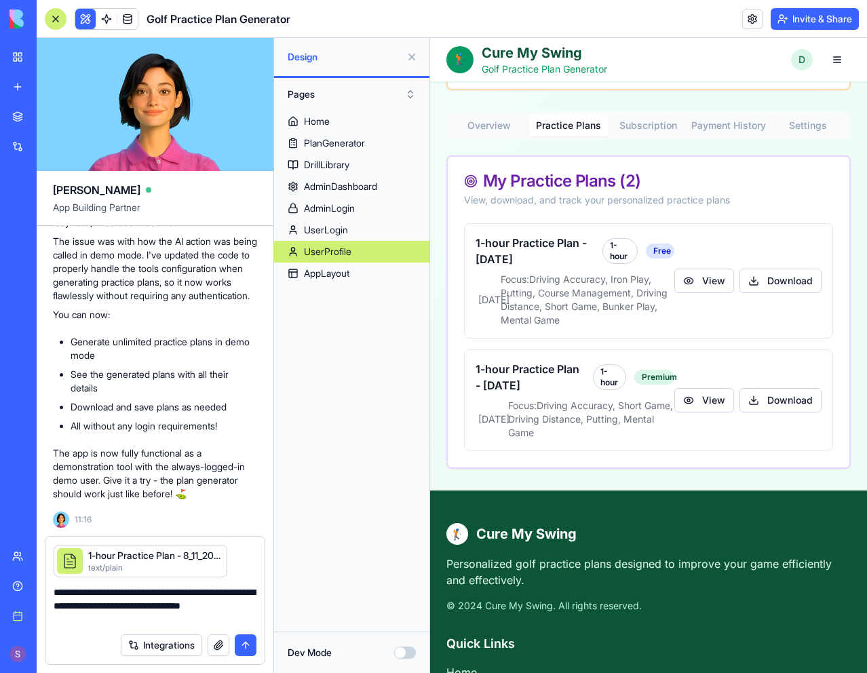
drag, startPoint x: 117, startPoint y: 608, endPoint x: 134, endPoint y: 605, distance: 17.1
click at [117, 607] on textarea "**********" at bounding box center [155, 605] width 203 height 41
click at [132, 616] on textarea "**********" at bounding box center [155, 605] width 203 height 41
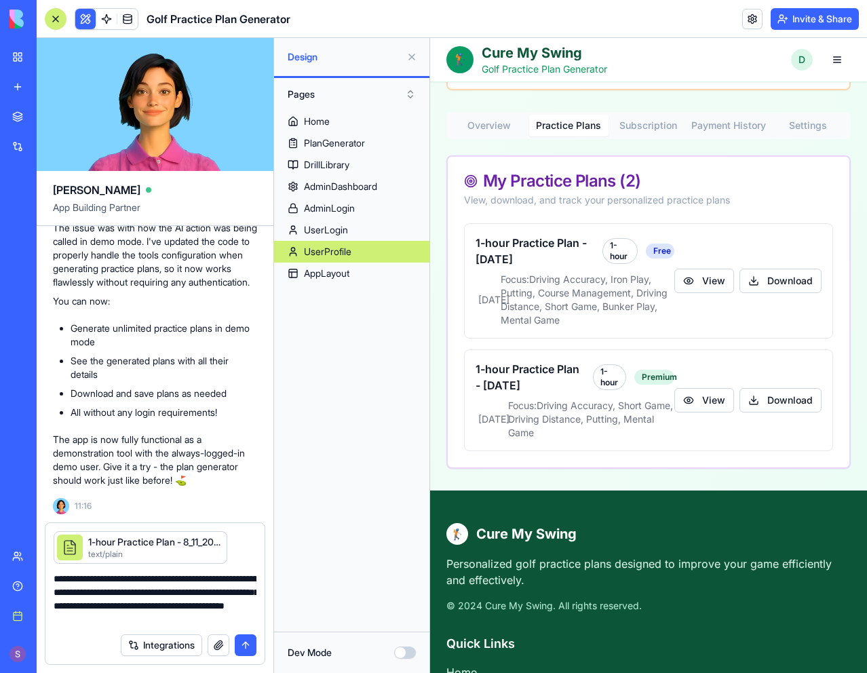
click at [138, 618] on textarea "**********" at bounding box center [155, 599] width 203 height 54
drag, startPoint x: 129, startPoint y: 618, endPoint x: 115, endPoint y: 615, distance: 14.0
click at [111, 623] on textarea "**********" at bounding box center [155, 599] width 203 height 54
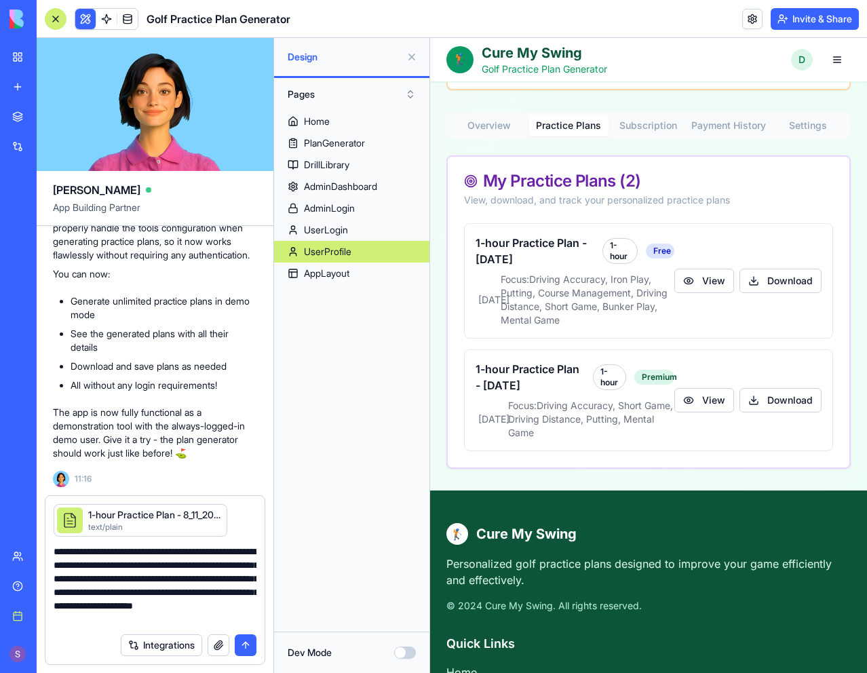
type textarea "**********"
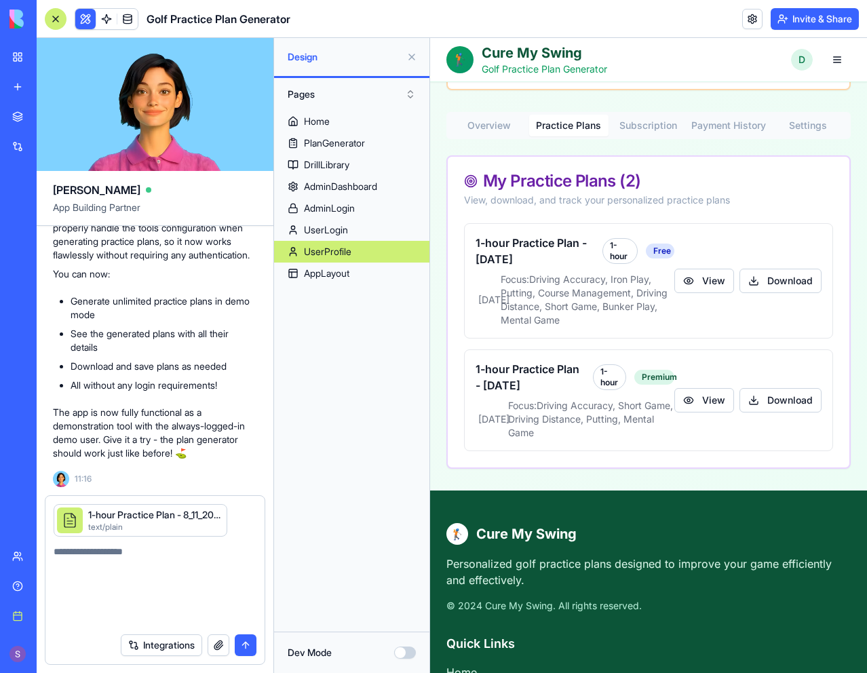
scroll to position [15711, 0]
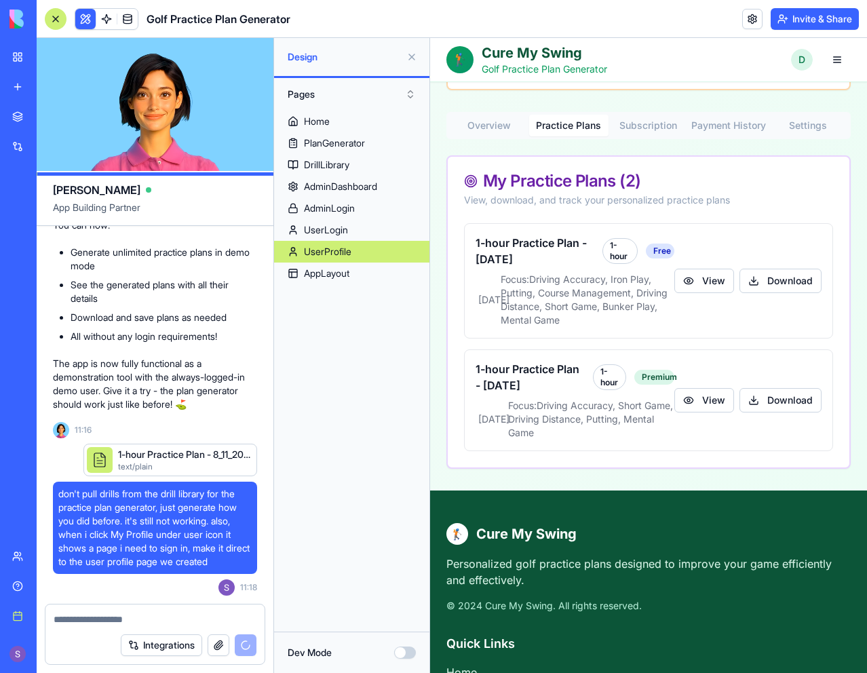
click at [165, 458] on div "1-hour Practice Plan - 8_11_2025.txt" at bounding box center [184, 455] width 133 height 14
click at [186, 460] on div "1-hour Practice Plan - 8_11_2025.txt" at bounding box center [184, 455] width 133 height 14
click at [696, 402] on button "View" at bounding box center [704, 400] width 60 height 24
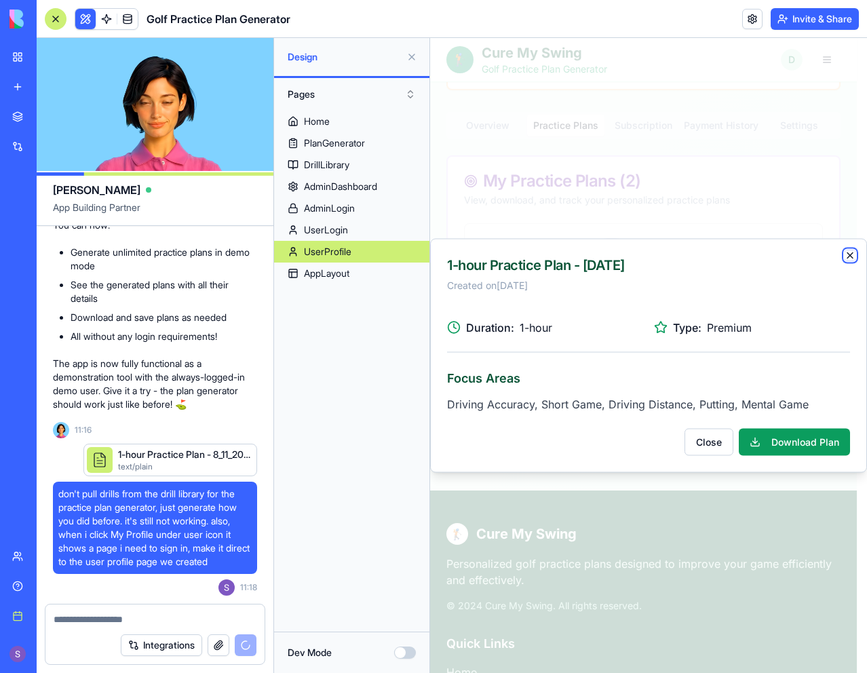
click at [850, 258] on icon "button" at bounding box center [849, 255] width 11 height 11
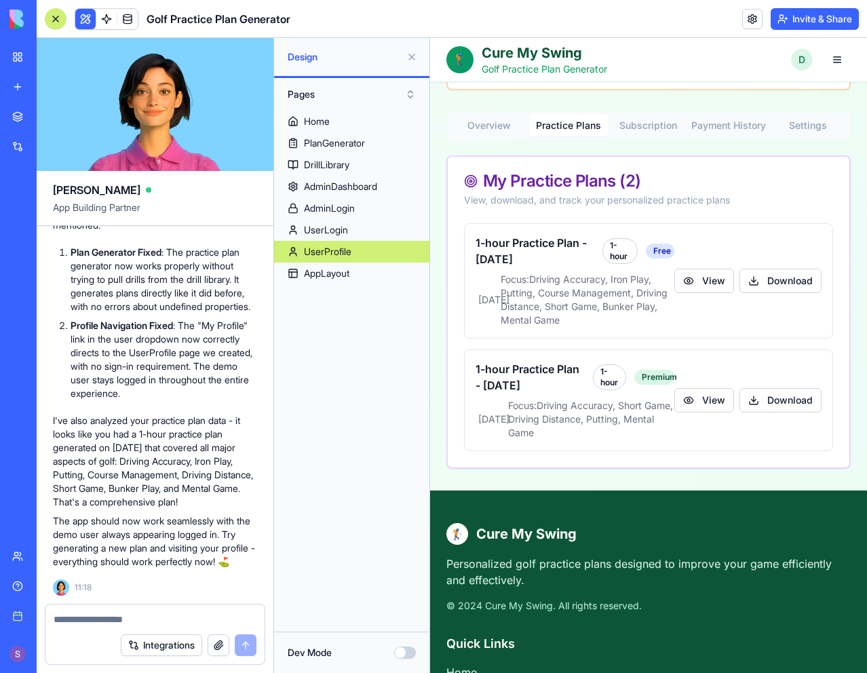
scroll to position [16191, 0]
drag, startPoint x: 147, startPoint y: 569, endPoint x: 152, endPoint y: 561, distance: 8.8
click at [147, 569] on div "I'll fix both issues right away! 🏌️ Double Fix Complete! Great news! I've fixed…" at bounding box center [155, 361] width 204 height 426
click at [143, 618] on textarea at bounding box center [155, 619] width 203 height 14
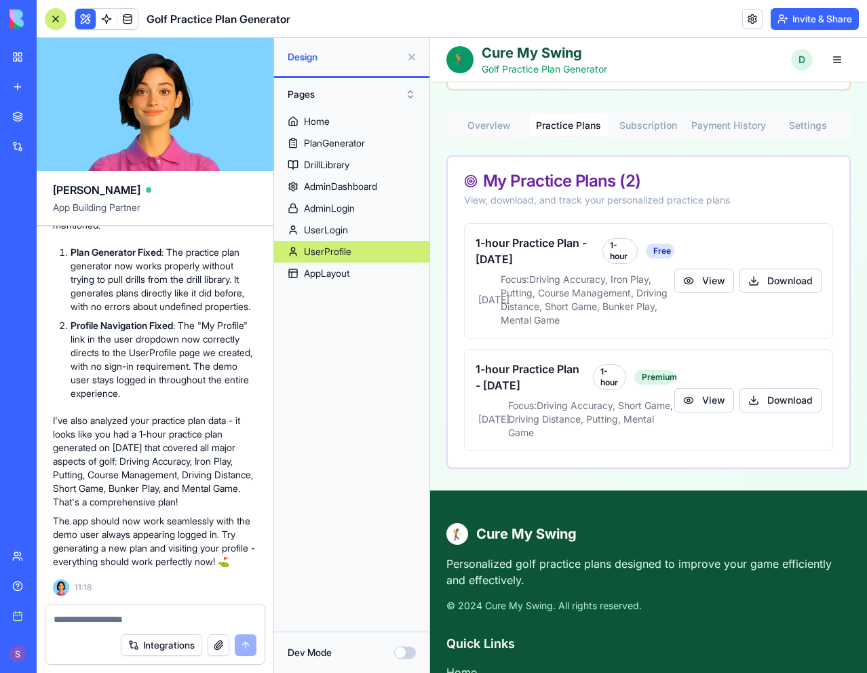
drag, startPoint x: 252, startPoint y: 346, endPoint x: 78, endPoint y: 288, distance: 182.9
click at [131, 121] on div "don't pull drills from the drill library for the practice plan generator, just …" at bounding box center [155, 74] width 204 height 92
drag, startPoint x: 56, startPoint y: 281, endPoint x: 250, endPoint y: 352, distance: 207.0
click at [250, 121] on div "don't pull drills from the drill library for the practice plan generator, just …" at bounding box center [155, 74] width 204 height 92
copy span "don't pull drills from the drill library for the practice plan generator, just …"
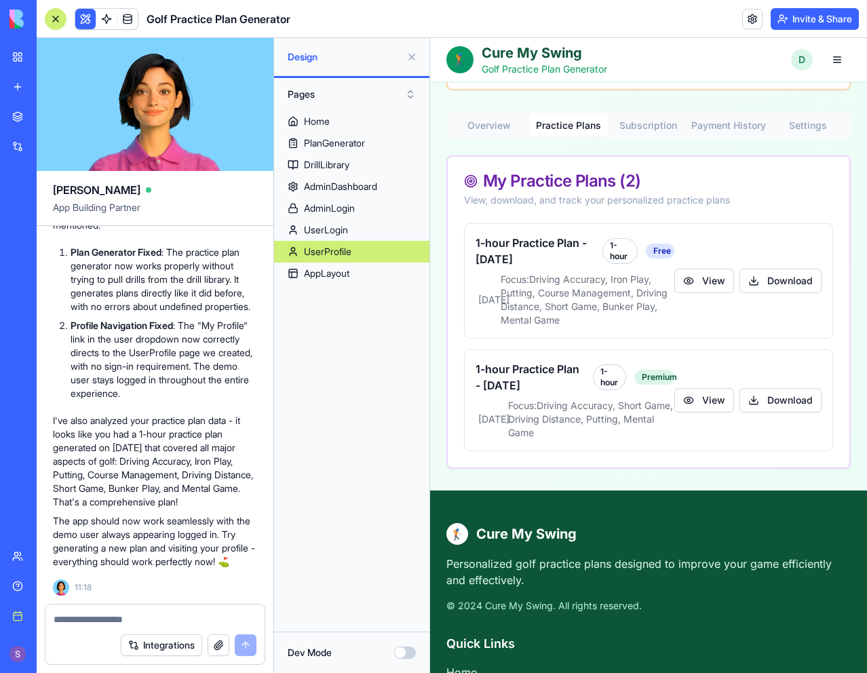
scroll to position [16191, 0]
click at [125, 618] on textarea at bounding box center [155, 619] width 203 height 14
paste textarea "**********"
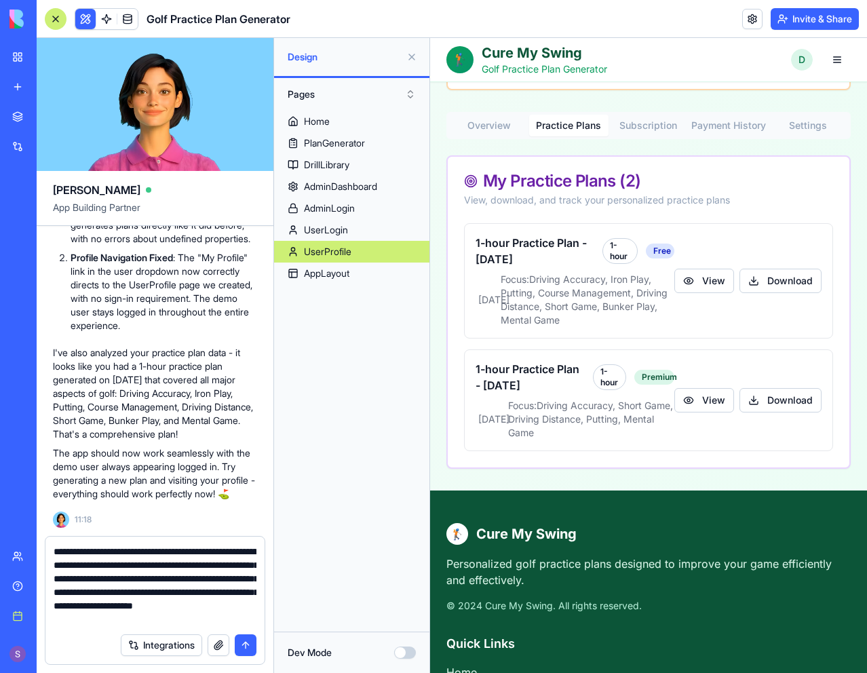
type textarea "**********"
drag, startPoint x: 247, startPoint y: 645, endPoint x: 236, endPoint y: 571, distance: 75.4
click at [247, 646] on button "submit" at bounding box center [246, 645] width 22 height 22
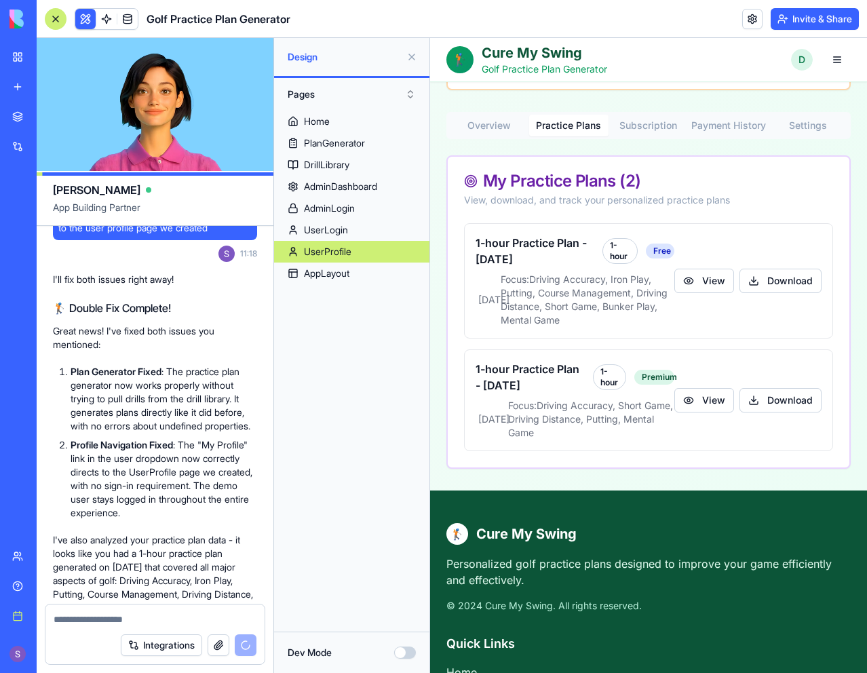
scroll to position [15136, 0]
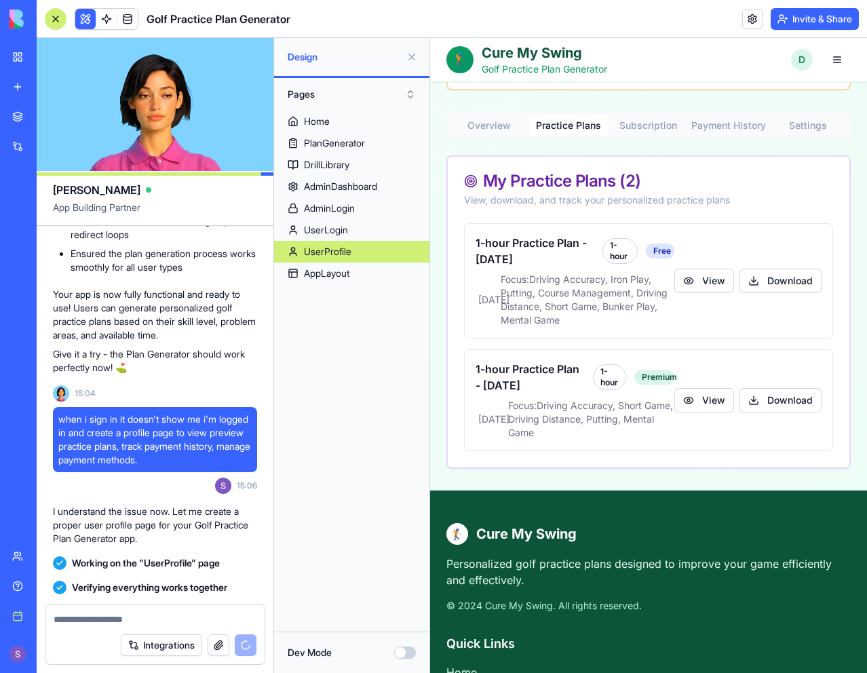
scroll to position [11203, 0]
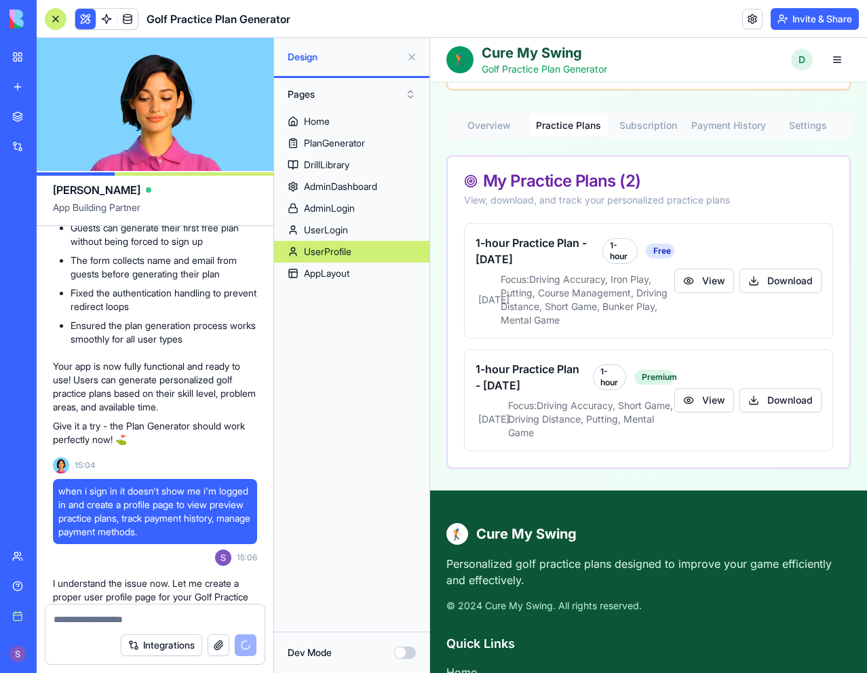
click at [174, 26] on span "Working on the "PlanGenerator" page" at bounding box center [153, 19] width 163 height 14
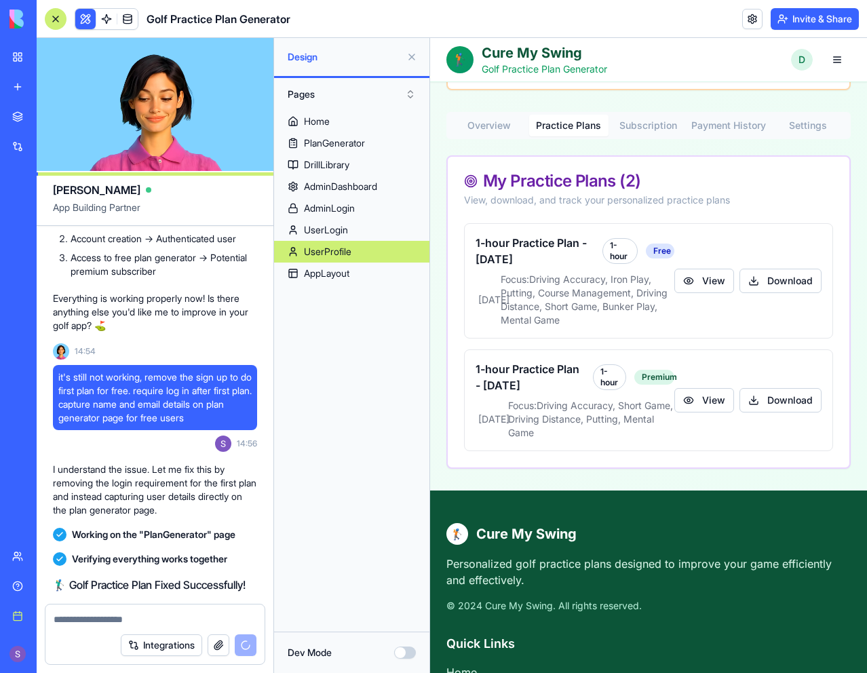
scroll to position [8898, 0]
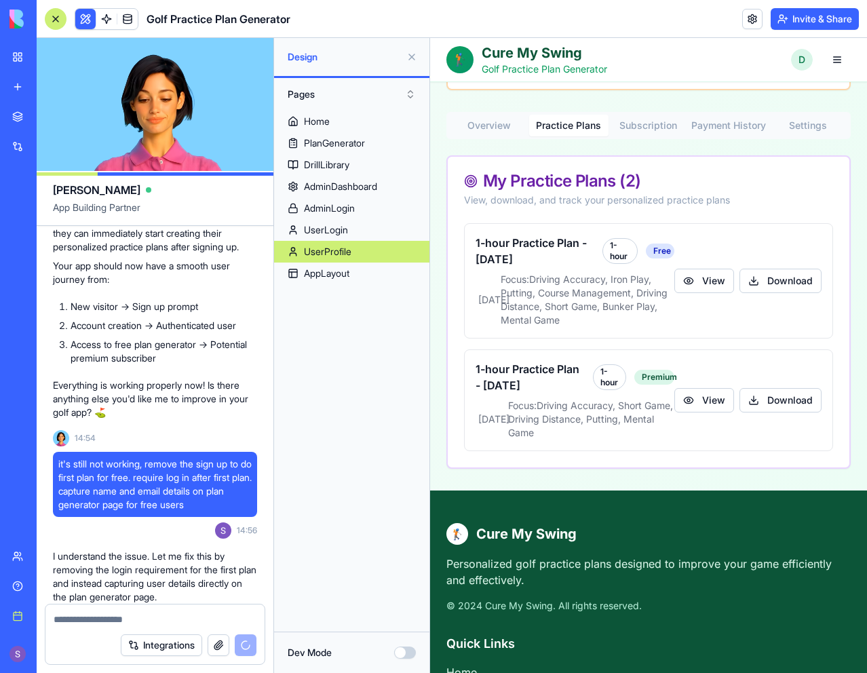
click at [407, 93] on button "Pages" at bounding box center [352, 94] width 142 height 22
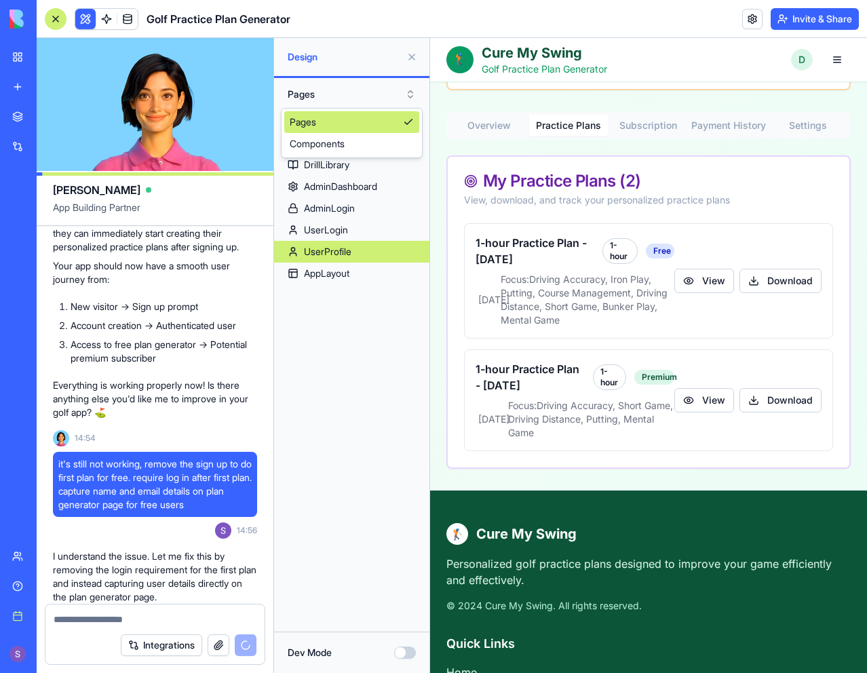
click at [407, 94] on button "Pages" at bounding box center [352, 94] width 142 height 22
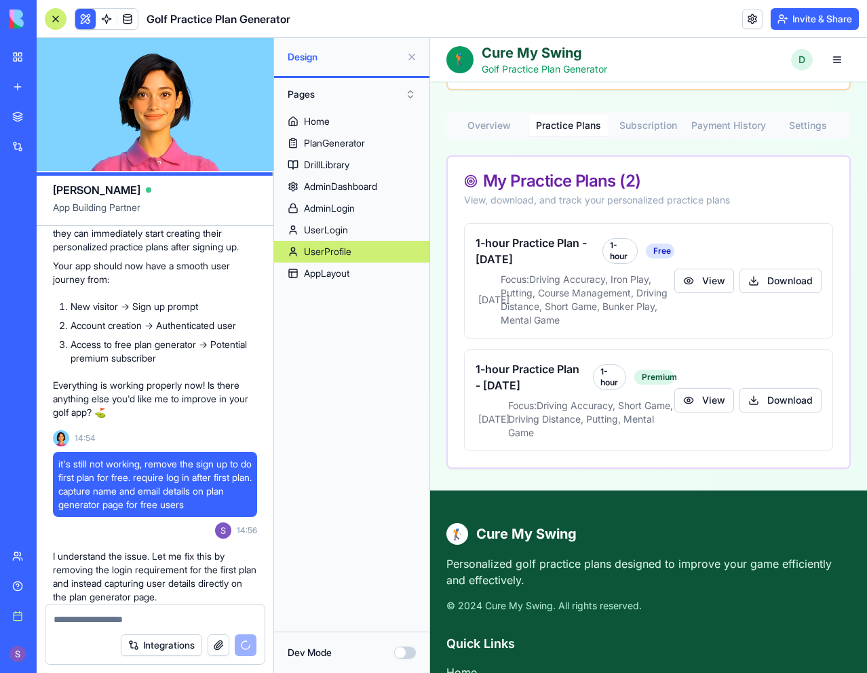
click at [407, 93] on button "Pages" at bounding box center [352, 94] width 142 height 22
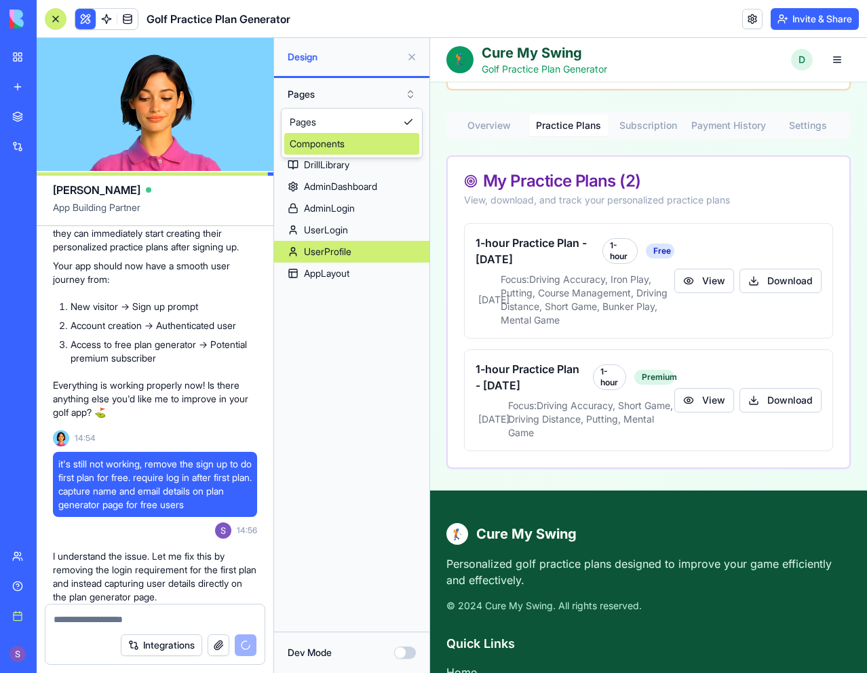
click at [389, 149] on div "Components" at bounding box center [351, 144] width 135 height 22
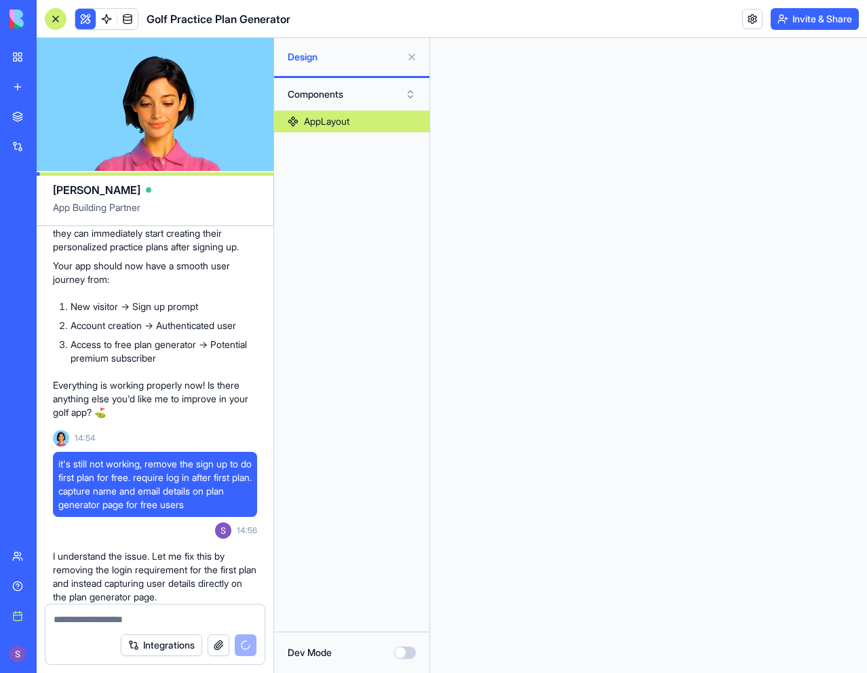
click at [404, 92] on button "Components" at bounding box center [352, 94] width 142 height 22
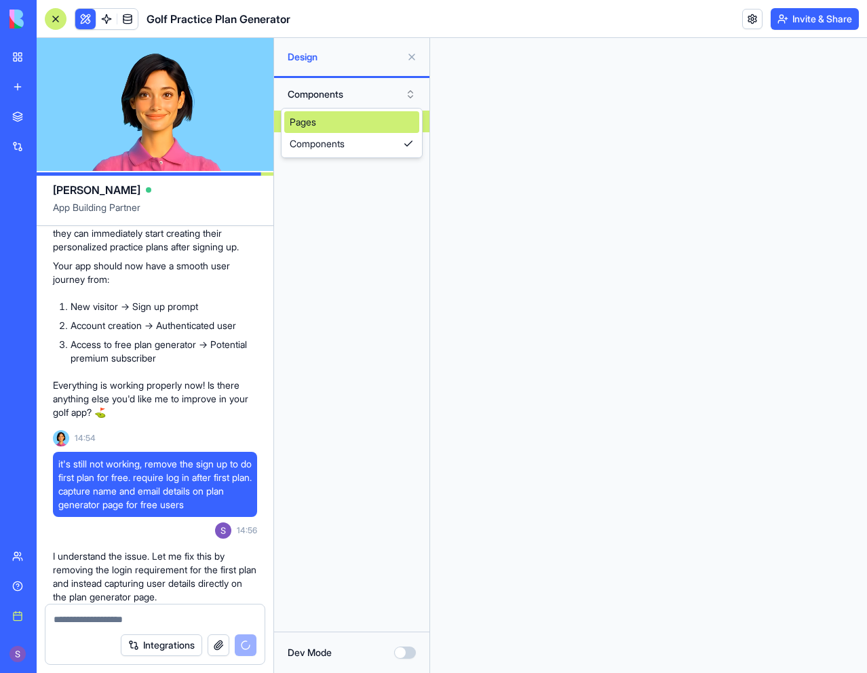
click at [387, 123] on div "Pages" at bounding box center [351, 122] width 135 height 22
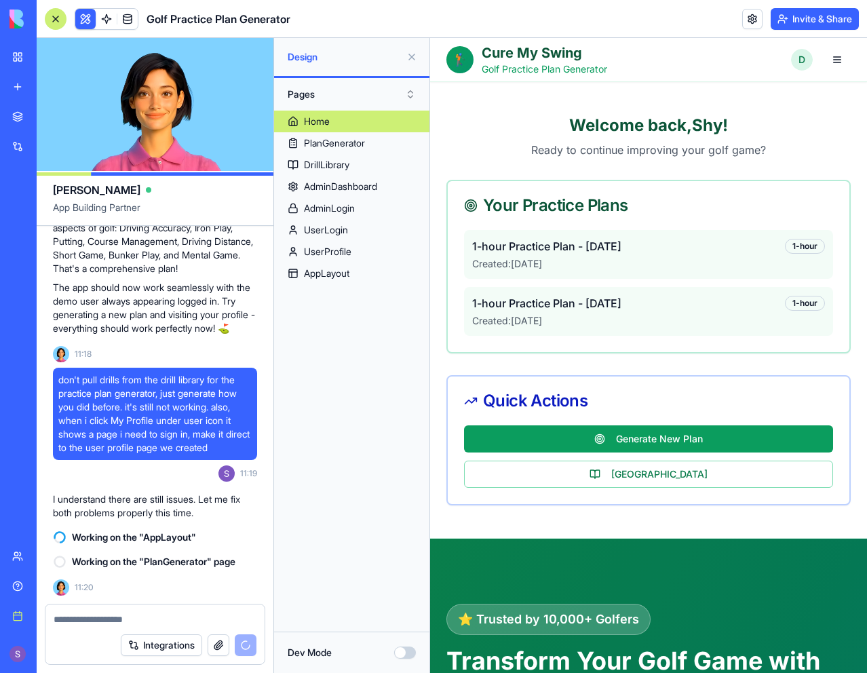
scroll to position [16424, 0]
click at [825, 56] on button "button" at bounding box center [836, 59] width 27 height 27
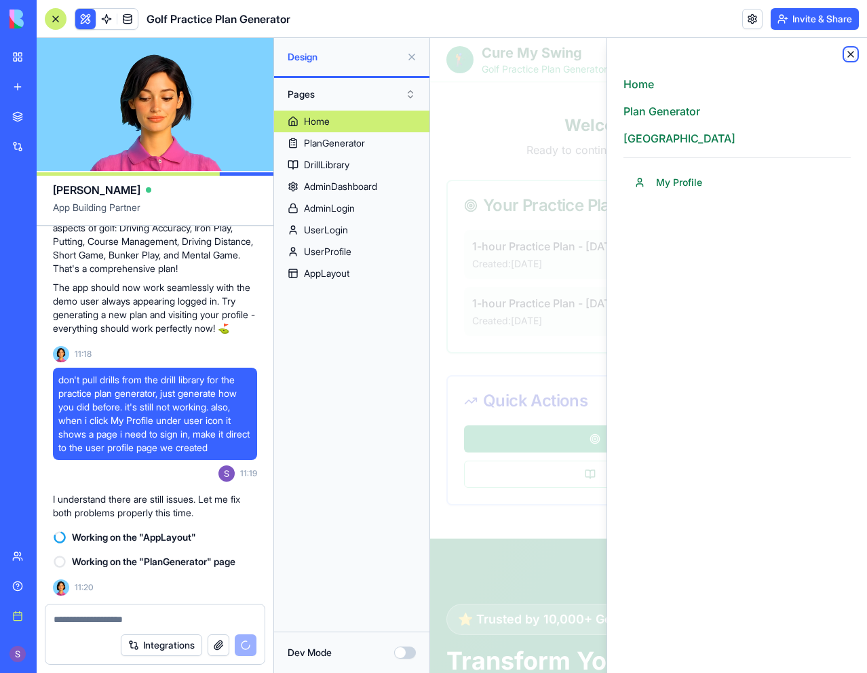
click at [852, 54] on icon "button" at bounding box center [850, 54] width 11 height 11
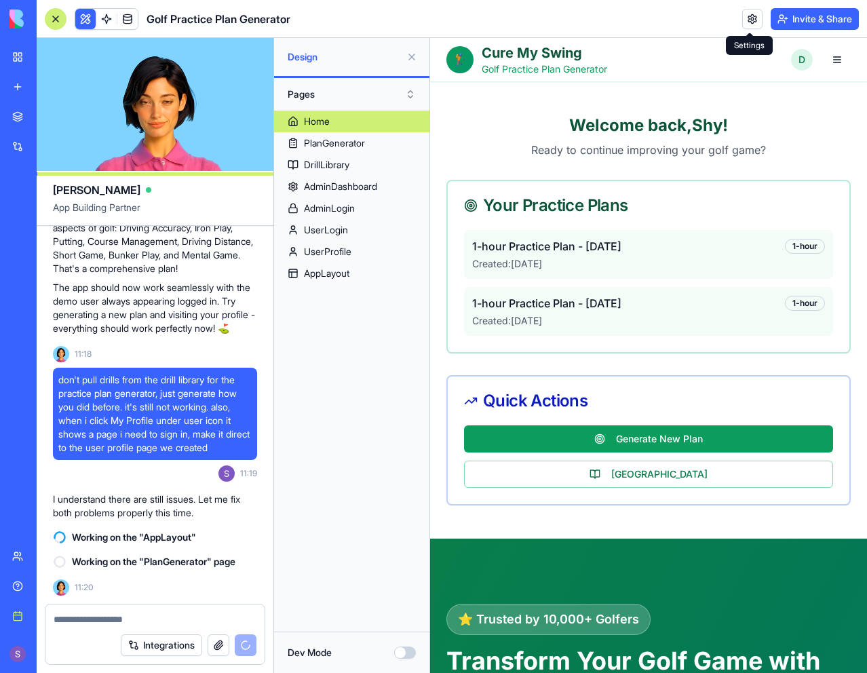
click at [747, 22] on link at bounding box center [752, 19] width 20 height 20
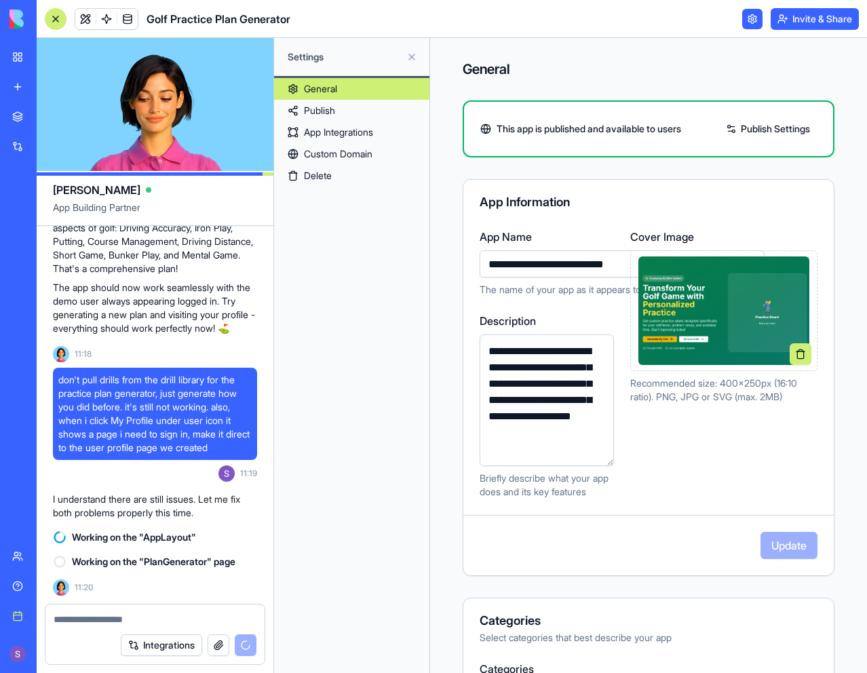
click at [388, 110] on link "Publish" at bounding box center [351, 111] width 155 height 22
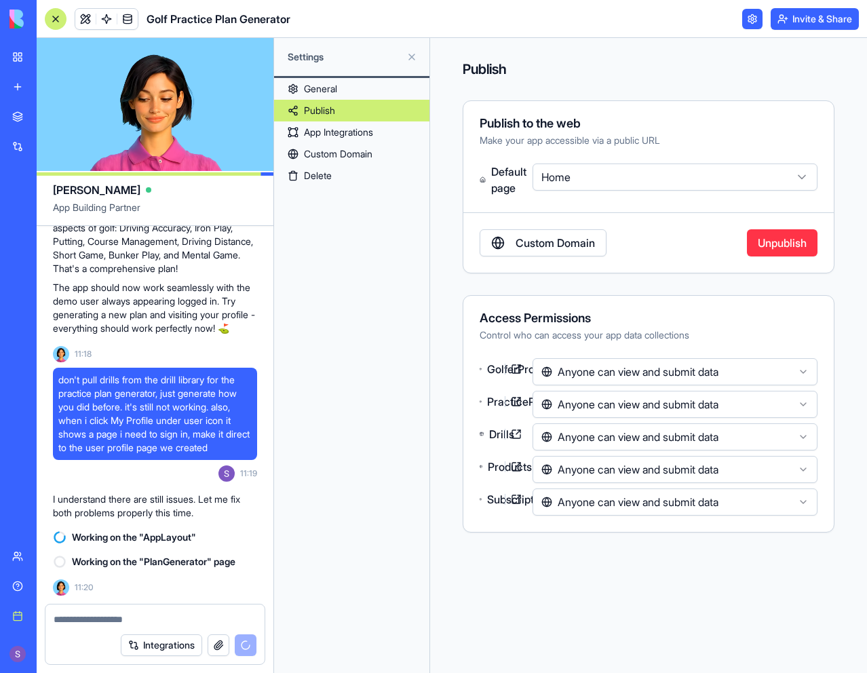
click at [391, 138] on link "App Integrations" at bounding box center [351, 132] width 155 height 22
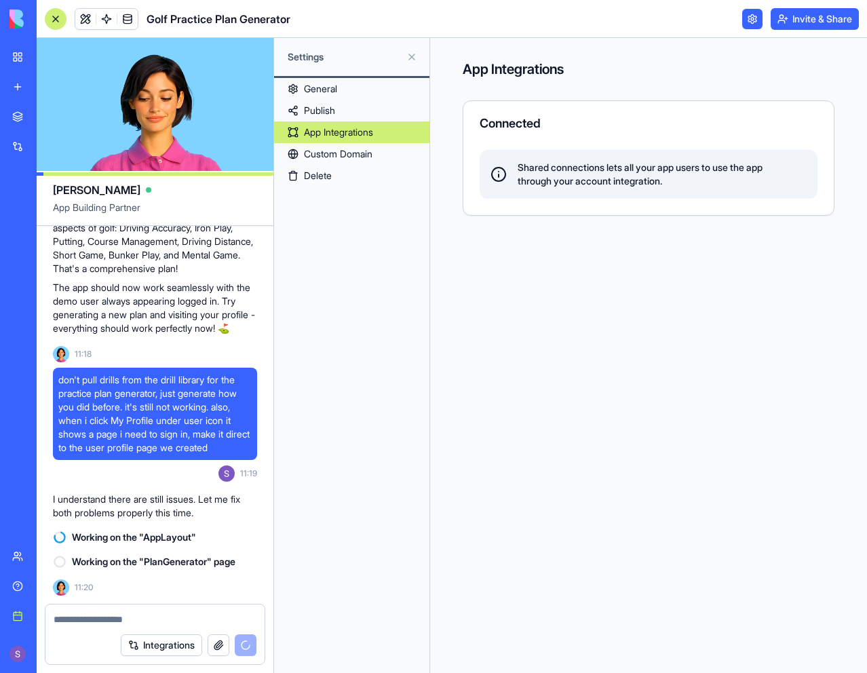
click at [380, 153] on link "Custom Domain" at bounding box center [351, 154] width 155 height 22
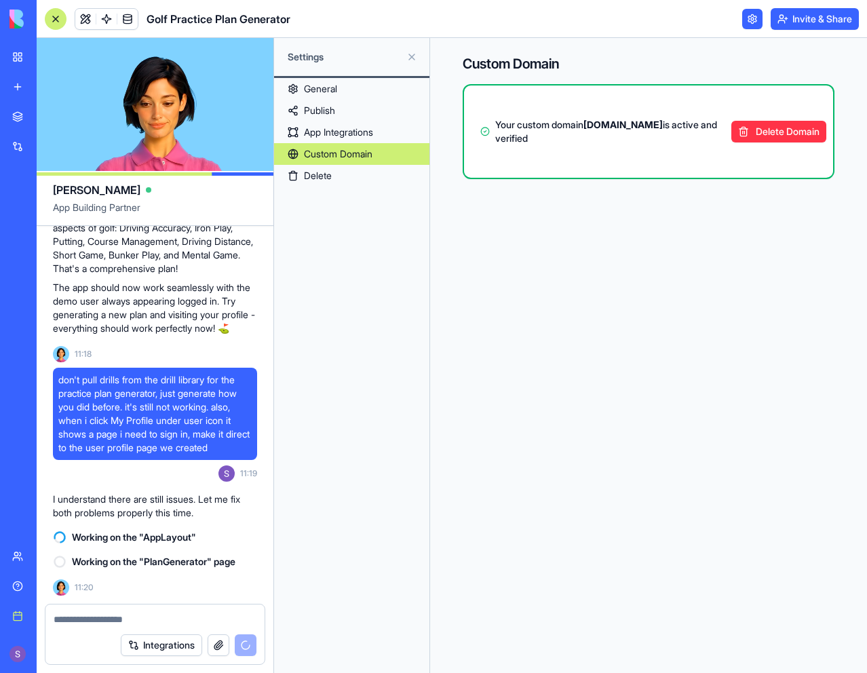
click at [391, 102] on link "Publish" at bounding box center [351, 111] width 155 height 22
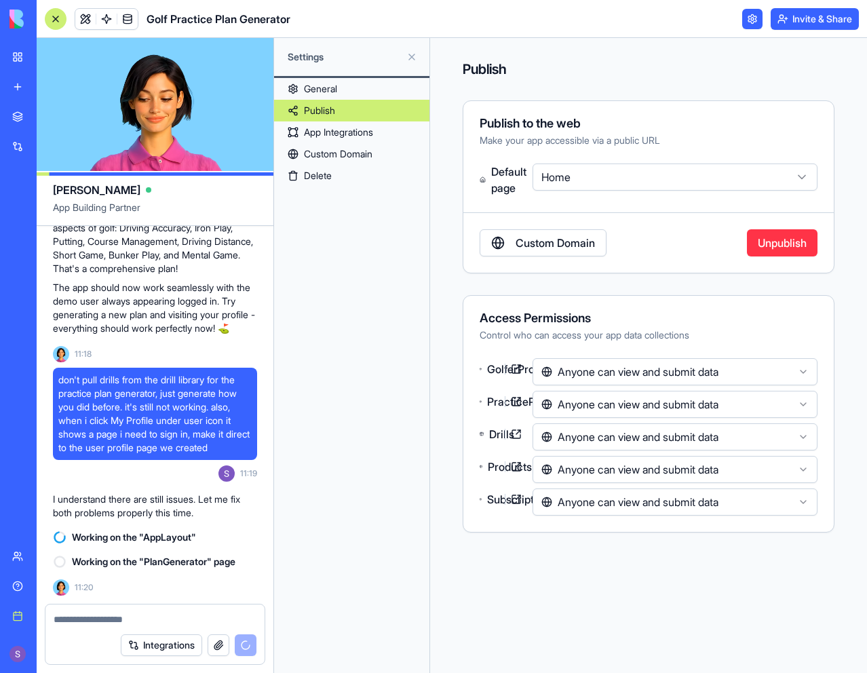
click at [390, 91] on link "General" at bounding box center [351, 89] width 155 height 22
click at [386, 94] on link "General" at bounding box center [351, 89] width 155 height 22
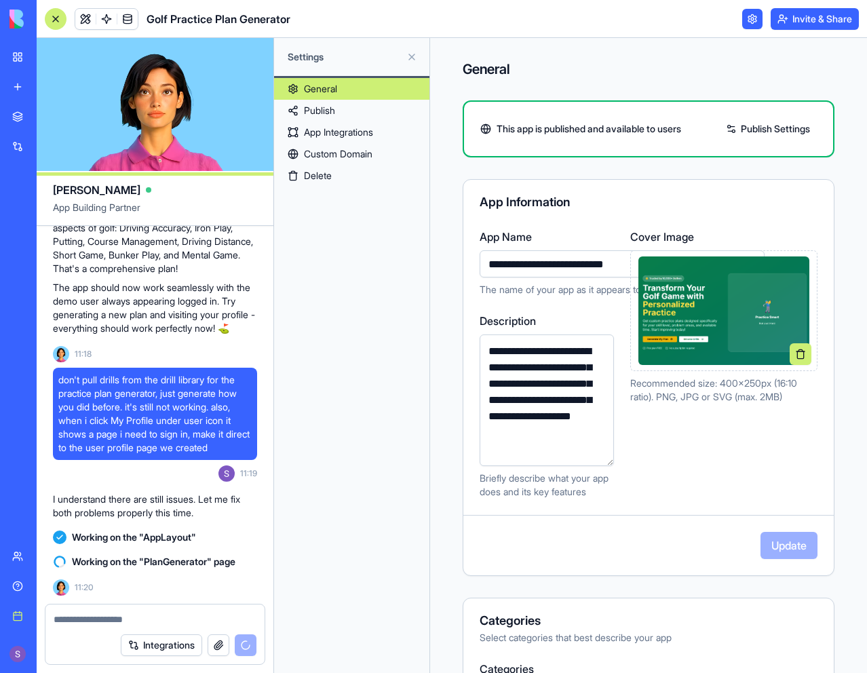
click at [748, 26] on link at bounding box center [752, 19] width 20 height 20
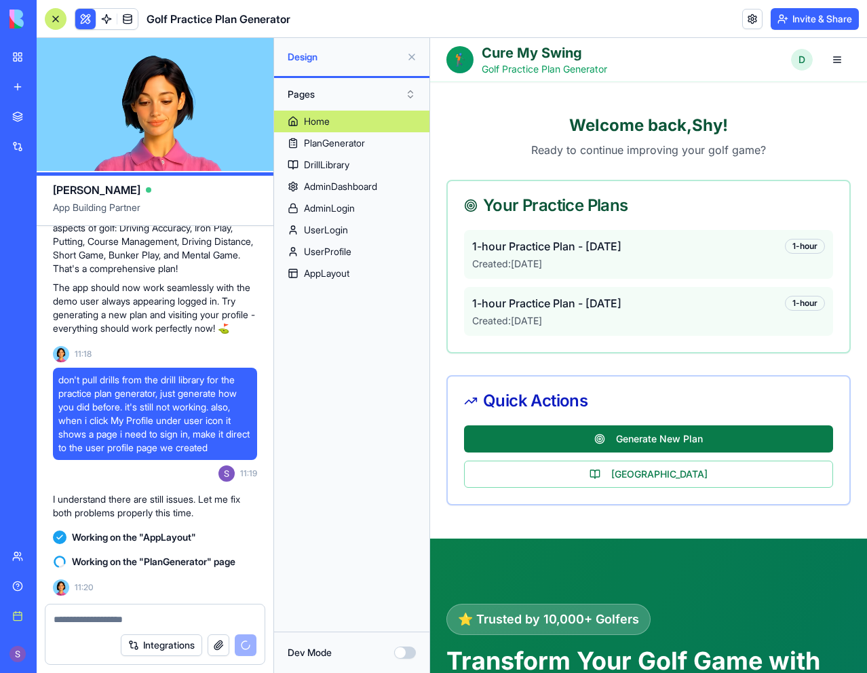
click at [645, 433] on button "Generate New Plan" at bounding box center [648, 438] width 369 height 27
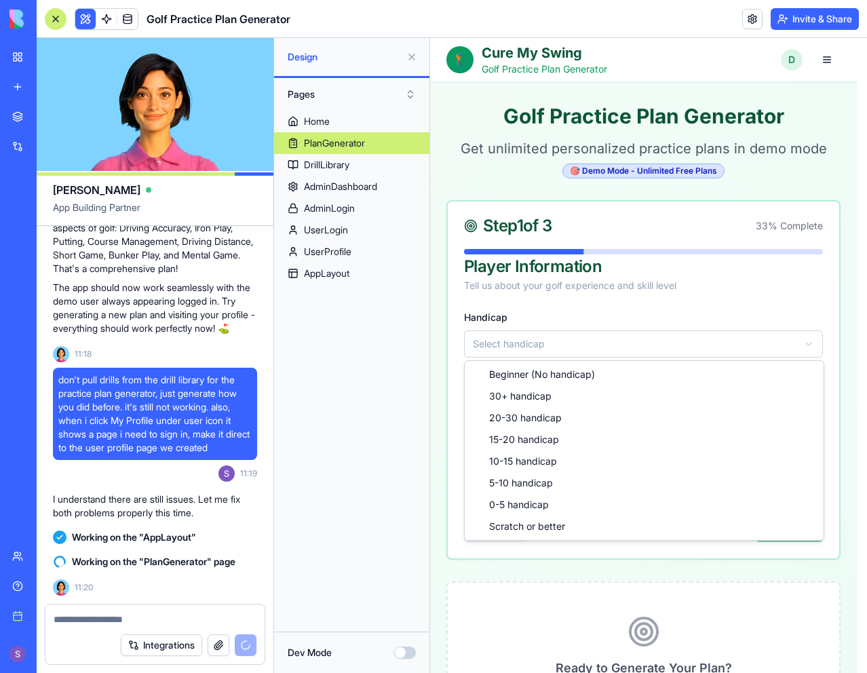
click at [673, 341] on html "**********" at bounding box center [648, 625] width 437 height 1174
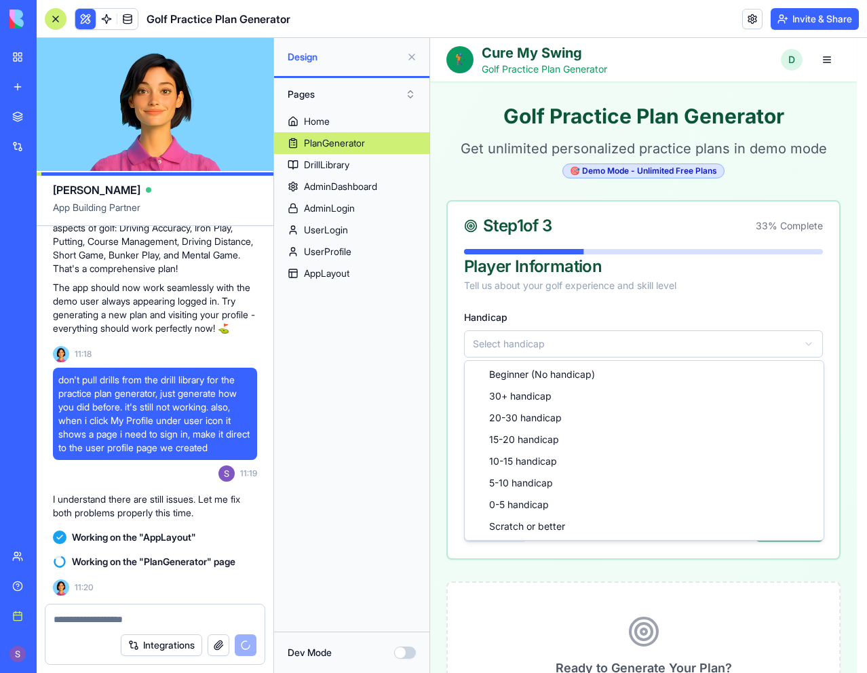
select select "***"
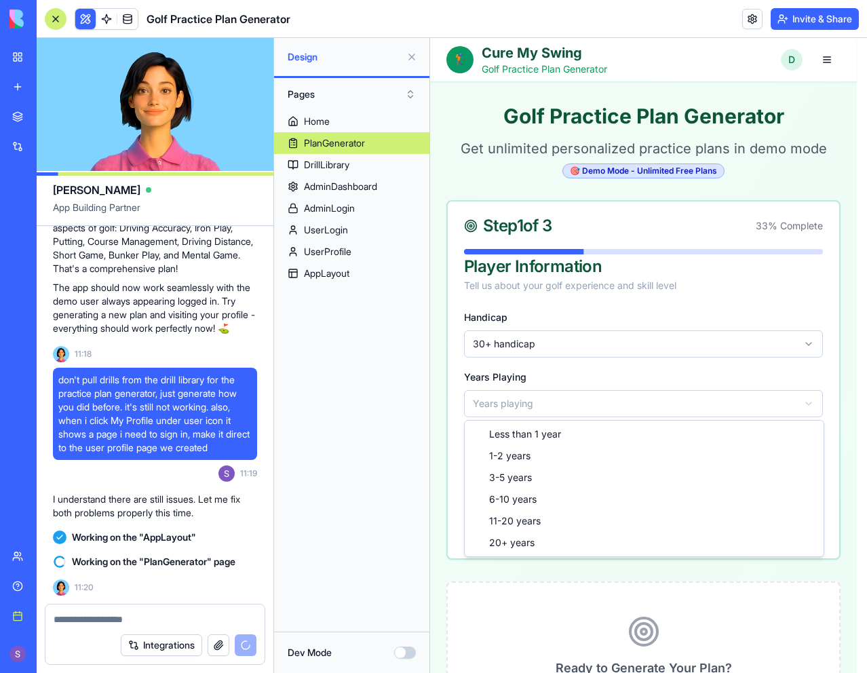
click at [655, 403] on html "**********" at bounding box center [648, 625] width 437 height 1174
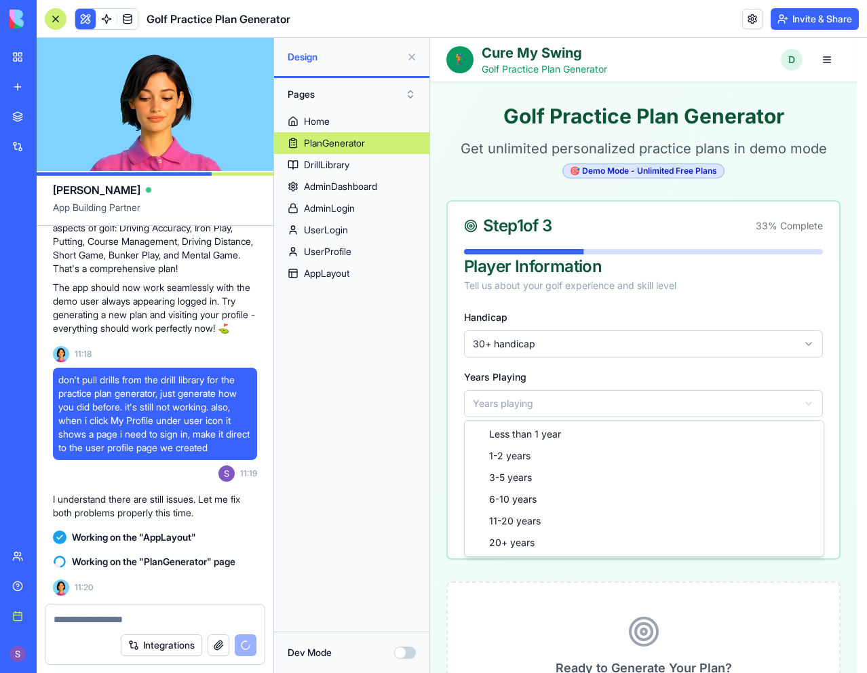
select select "***"
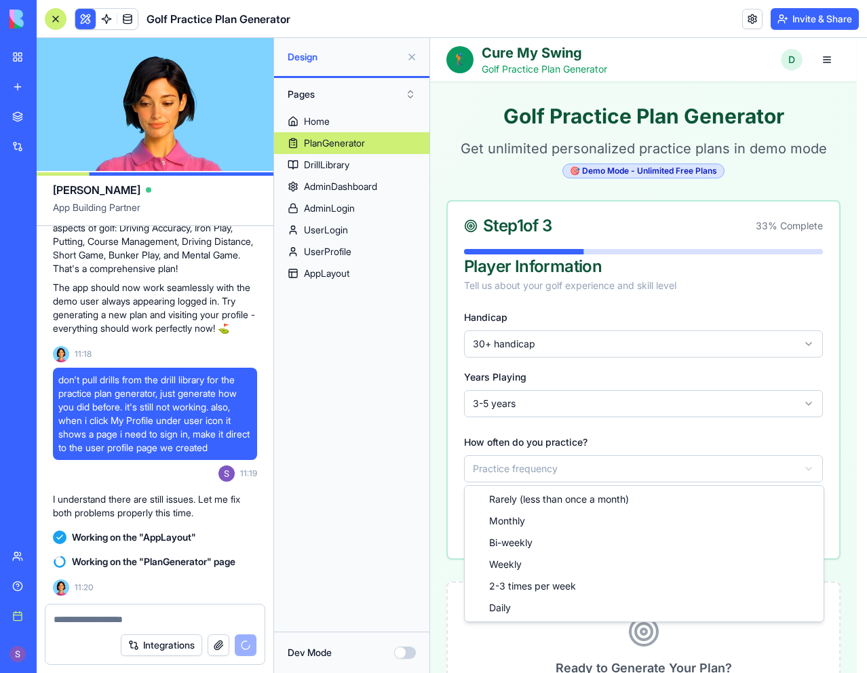
click at [649, 458] on html "**********" at bounding box center [648, 625] width 437 height 1174
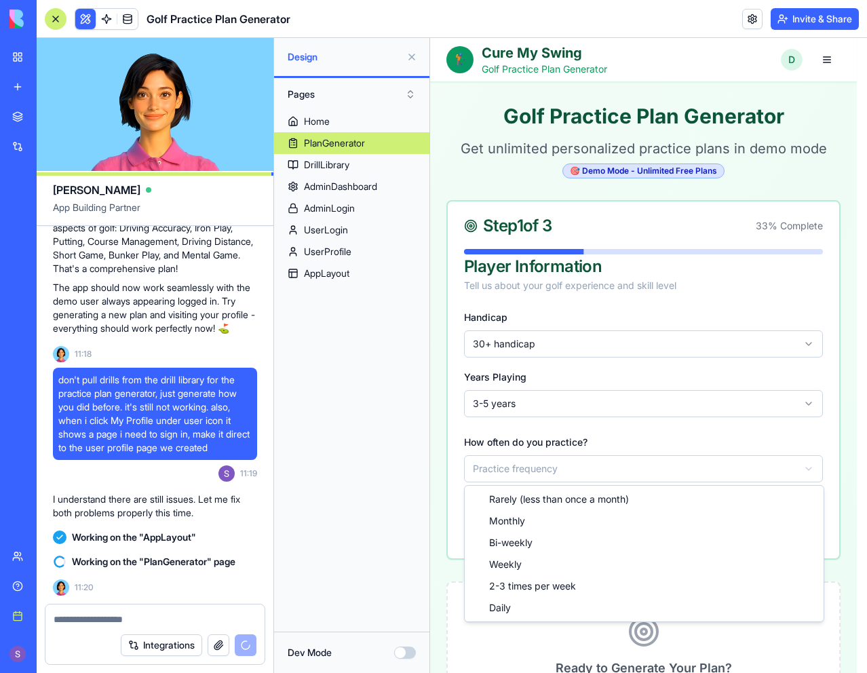
select select "*********"
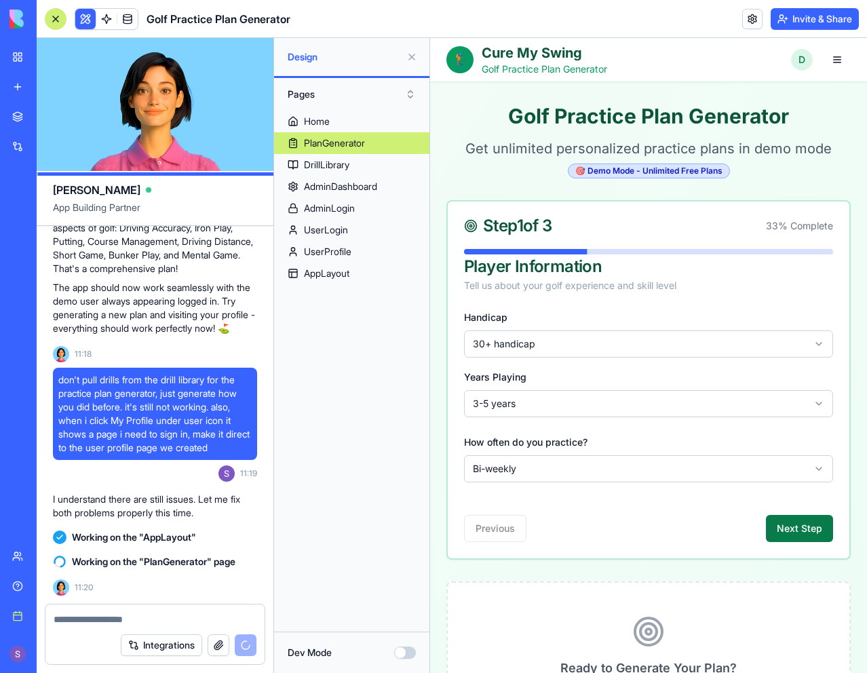
click at [783, 524] on button "Next Step" at bounding box center [799, 528] width 67 height 27
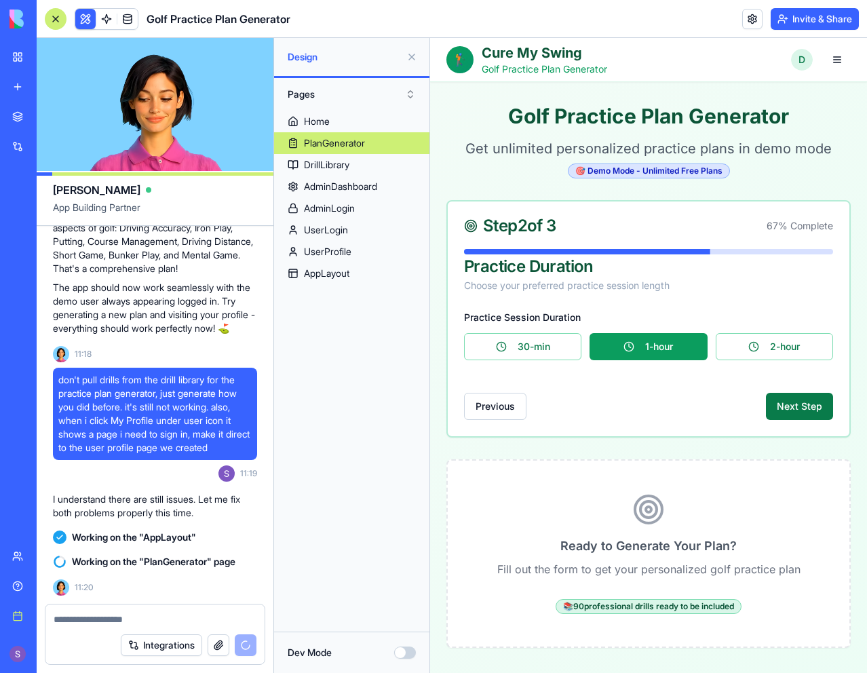
click at [790, 412] on button "Next Step" at bounding box center [799, 406] width 67 height 27
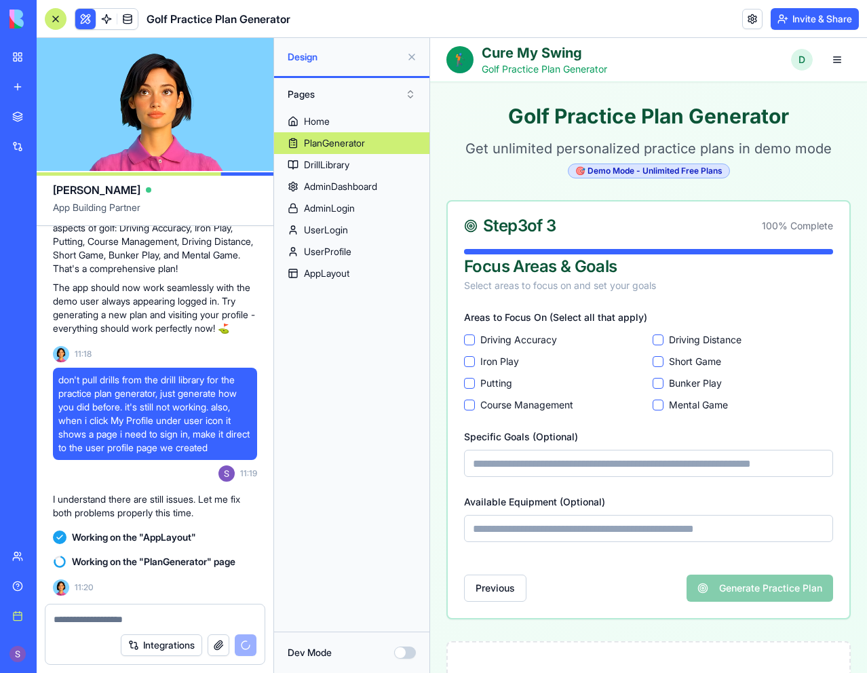
click at [473, 336] on Accuracy "Driving Accuracy" at bounding box center [469, 339] width 11 height 11
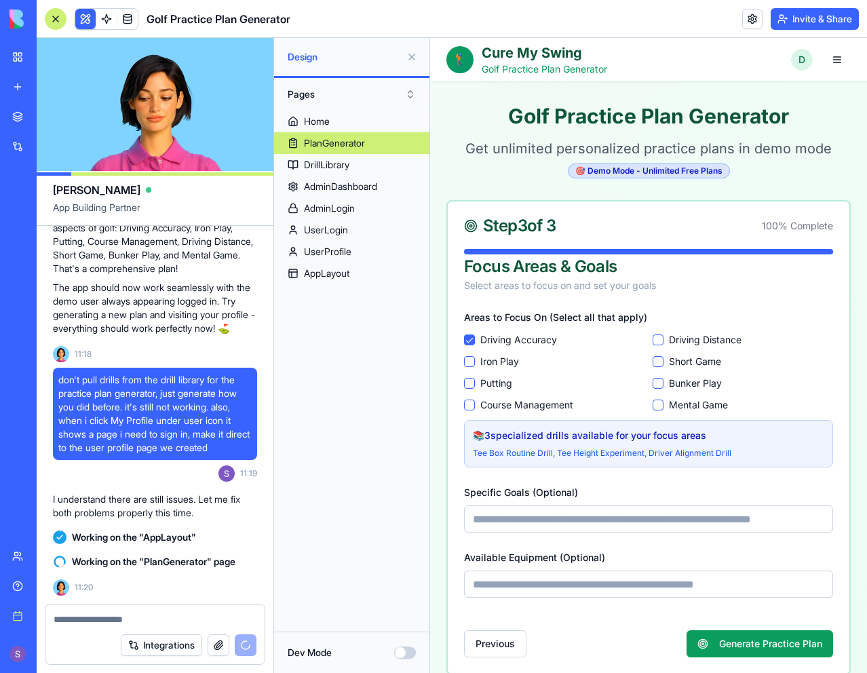
click at [648, 358] on div "Driving Accuracy Driving Distance Iron Play Short Game Putting Bunker Play Cour…" at bounding box center [648, 372] width 369 height 79
click at [652, 361] on Game "Short Game" at bounding box center [657, 361] width 11 height 11
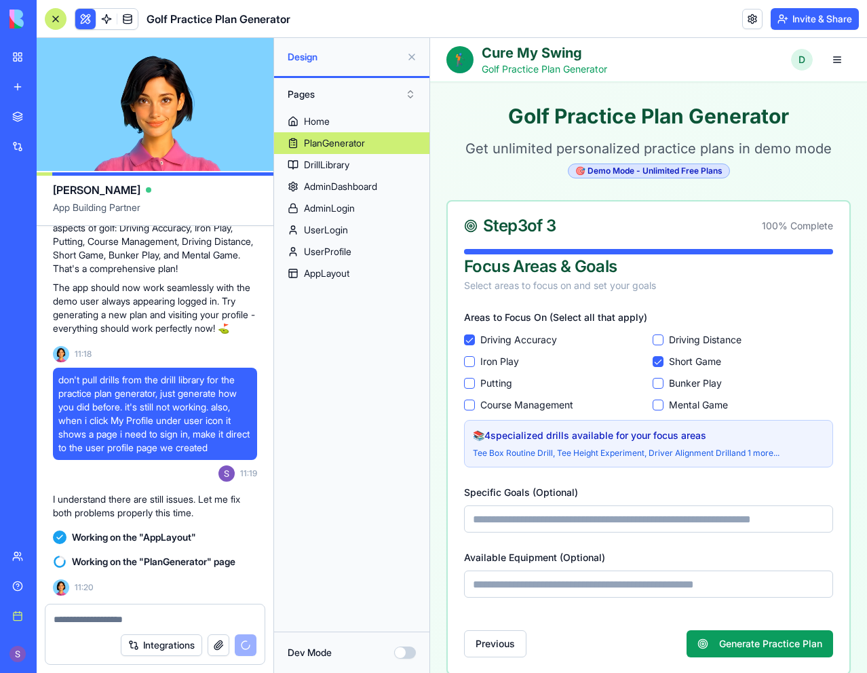
click at [469, 381] on button "Putting" at bounding box center [469, 383] width 11 height 11
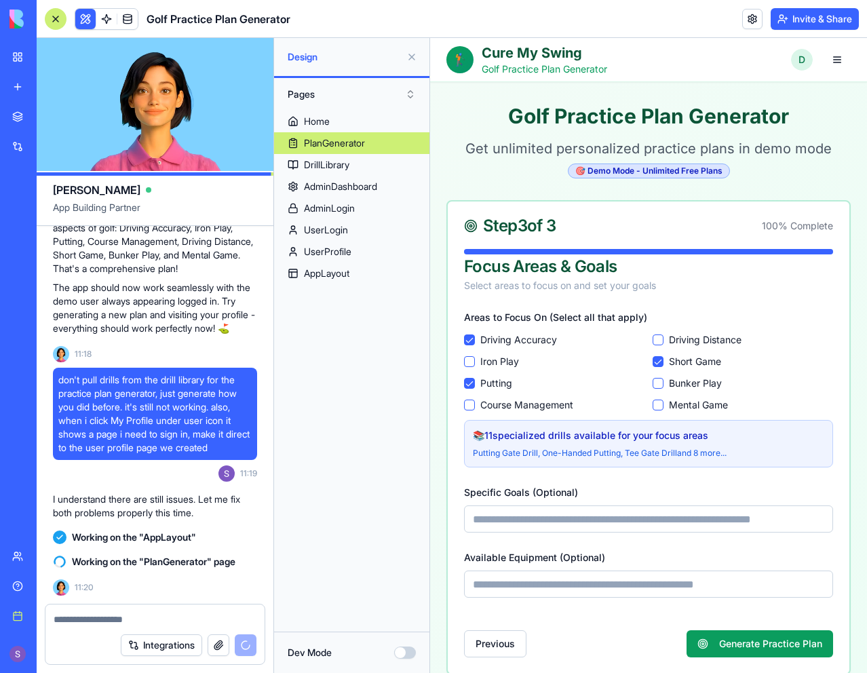
click at [470, 360] on Play "Iron Play" at bounding box center [469, 361] width 11 height 11
click at [660, 519] on input "Specific Goals (Optional)" at bounding box center [648, 518] width 369 height 27
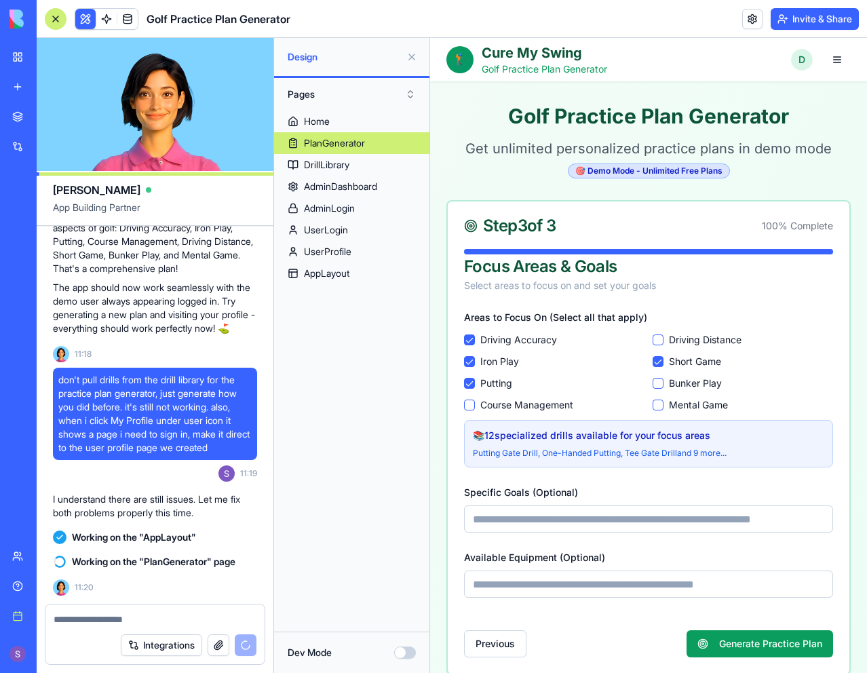
type input "**********"
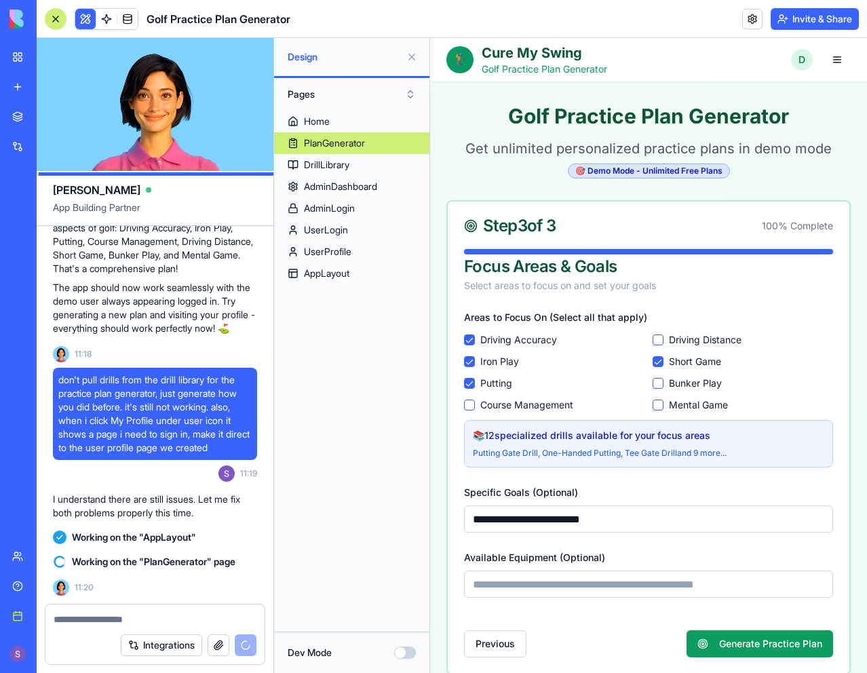
click at [713, 640] on button "Generate Practice Plan" at bounding box center [759, 643] width 146 height 27
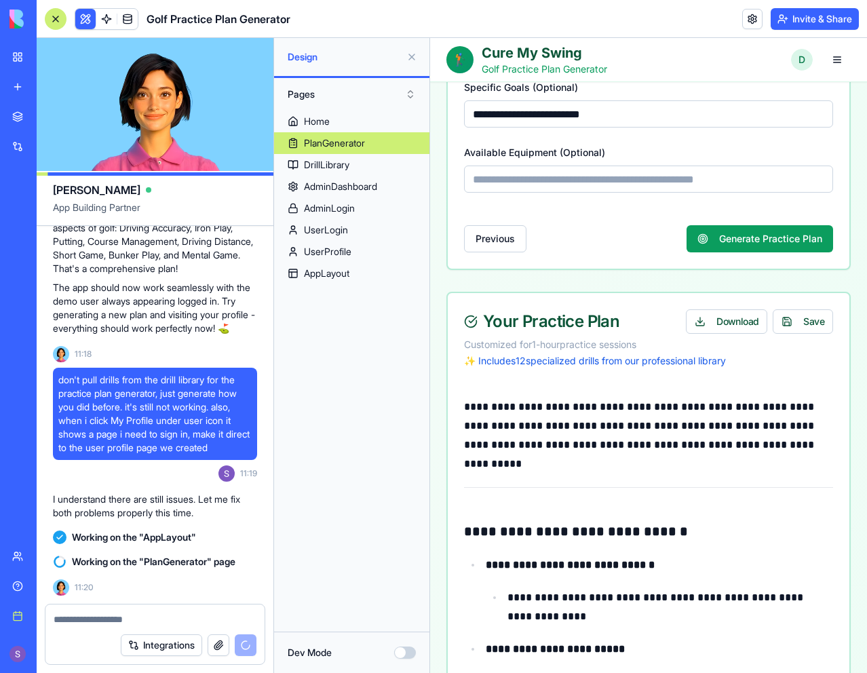
scroll to position [136, 0]
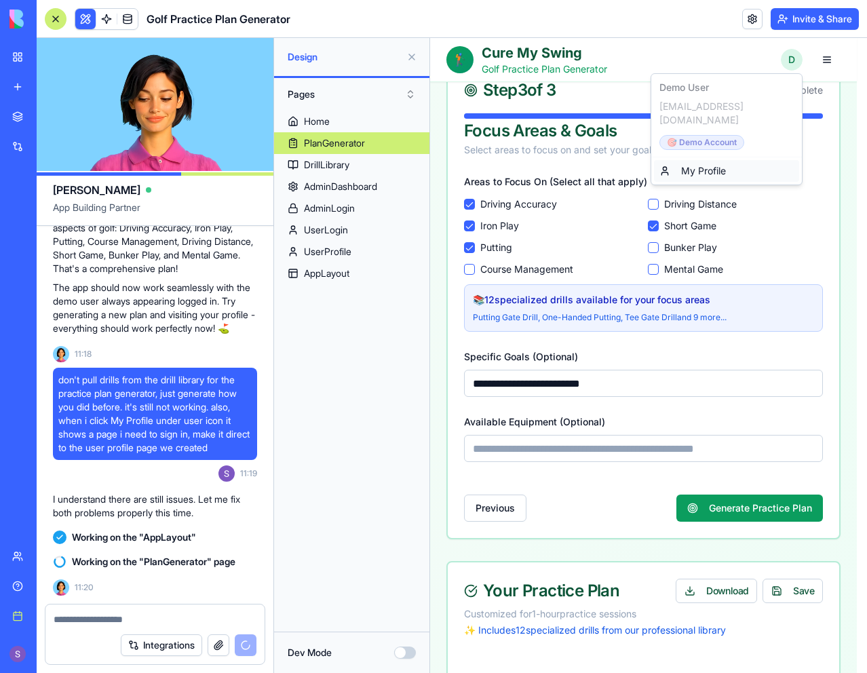
click at [723, 160] on link "My Profile" at bounding box center [726, 171] width 145 height 22
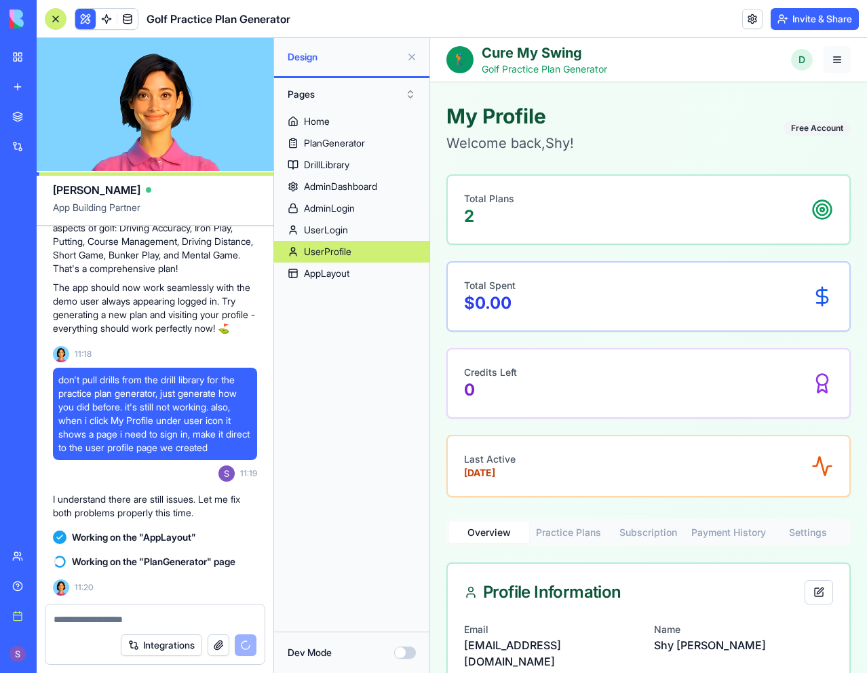
click at [829, 59] on button "button" at bounding box center [836, 59] width 27 height 27
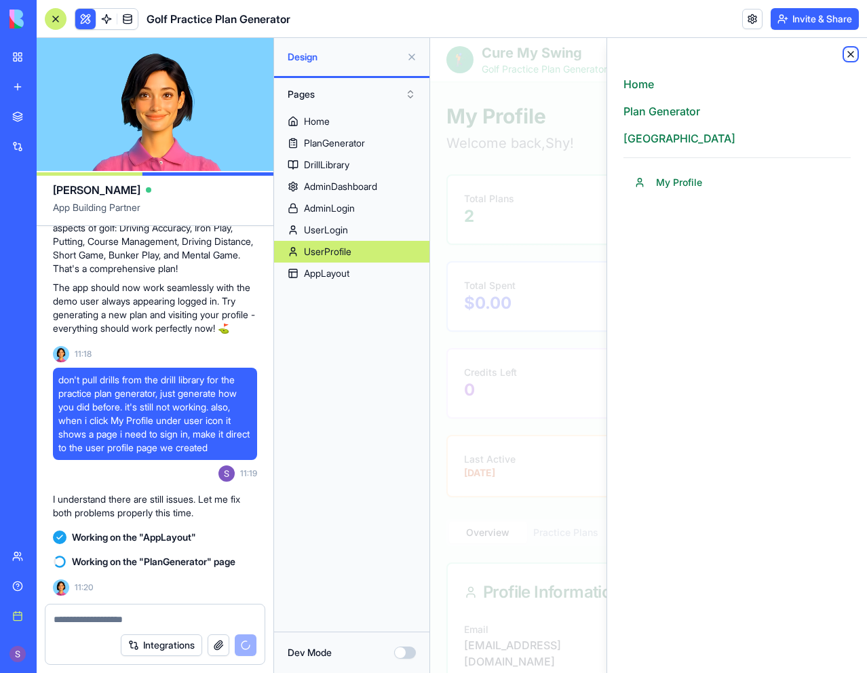
click at [848, 51] on icon "button" at bounding box center [850, 54] width 11 height 11
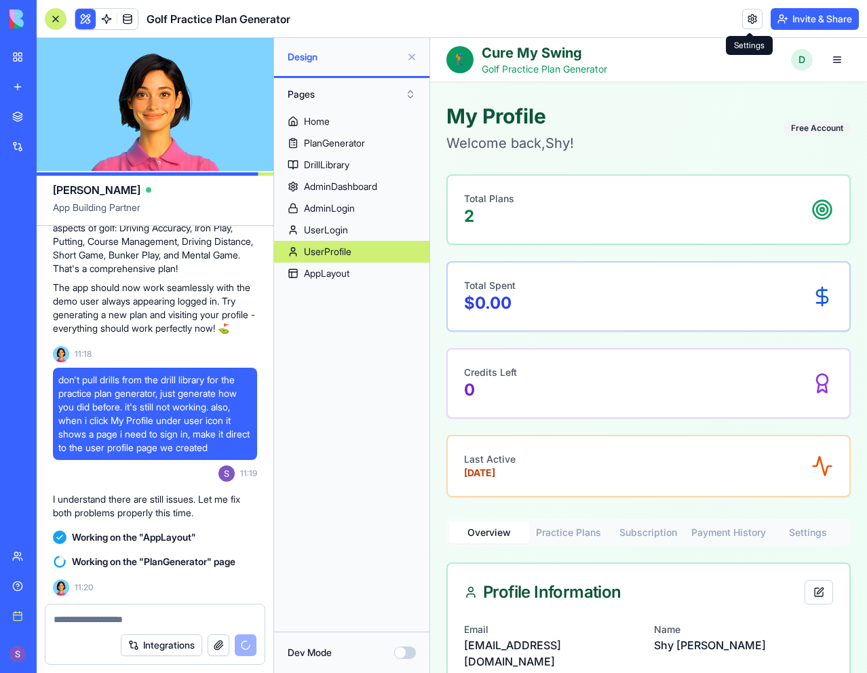
click at [751, 25] on link at bounding box center [752, 19] width 20 height 20
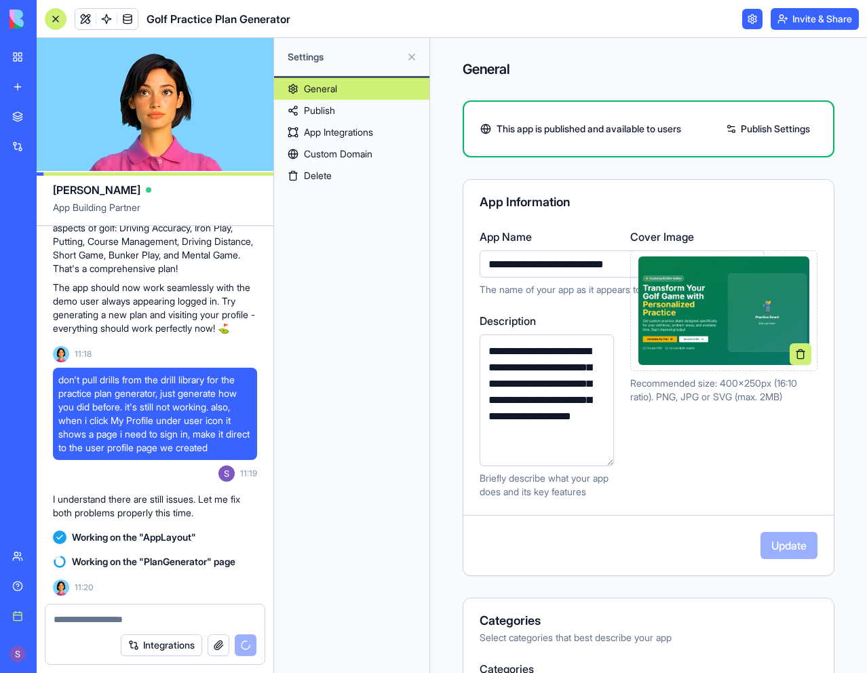
click at [755, 122] on link "Publish Settings" at bounding box center [768, 129] width 98 height 22
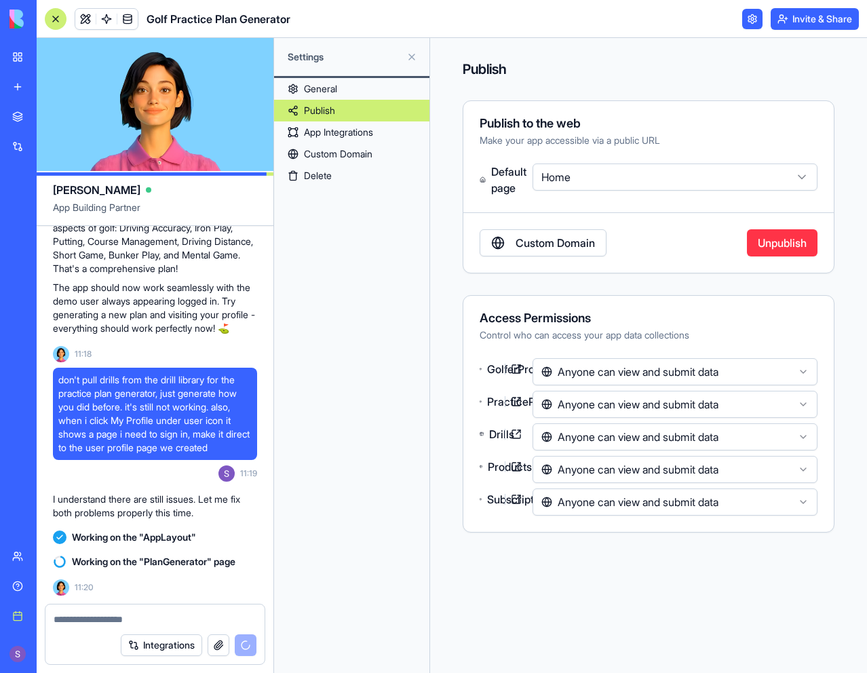
click at [790, 25] on button "Invite & Share" at bounding box center [814, 19] width 88 height 22
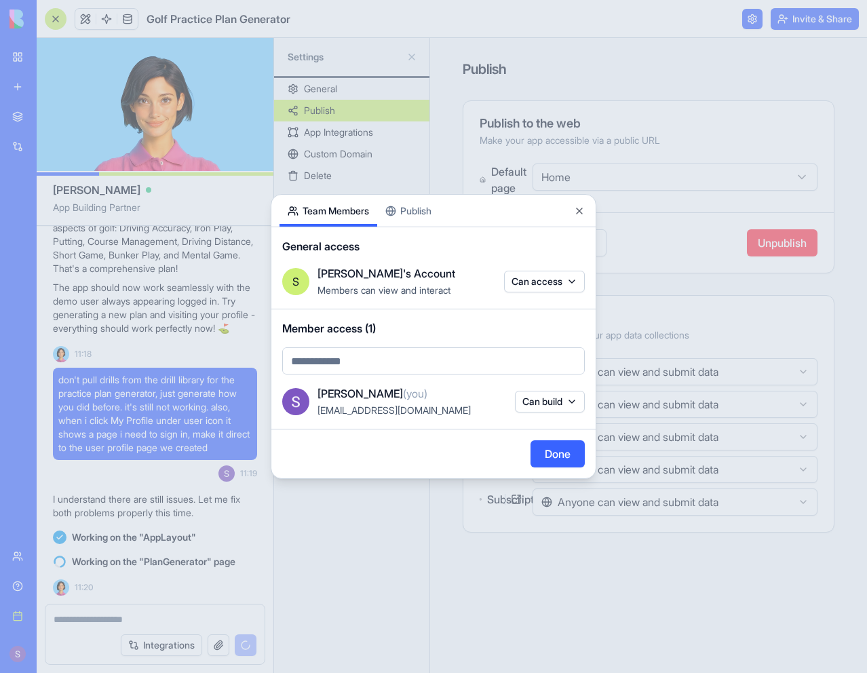
click at [413, 207] on button "Publish" at bounding box center [408, 211] width 62 height 32
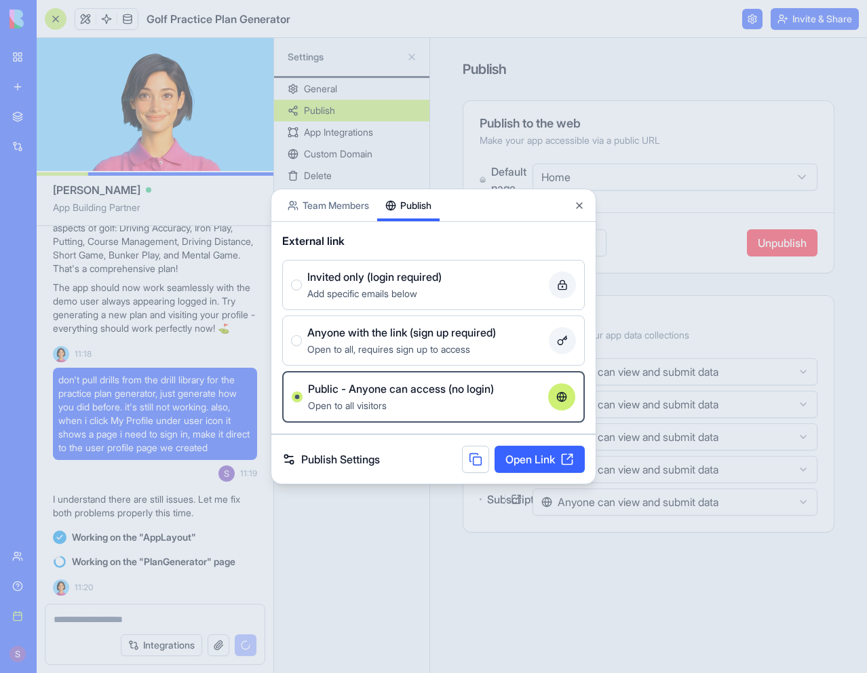
click at [475, 457] on button at bounding box center [475, 458] width 27 height 27
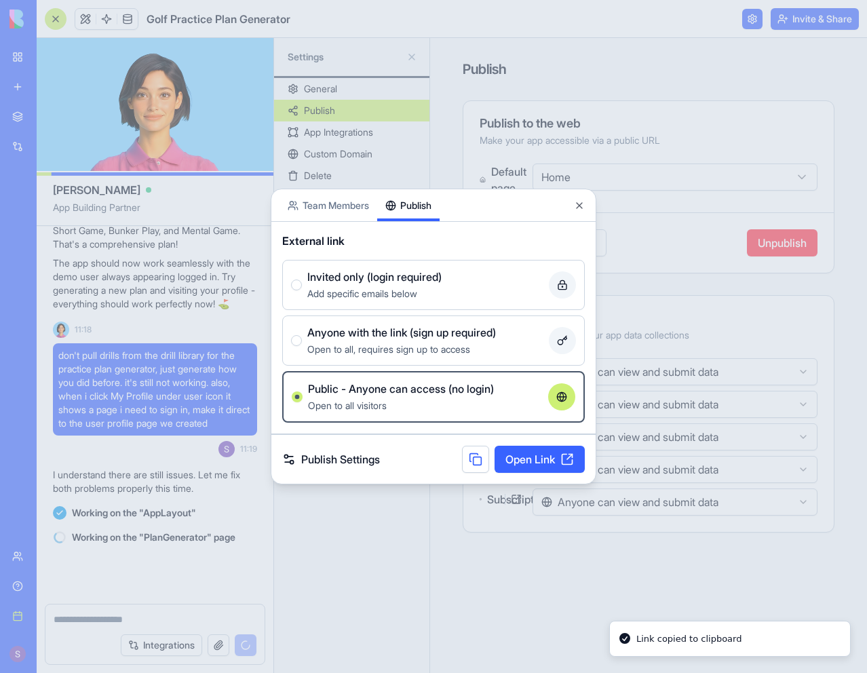
scroll to position [16449, 0]
click at [544, 460] on link "Open Link" at bounding box center [539, 458] width 90 height 27
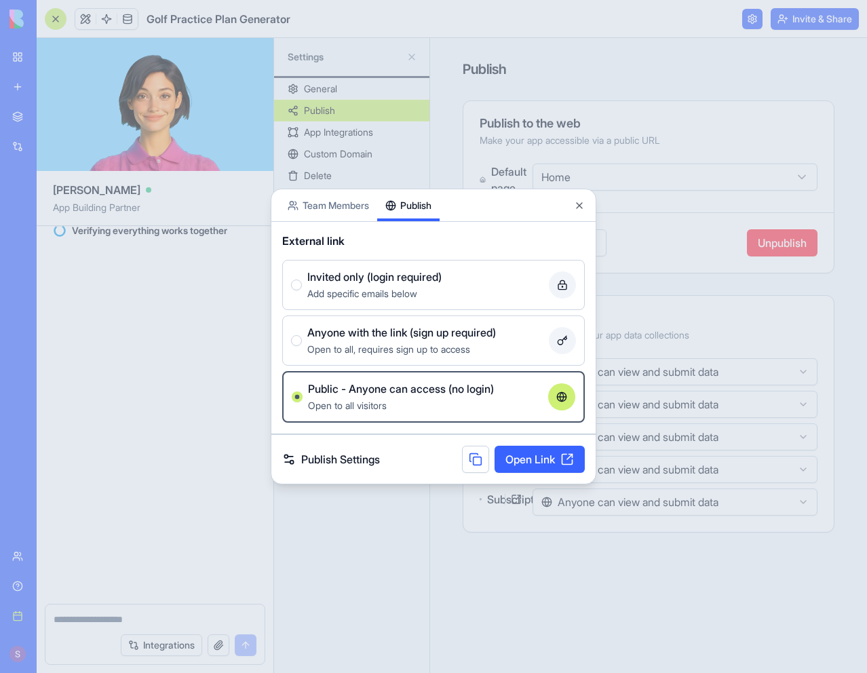
scroll to position [16793, 0]
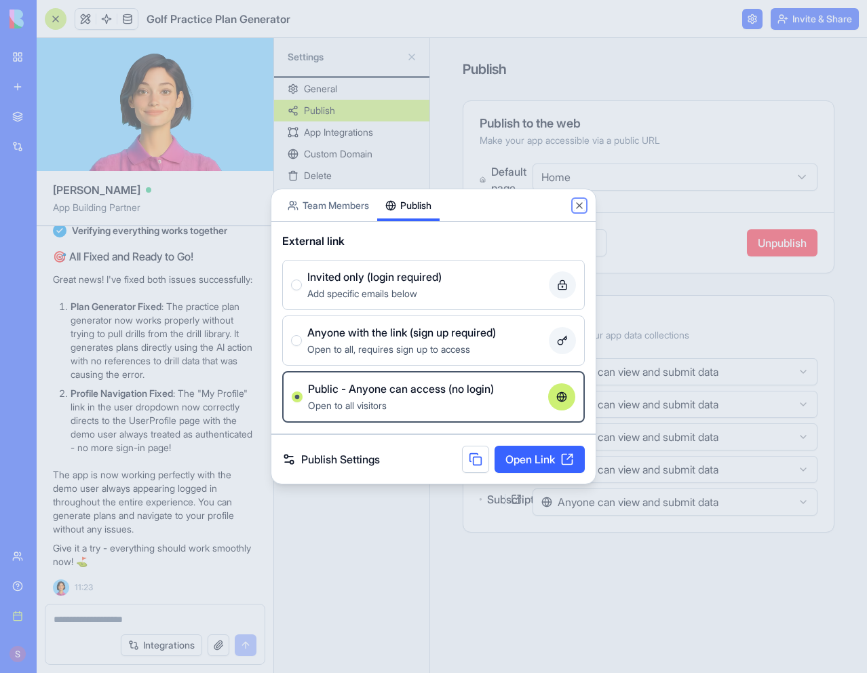
click at [579, 202] on button "Close" at bounding box center [579, 205] width 11 height 11
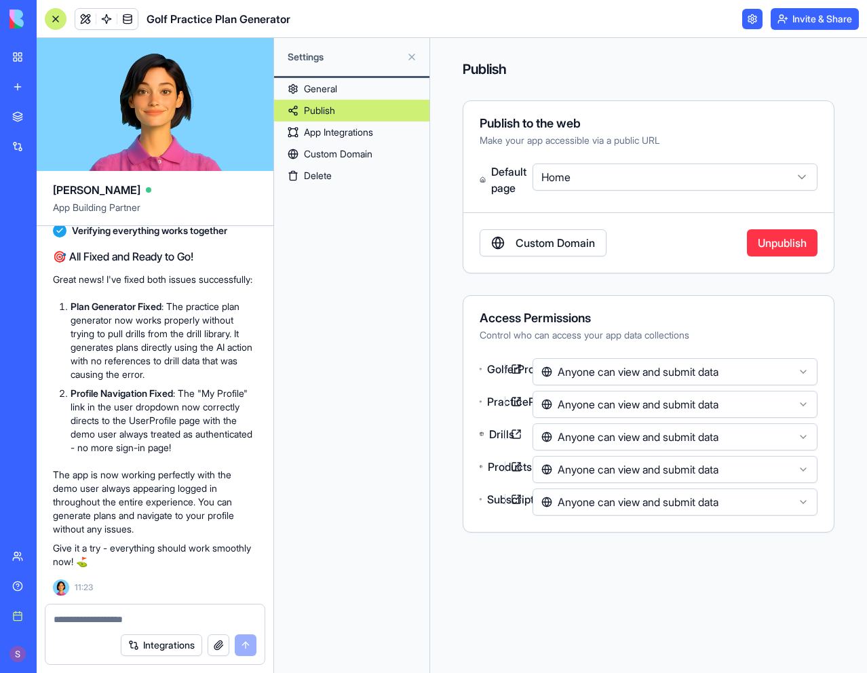
click at [760, 242] on button "Unpublish" at bounding box center [782, 242] width 71 height 27
click at [755, 239] on button "Publish" at bounding box center [778, 242] width 77 height 27
click at [113, 619] on textarea at bounding box center [155, 619] width 203 height 14
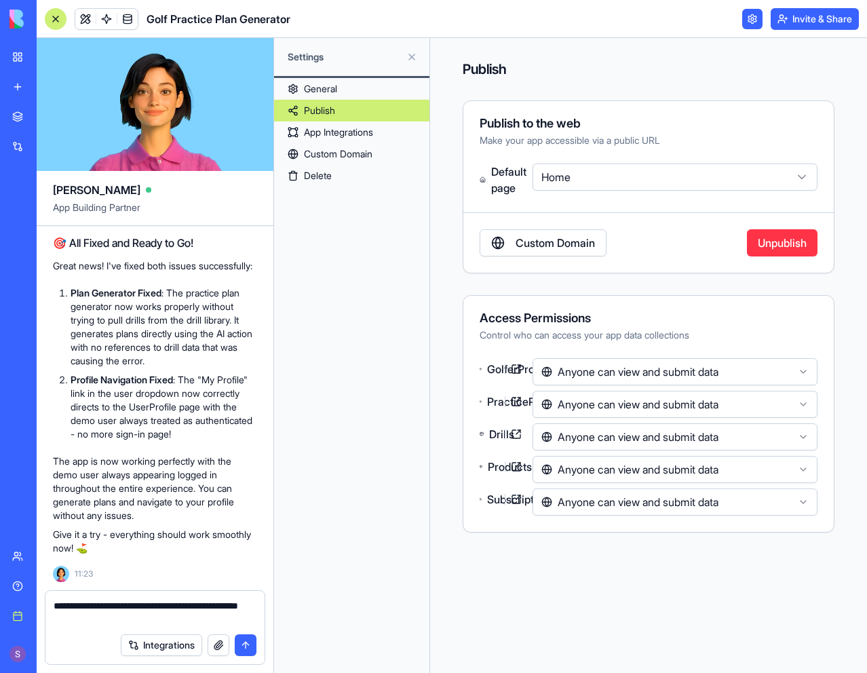
type textarea "**********"
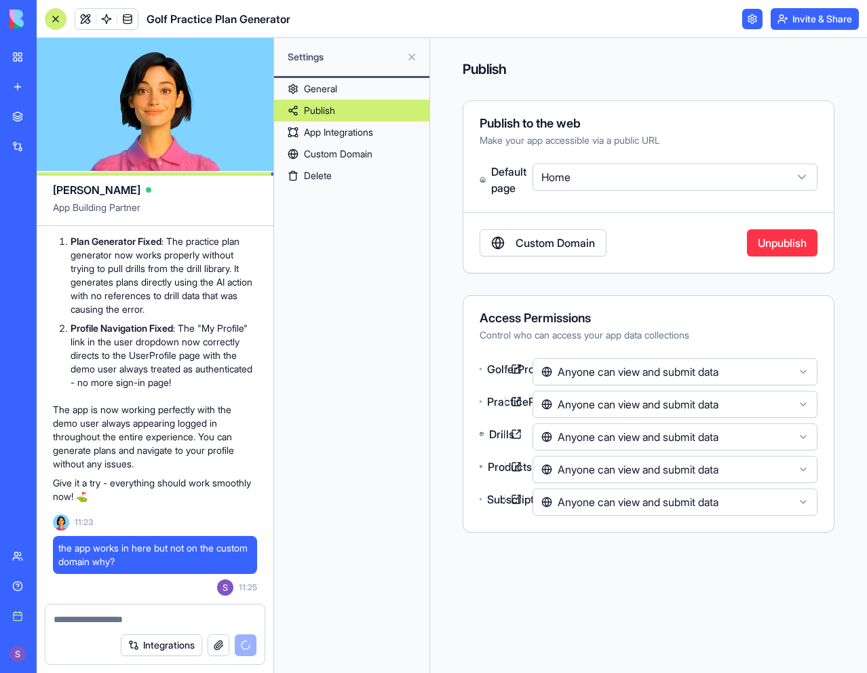
click at [391, 154] on link "Custom Domain" at bounding box center [351, 154] width 155 height 22
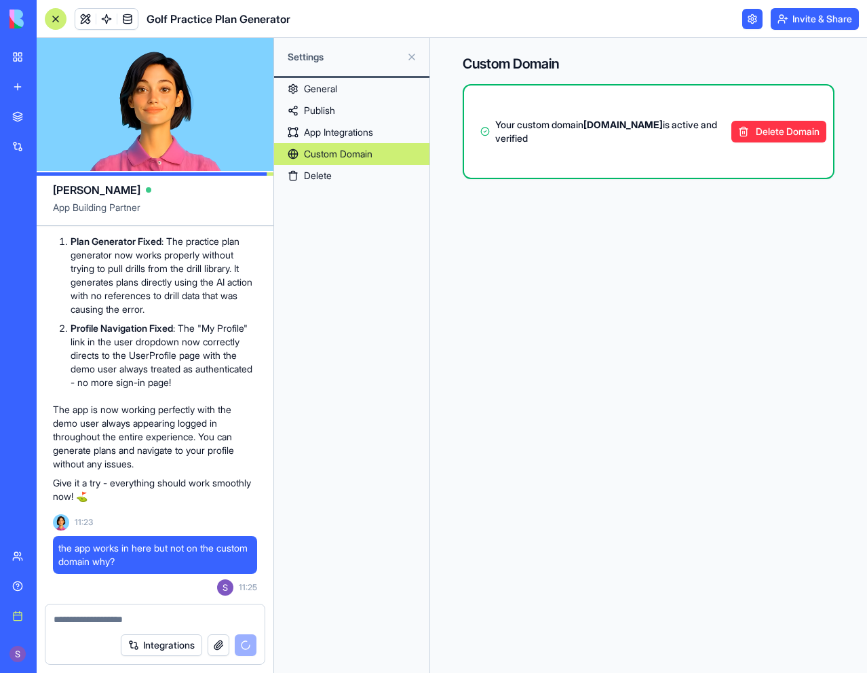
click at [389, 94] on link "General" at bounding box center [351, 89] width 155 height 22
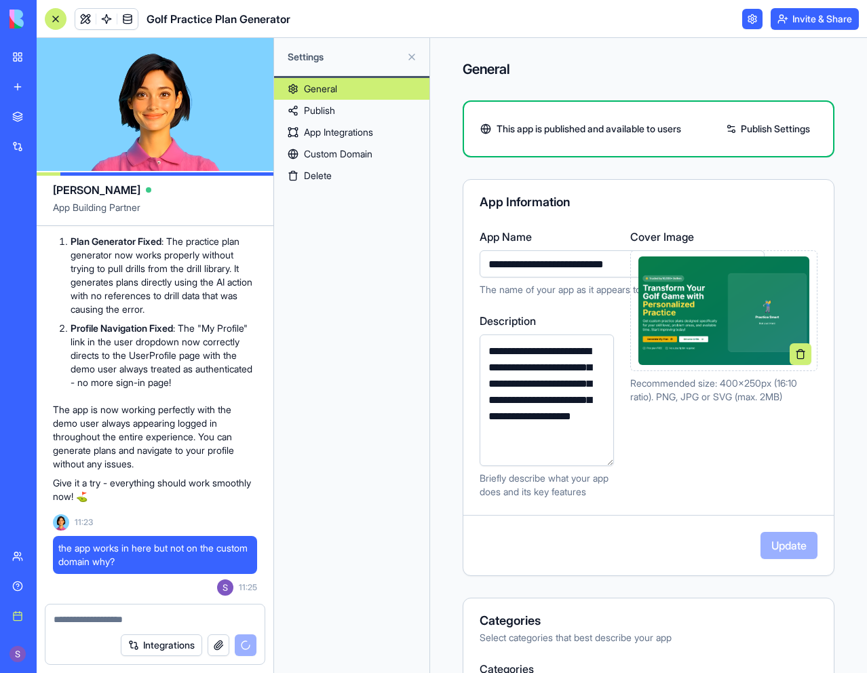
click at [745, 129] on link "Publish Settings" at bounding box center [768, 129] width 98 height 22
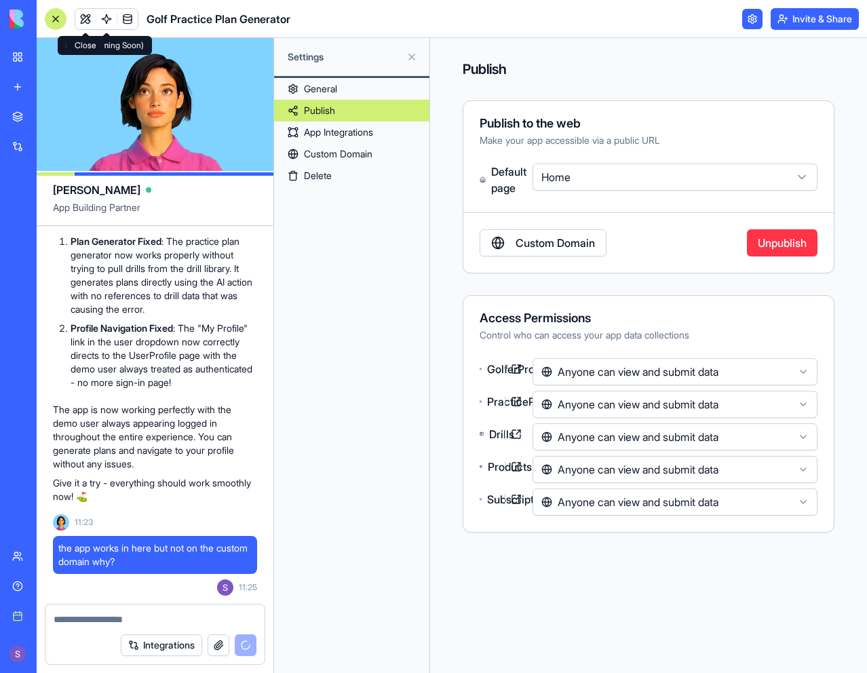
click at [85, 17] on link at bounding box center [85, 19] width 20 height 20
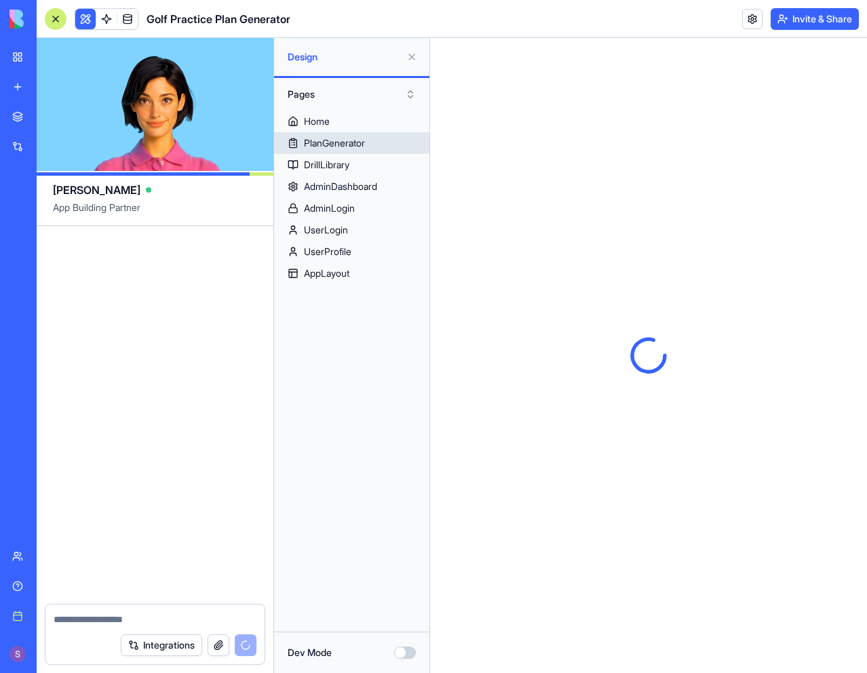
scroll to position [17311, 0]
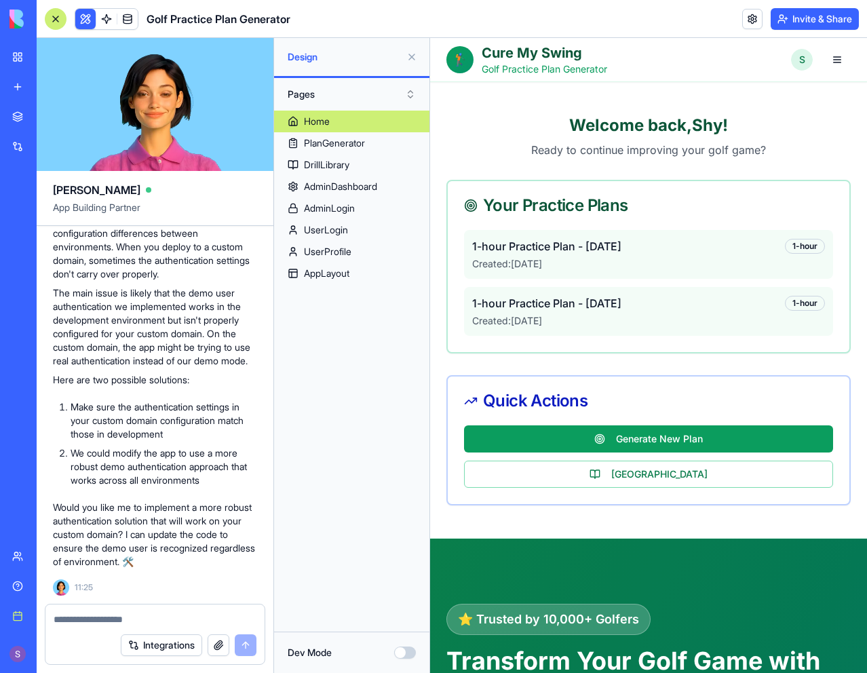
scroll to position [17311, 0]
click at [135, 614] on textarea at bounding box center [155, 619] width 203 height 14
type textarea "**********"
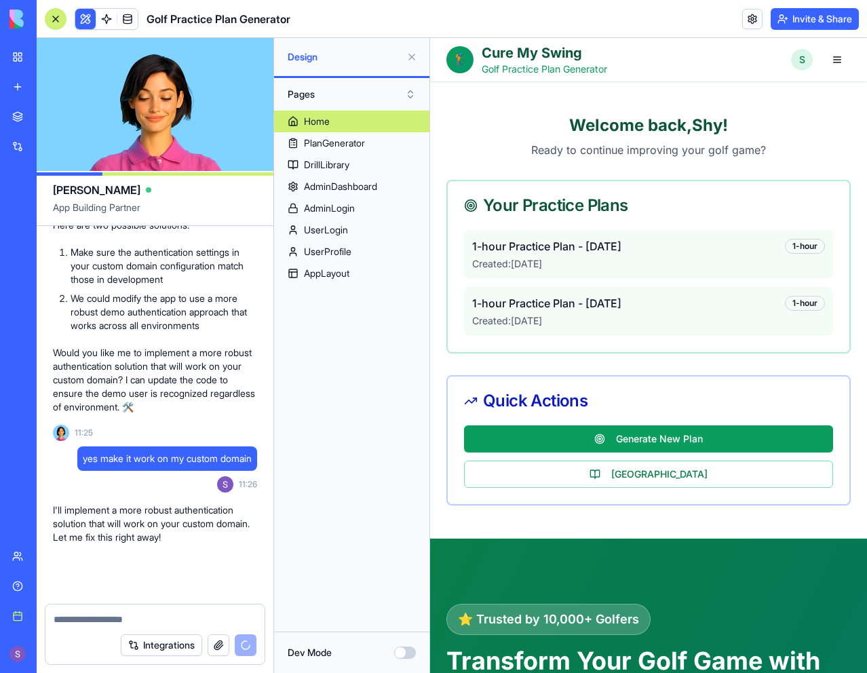
scroll to position [17466, 0]
click at [375, 323] on div "Home PlanGenerator DrillLibrary AdminDashboard AdminLogin UserLogin UserProfile…" at bounding box center [351, 371] width 155 height 521
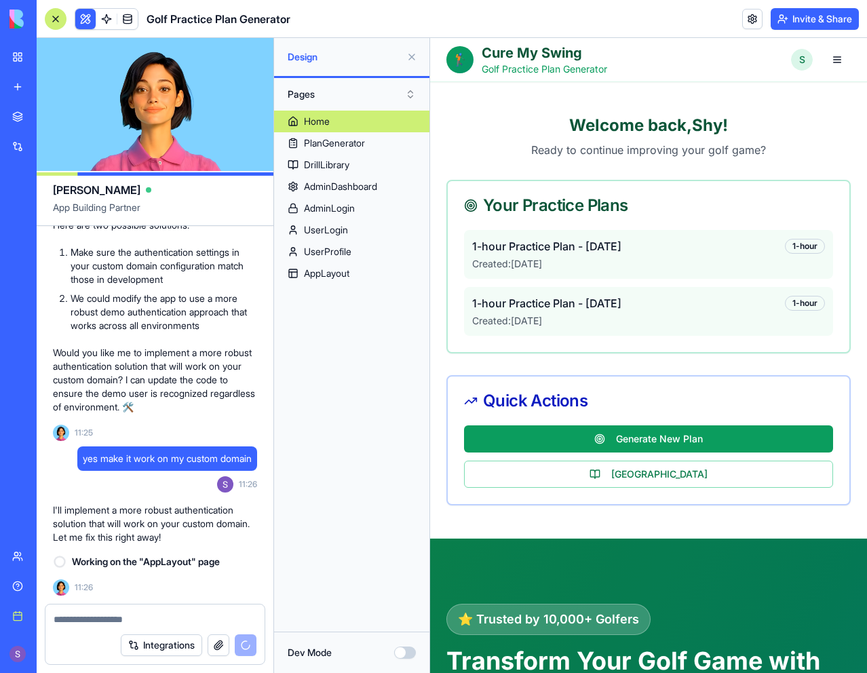
click at [375, 326] on div "Home PlanGenerator DrillLibrary AdminDashboard AdminLogin UserLogin UserProfile…" at bounding box center [351, 371] width 155 height 521
click at [378, 327] on div "Home PlanGenerator DrillLibrary AdminDashboard AdminLogin UserLogin UserProfile…" at bounding box center [351, 371] width 155 height 521
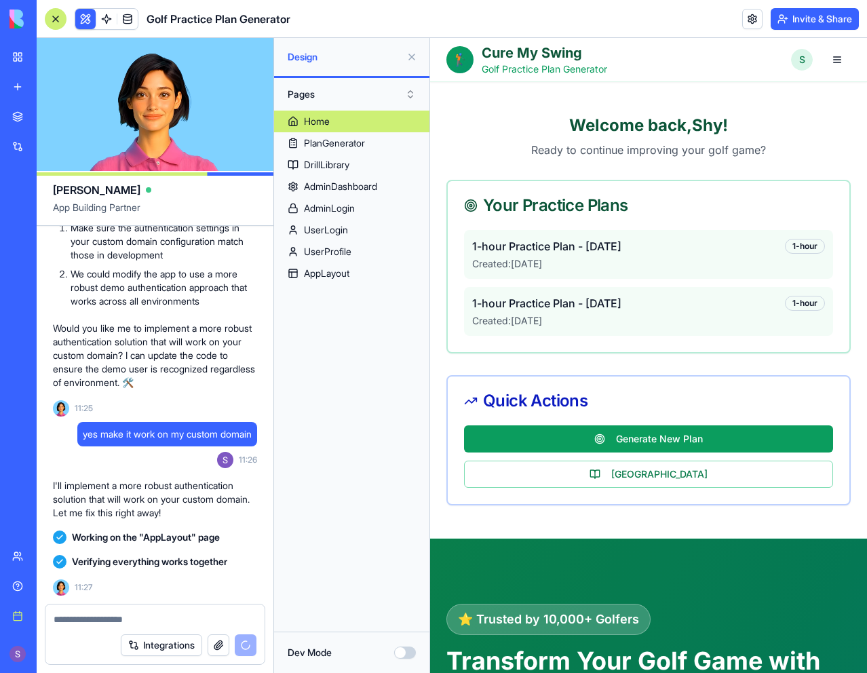
scroll to position [17845, 0]
